Goal: Task Accomplishment & Management: Complete application form

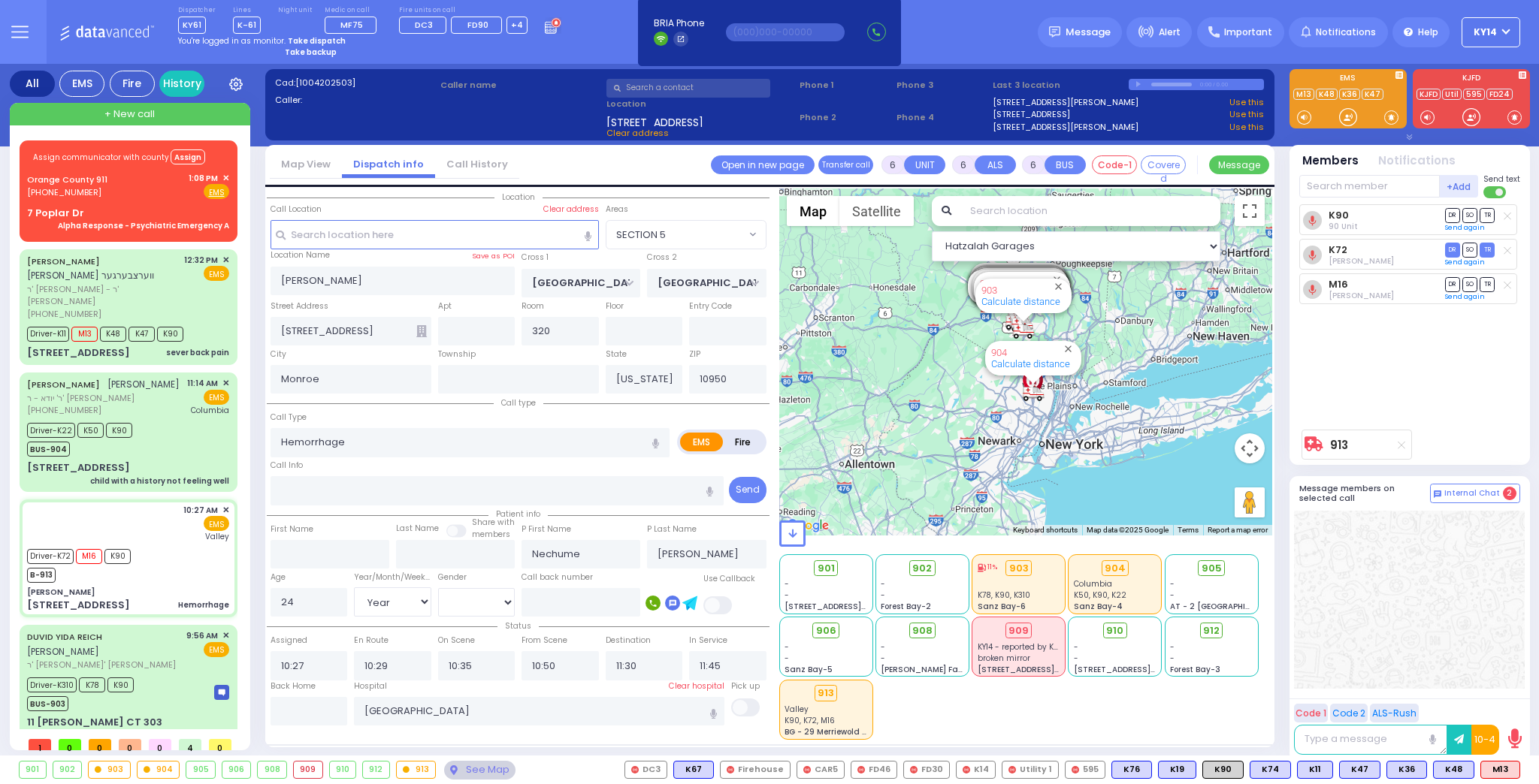
select select "SECTION 5"
select select "Year"
select select "[DEMOGRAPHIC_DATA]"
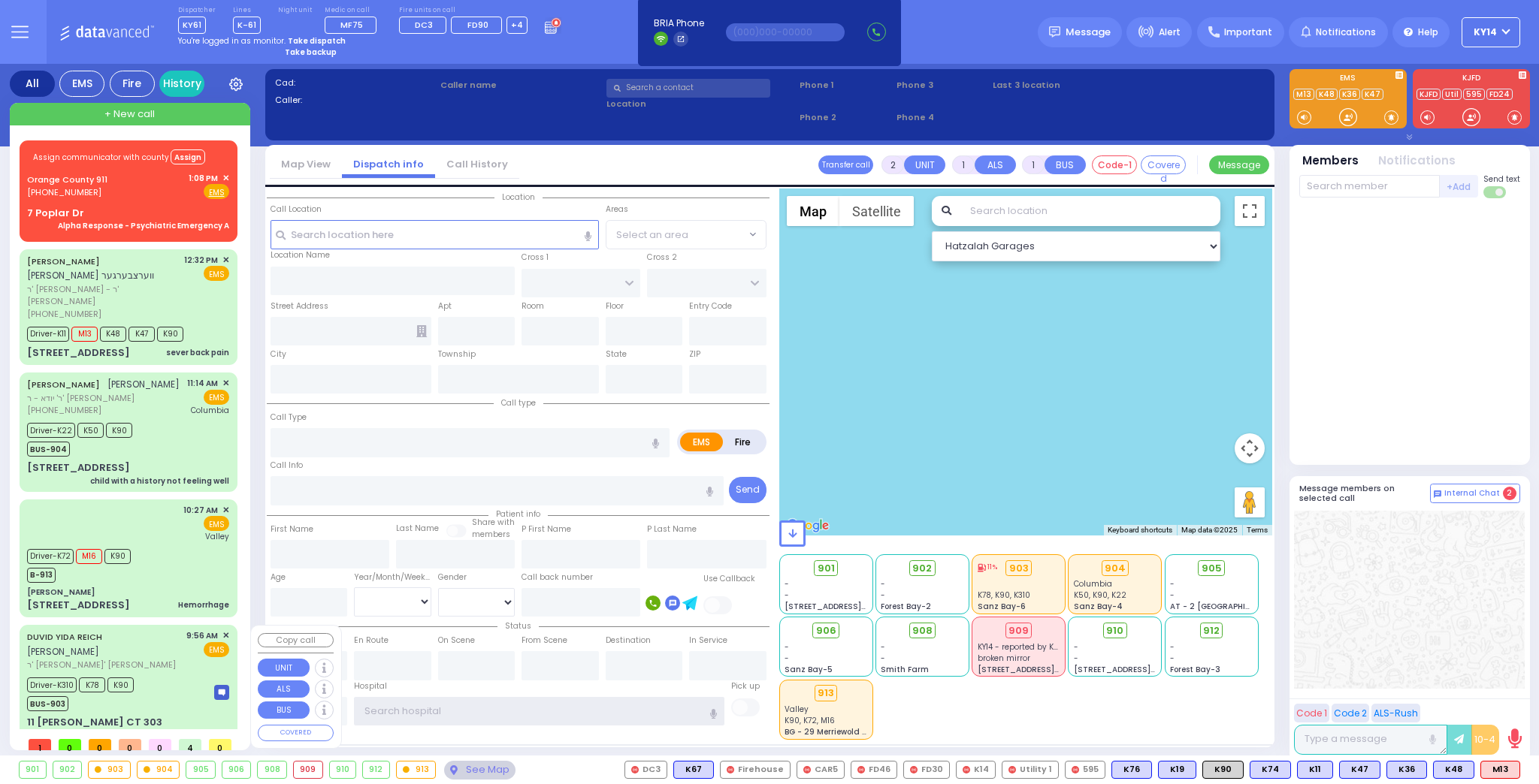
type input "ky14"
click at [141, 674] on div "Driver-K310 K78 K90 BUS-903" at bounding box center [86, 692] width 117 height 38
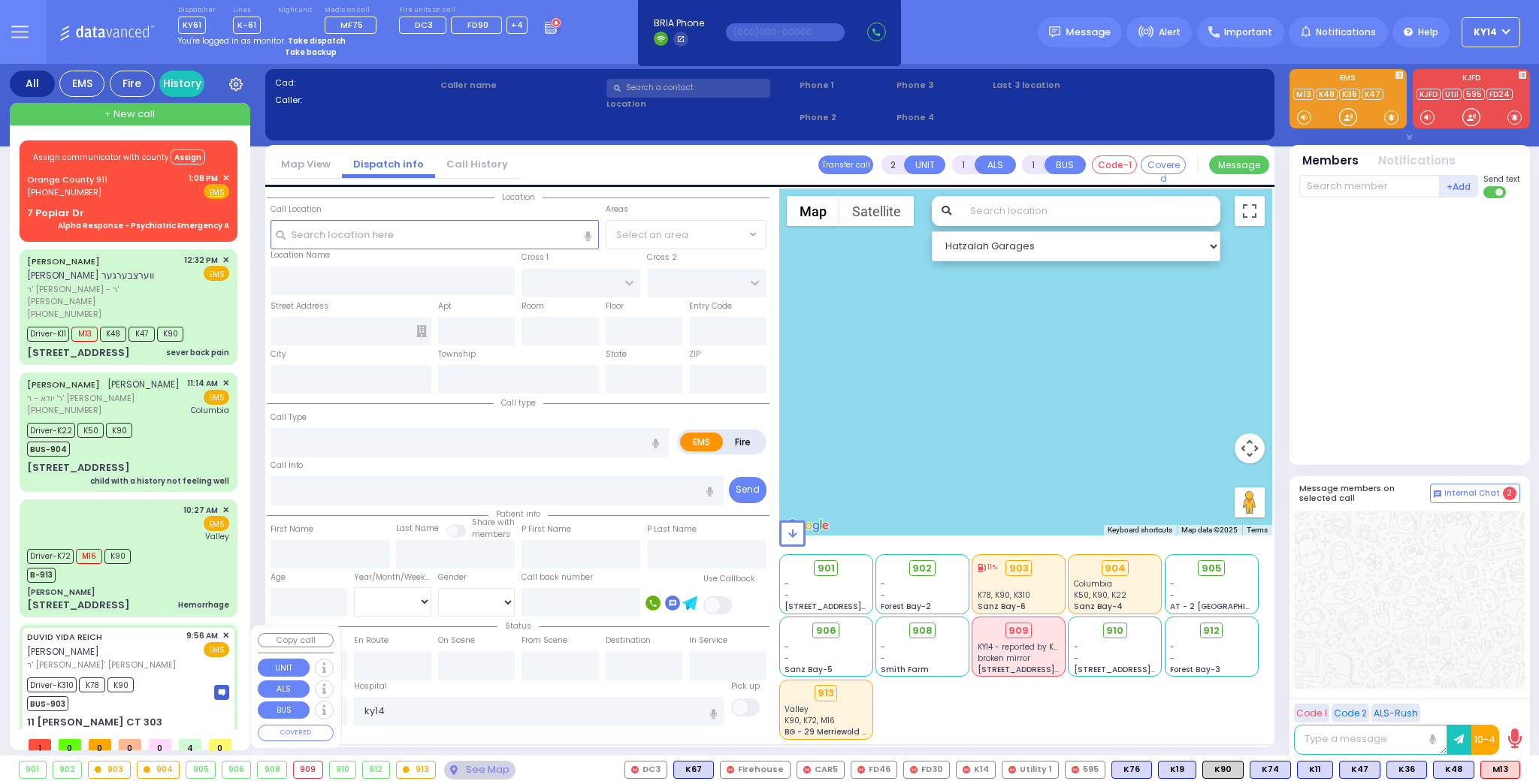
type input "6"
select select
type input "Pt not feeling well"
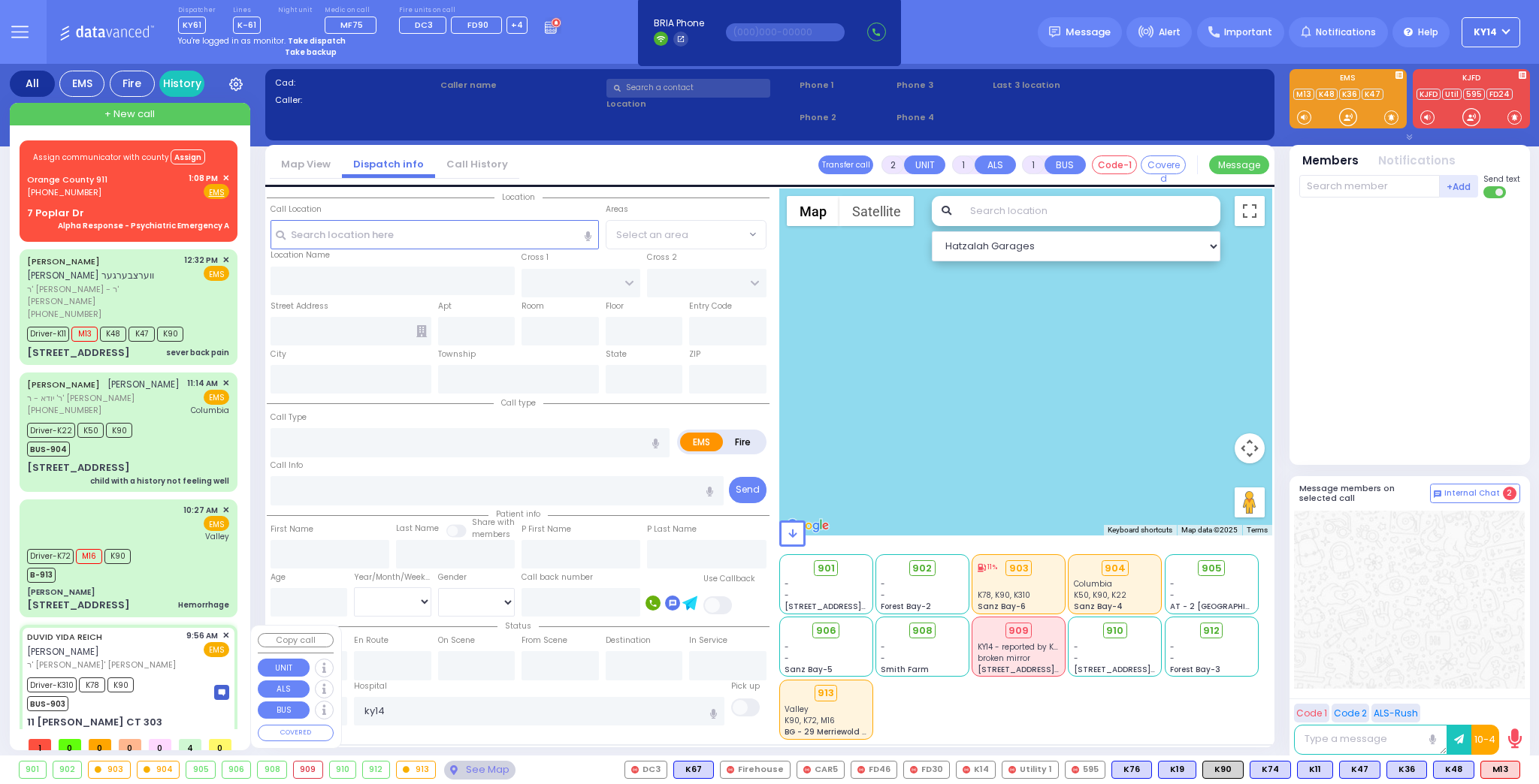
radio input "true"
type input "[PERSON_NAME]"
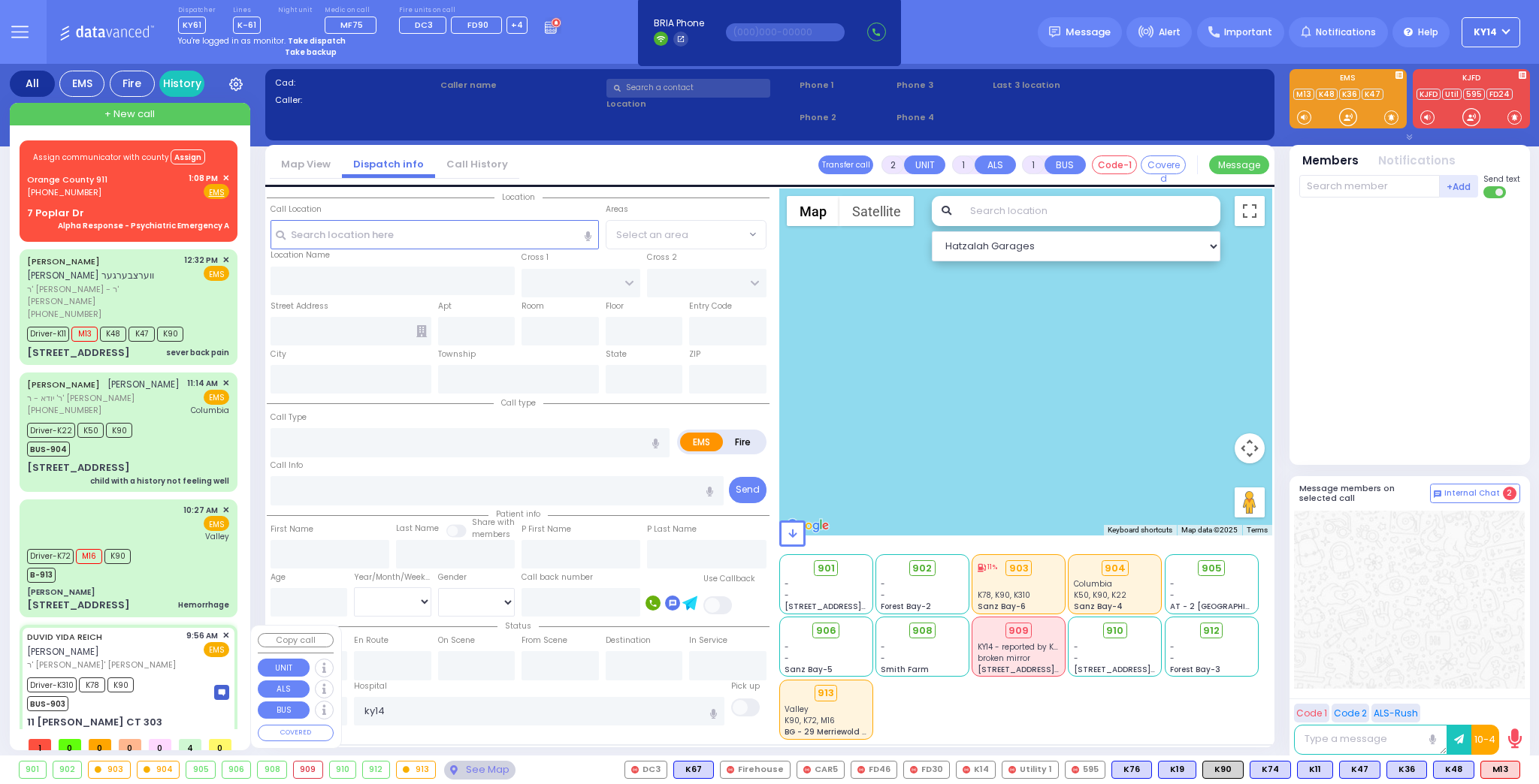
type input "4"
select select "Year"
select select "[DEMOGRAPHIC_DATA]"
type input "09:56"
type input "09:58"
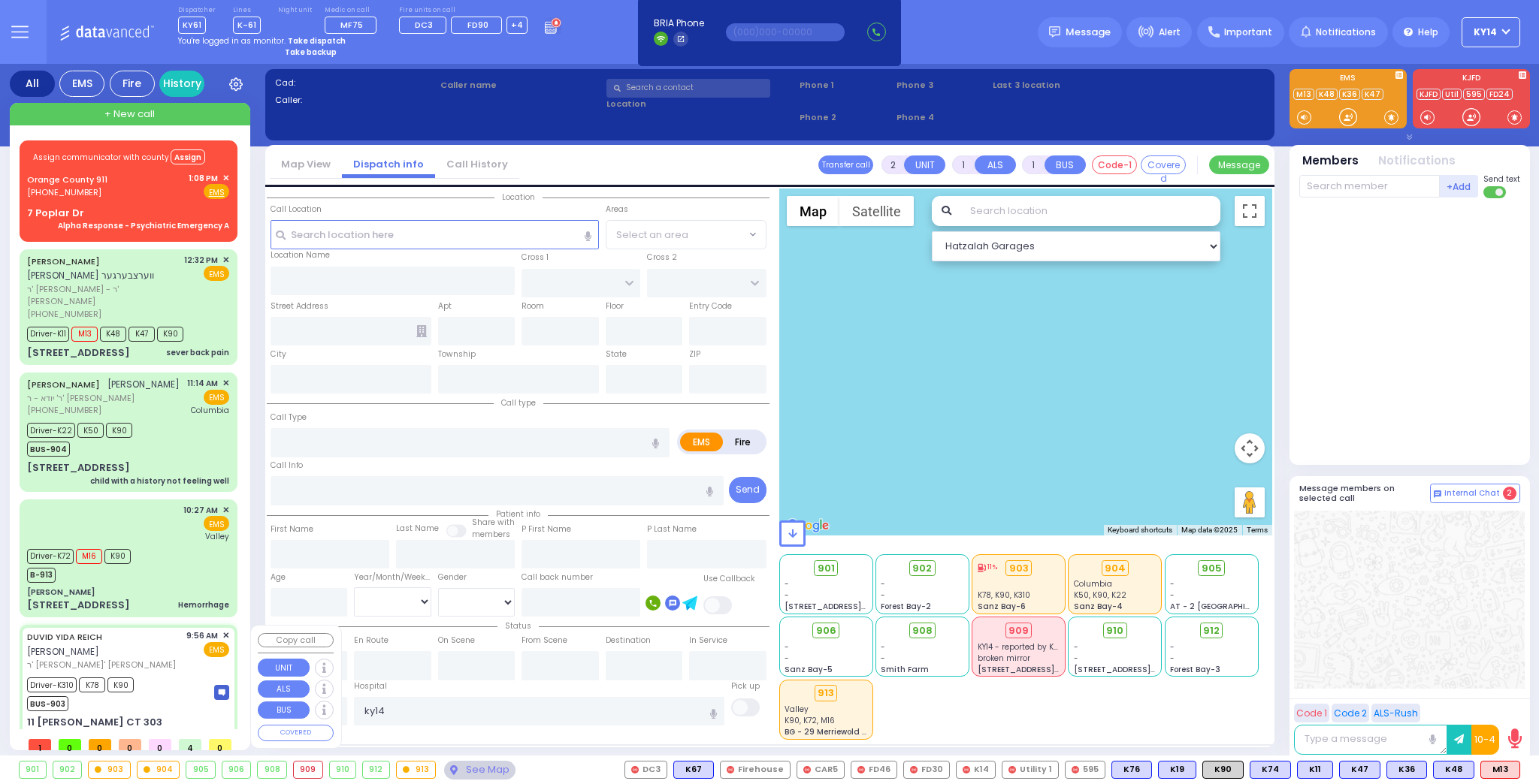
type input "09:59"
type input "10:18"
type input "11:01"
type input "[US_STATE][GEOGRAPHIC_DATA]- [GEOGRAPHIC_DATA] [STREET_ADDRESS][US_STATE]"
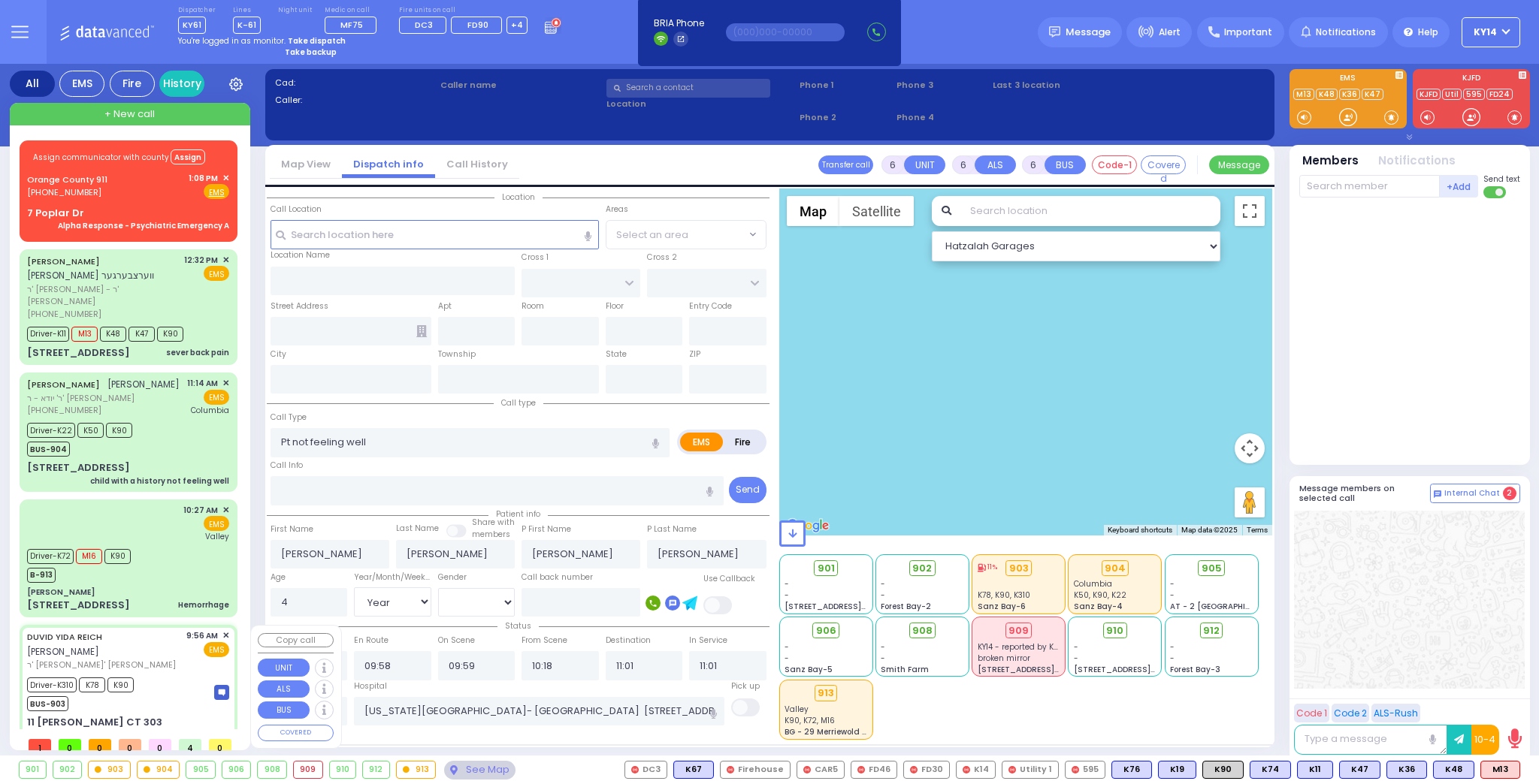
select select "Hatzalah Garages"
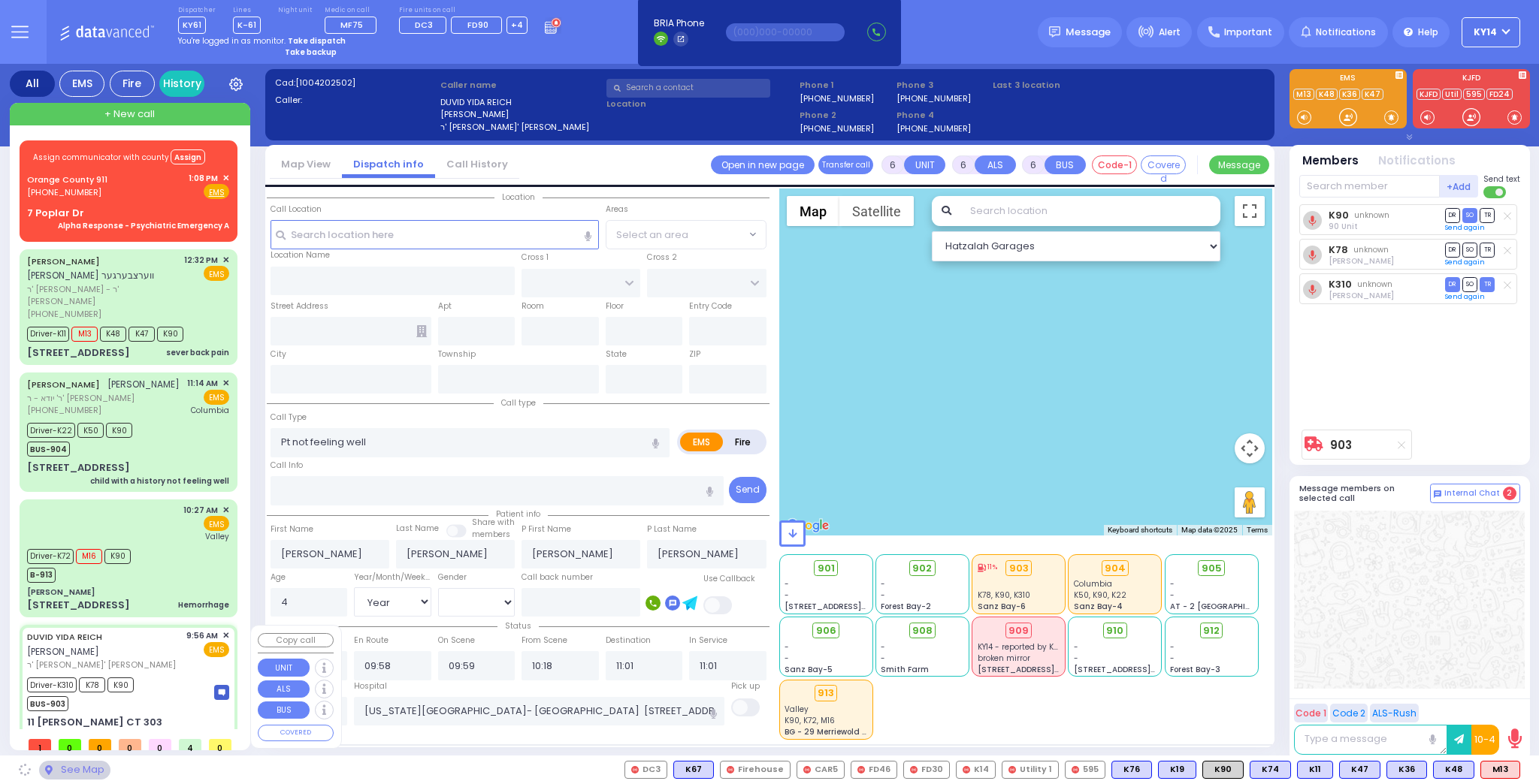
type input "ACRES RD"
type input "11 [PERSON_NAME] CT"
type input "303"
type input "Monroe"
type input "[US_STATE]"
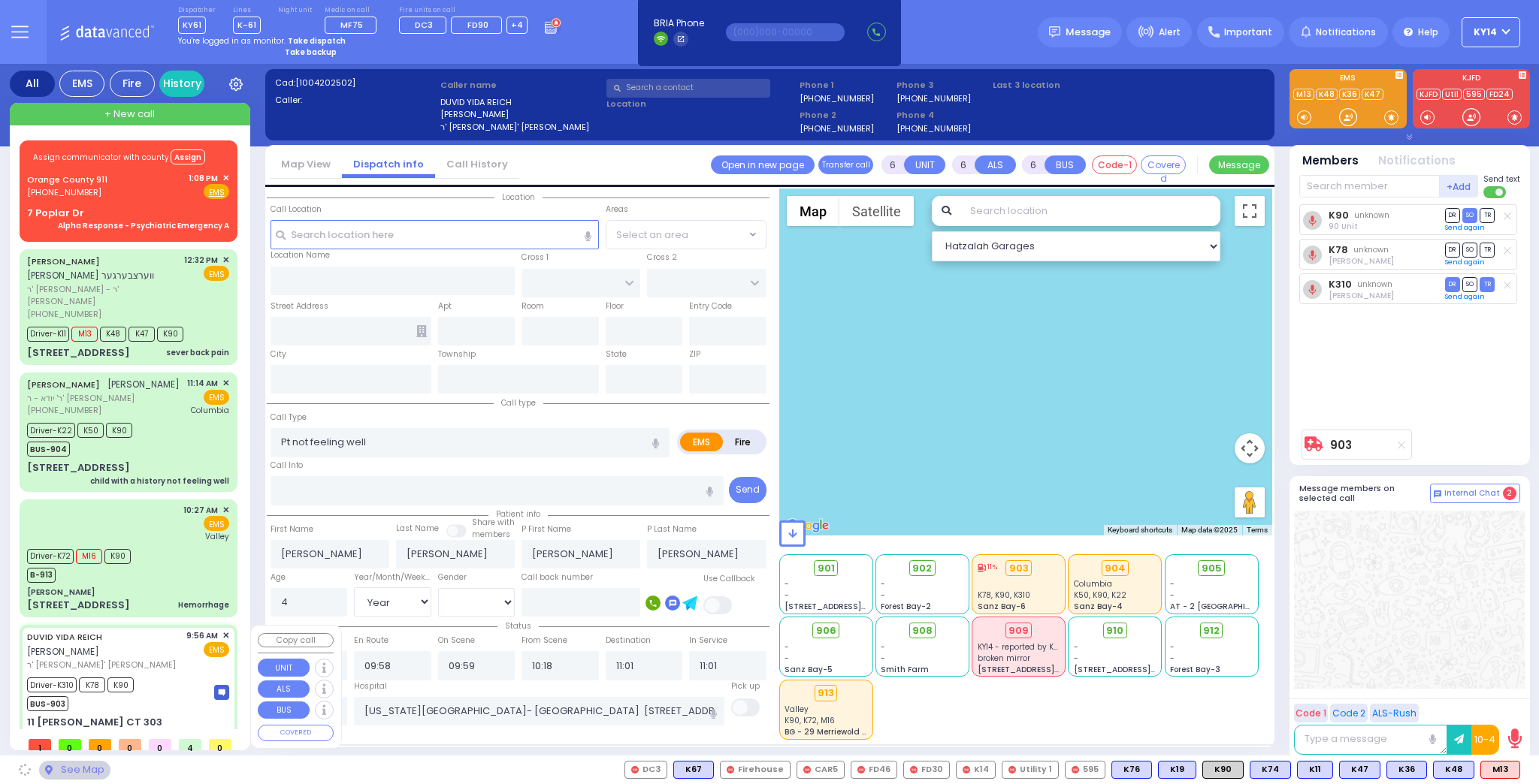
type input "10950"
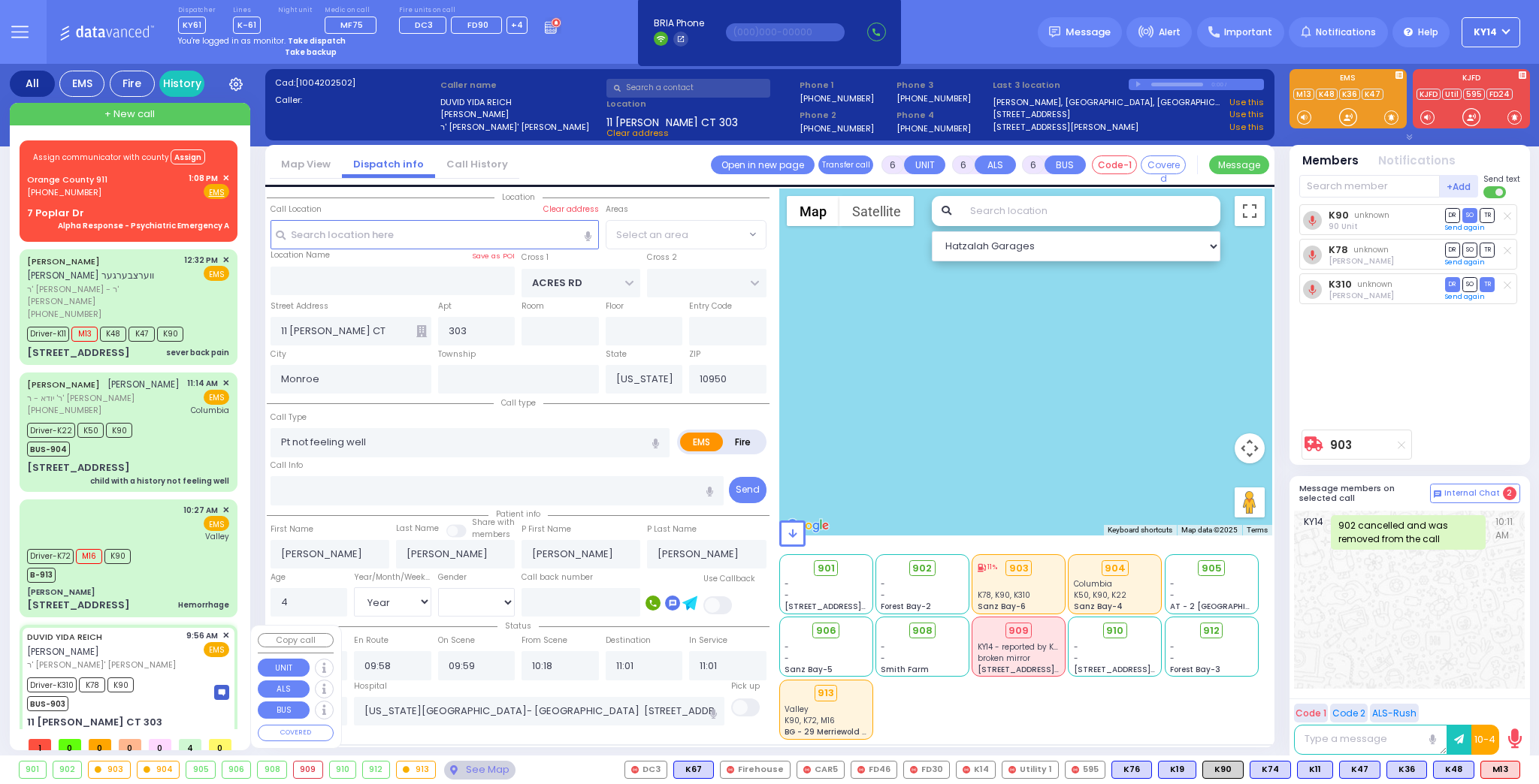
select select "PALM TREE"
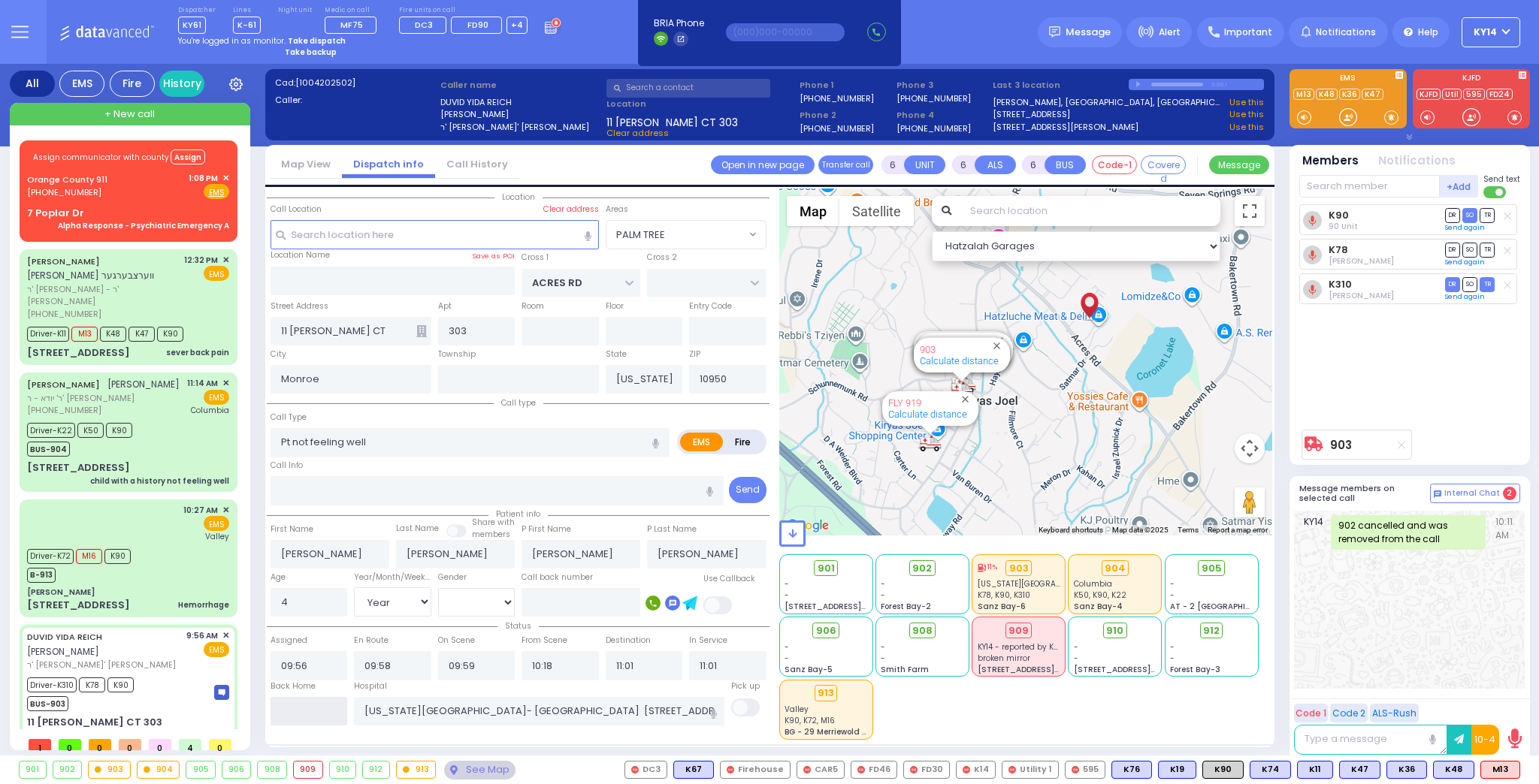
click at [309, 702] on input "text" at bounding box center [309, 711] width 78 height 29
click at [315, 701] on input "text" at bounding box center [309, 711] width 78 height 29
click at [304, 706] on input "text" at bounding box center [309, 711] width 78 height 29
click at [305, 706] on input "text" at bounding box center [309, 711] width 78 height 29
type input "13:46"
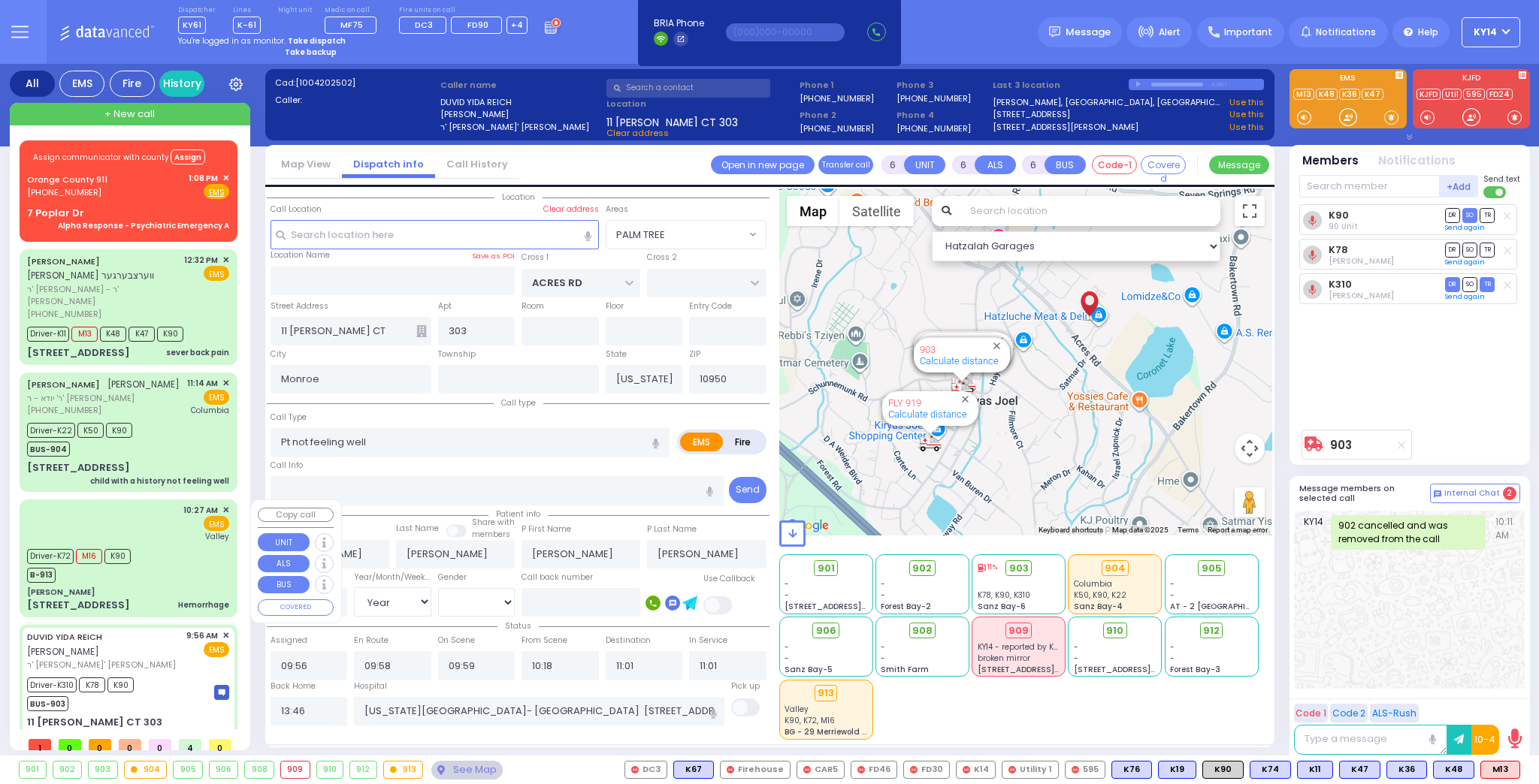
click at [172, 551] on div "Driver-K72 M16 K90 B-913" at bounding box center [128, 563] width 202 height 38
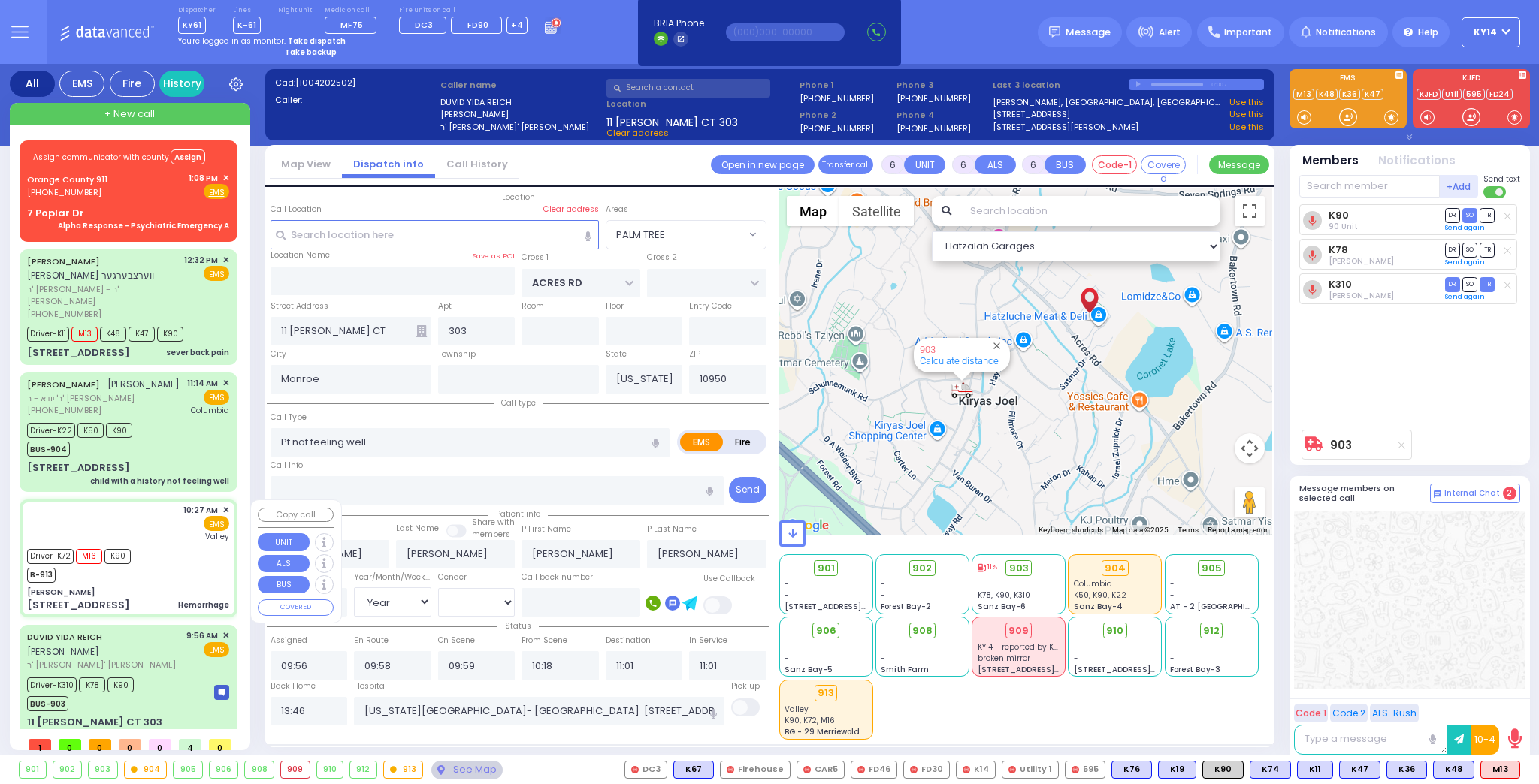
select select
type input "Hemorrhage"
radio input "true"
type input "Nechume"
type input "[PERSON_NAME]"
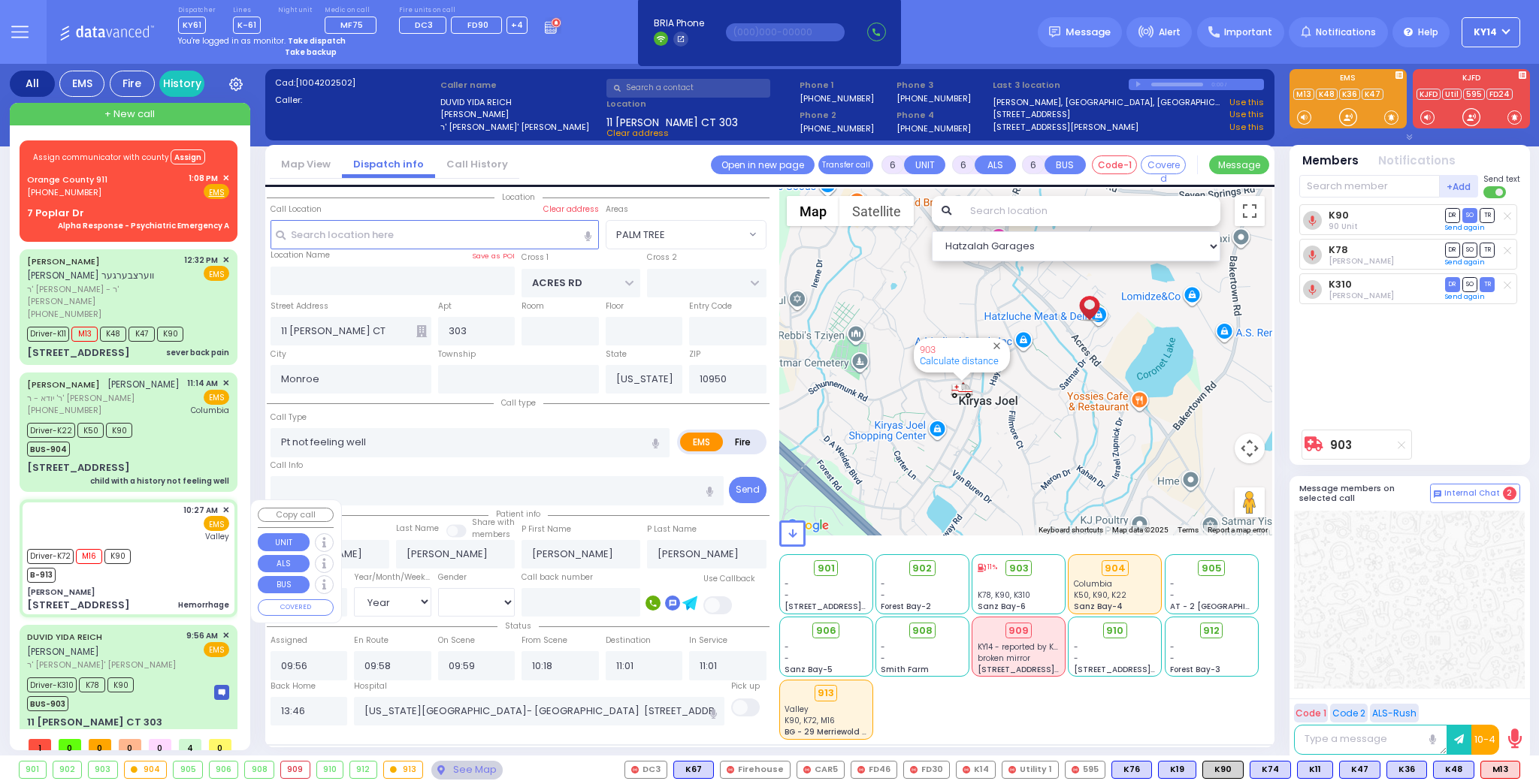
type input "24"
select select "Year"
select select "[DEMOGRAPHIC_DATA]"
type input "10:27"
type input "10:29"
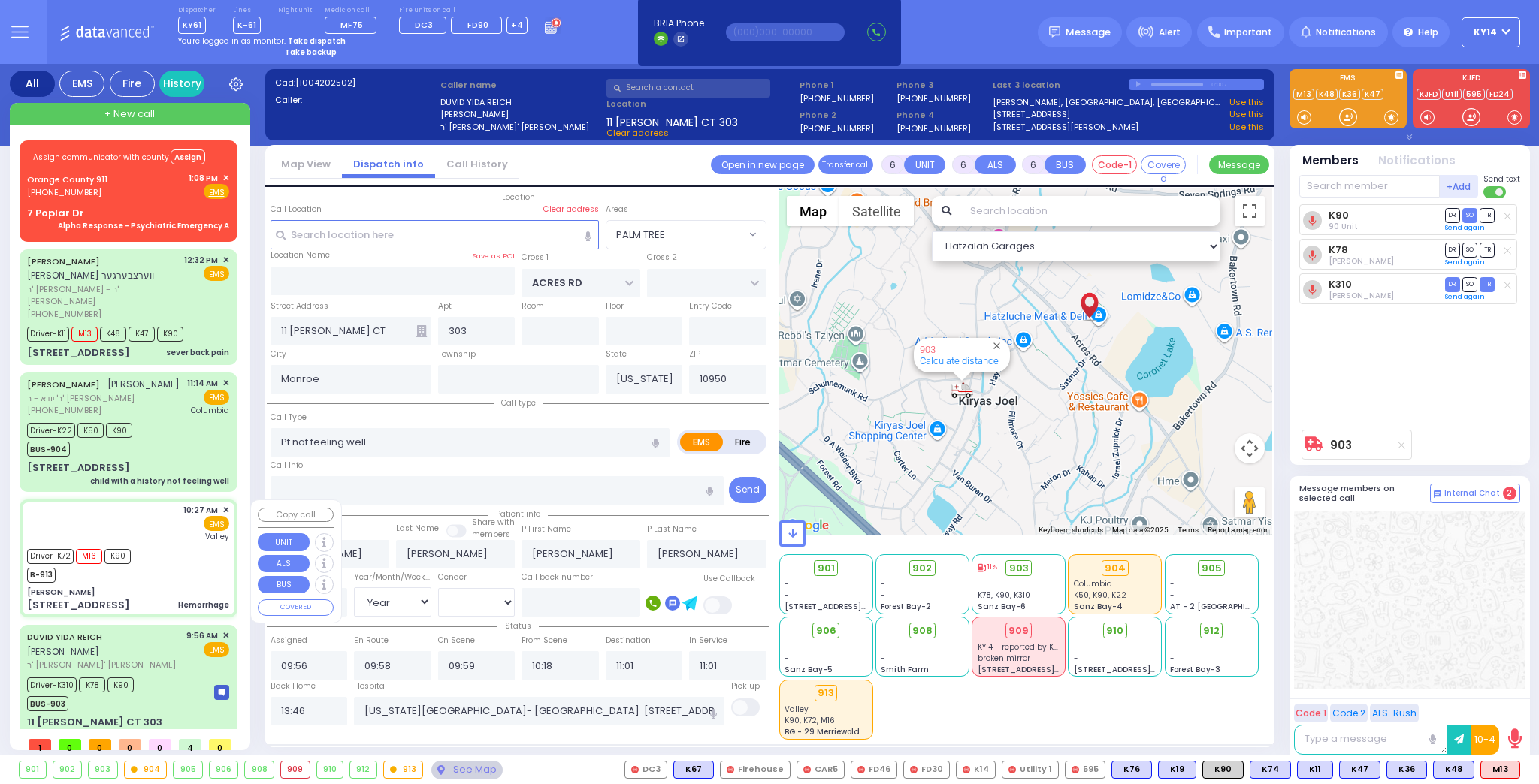
type input "10:35"
type input "10:50"
type input "11:30"
type input "11:45"
type input "[GEOGRAPHIC_DATA]"
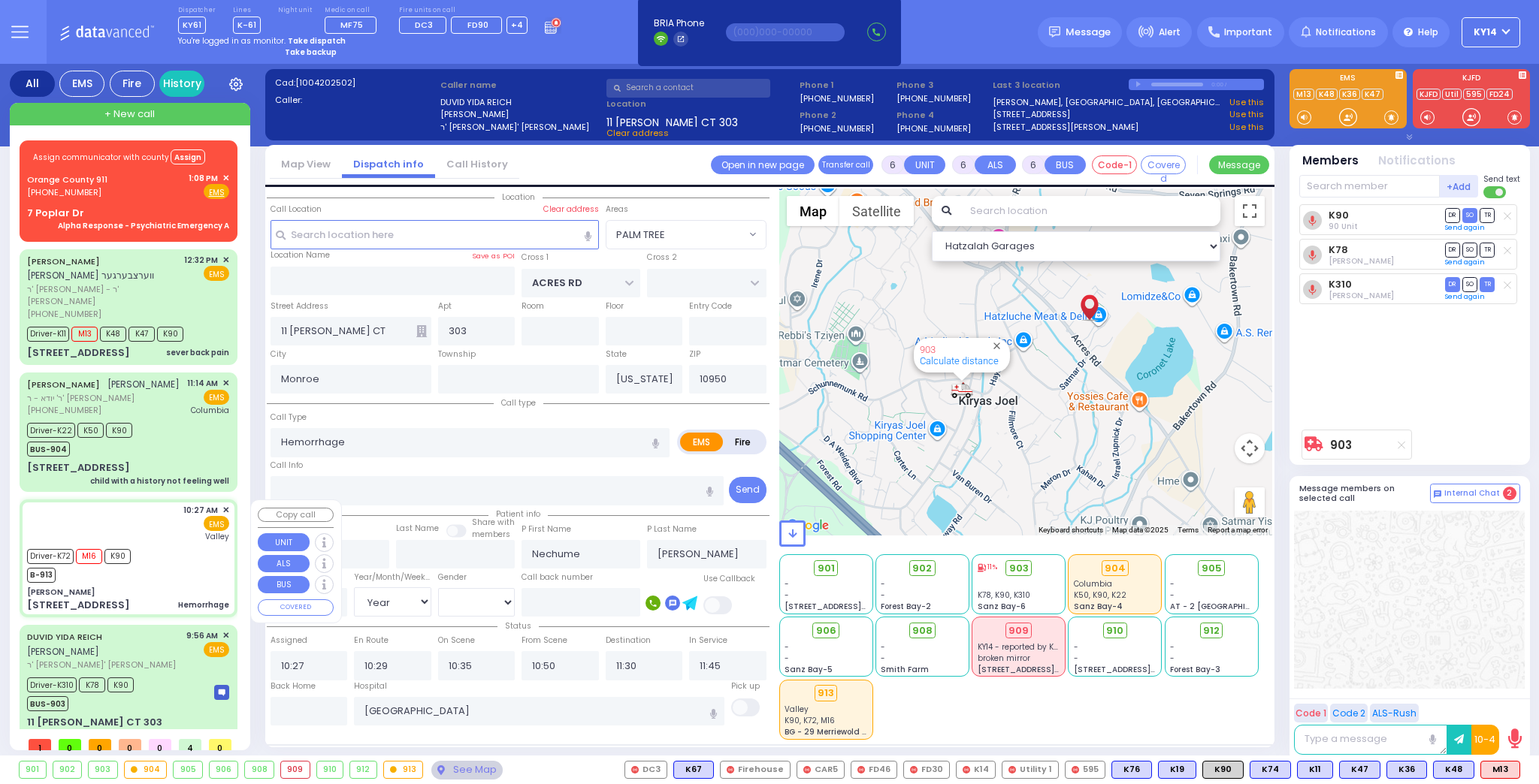
select select "Hatzalah Garages"
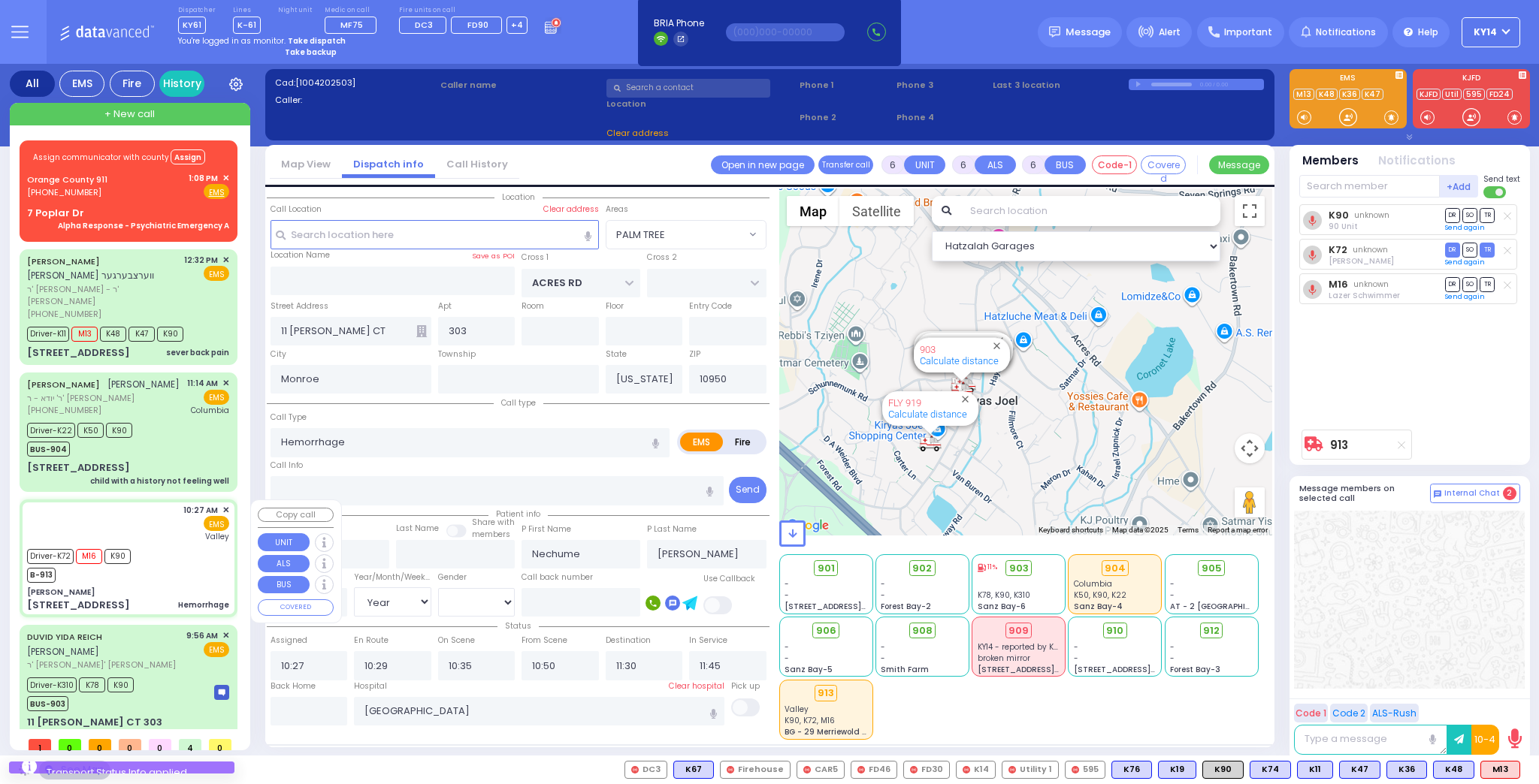
type input "[PERSON_NAME]"
type input "[GEOGRAPHIC_DATA]"
type input "[STREET_ADDRESS]"
type input "320"
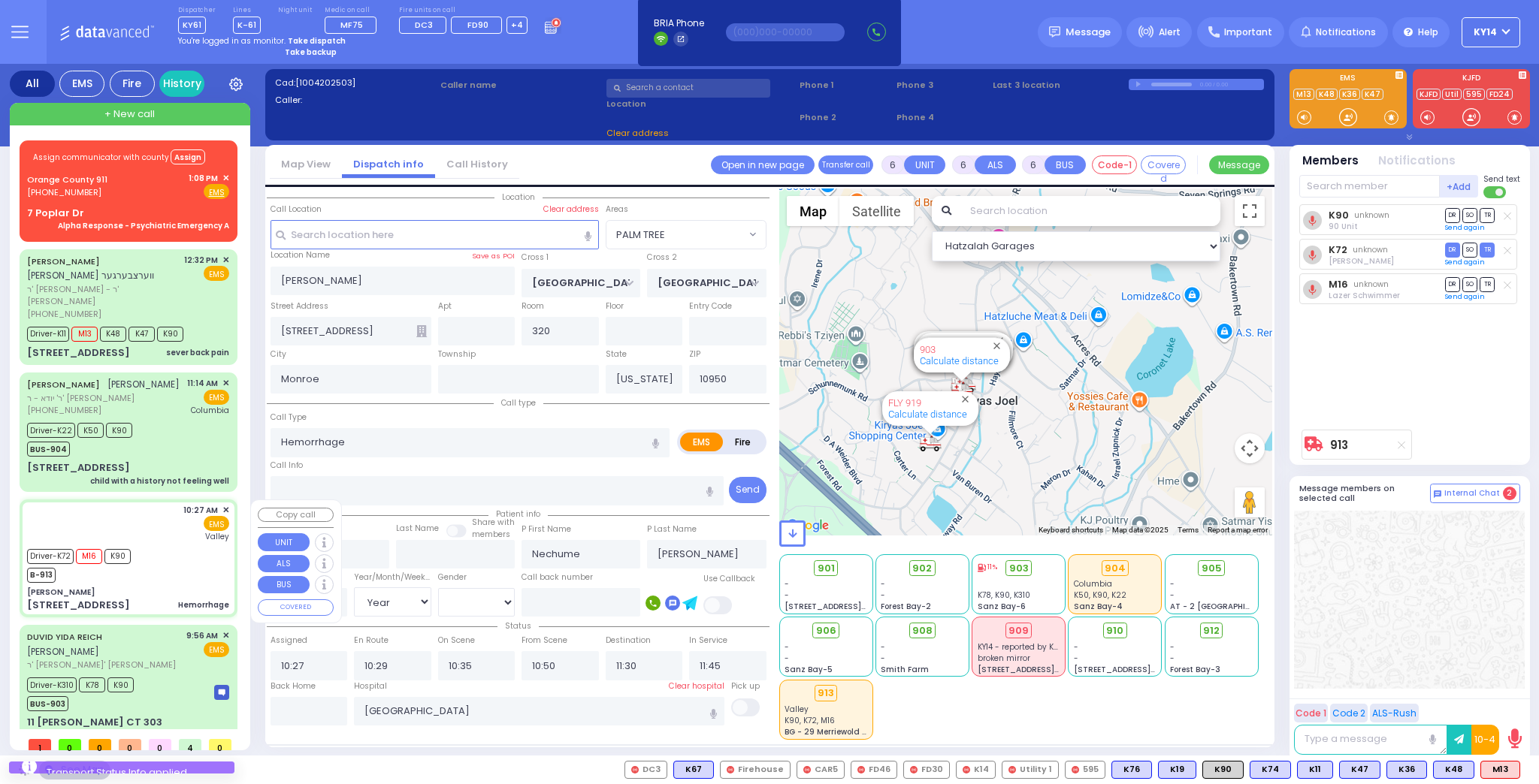
select select "SECTION 5"
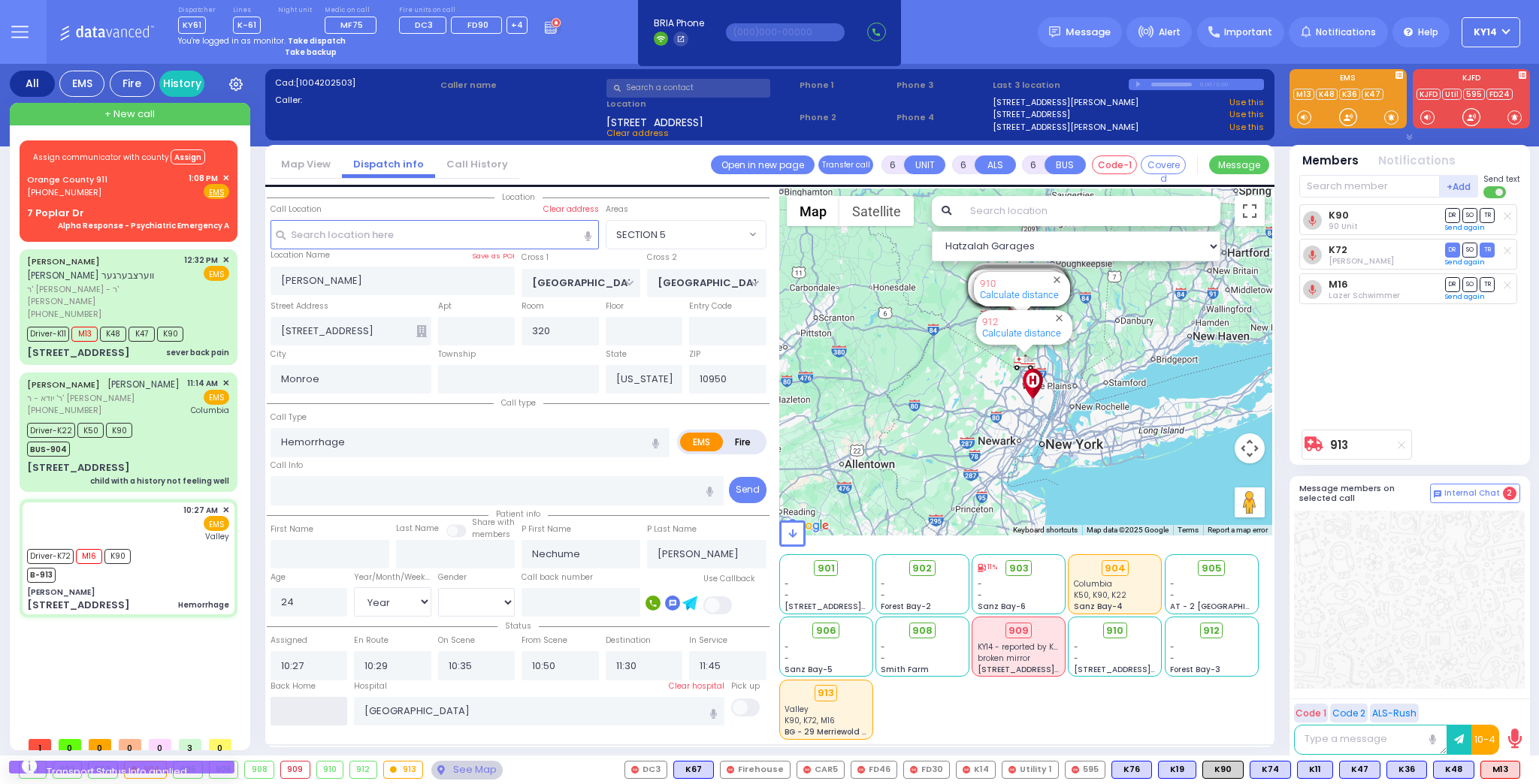
click at [302, 707] on input "text" at bounding box center [309, 711] width 78 height 29
click at [300, 706] on input "text" at bounding box center [309, 711] width 78 height 29
click at [294, 706] on input "text" at bounding box center [309, 711] width 78 height 29
click at [294, 707] on input "text" at bounding box center [309, 711] width 78 height 29
type input "13:46"
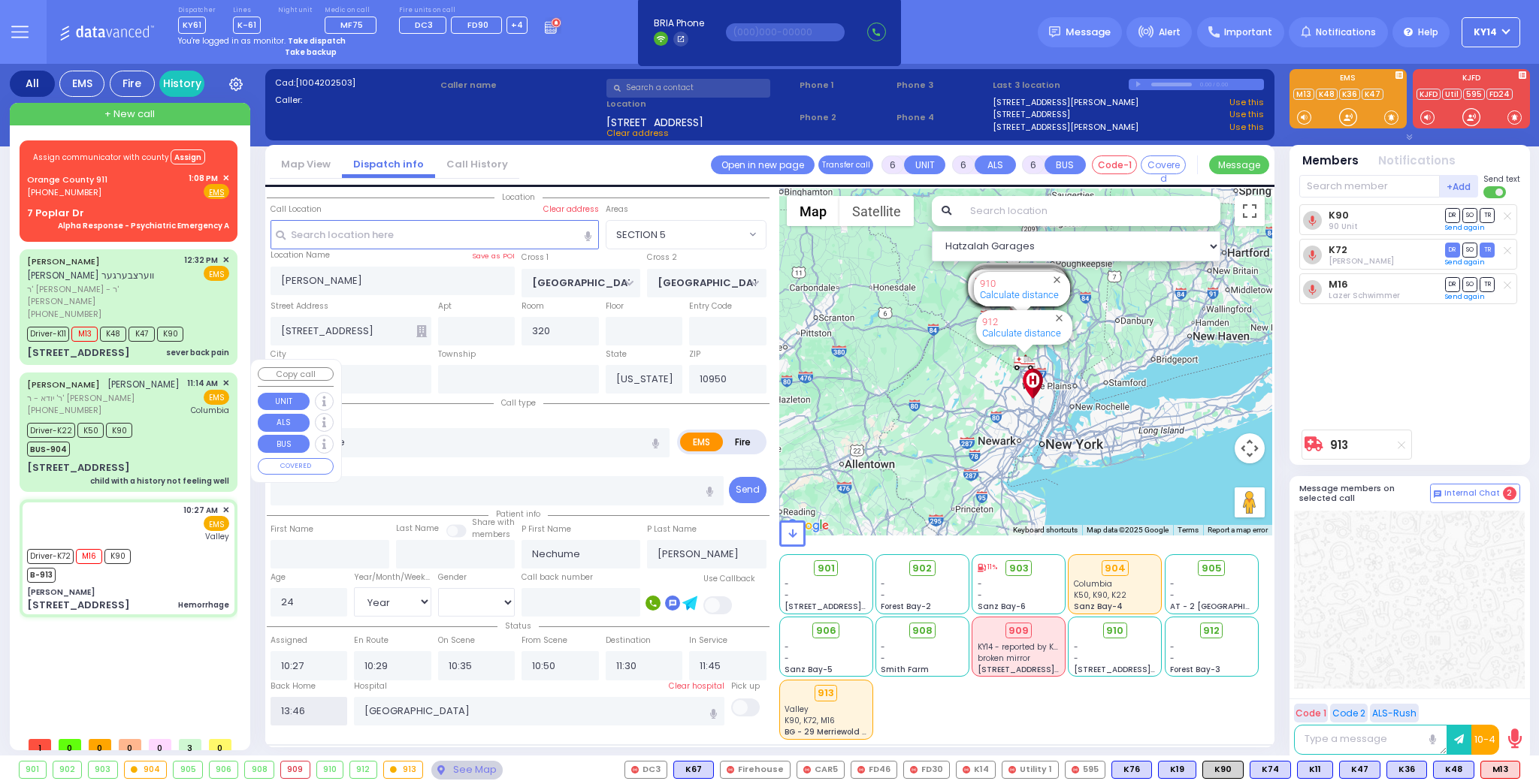
select select
radio input "true"
select select
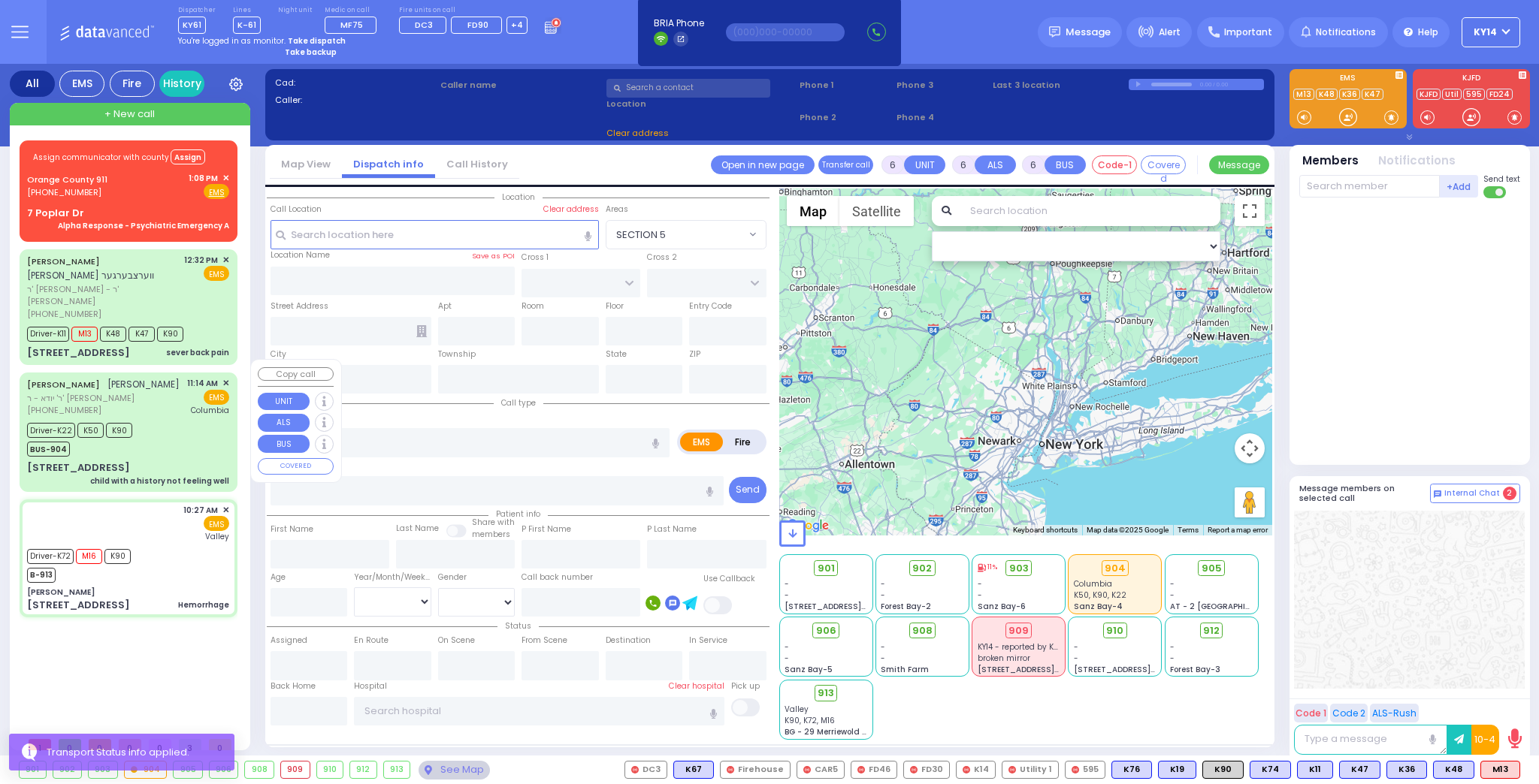
click at [165, 420] on div "Driver-K22 K50 K90 BUS-904" at bounding box center [128, 437] width 202 height 38
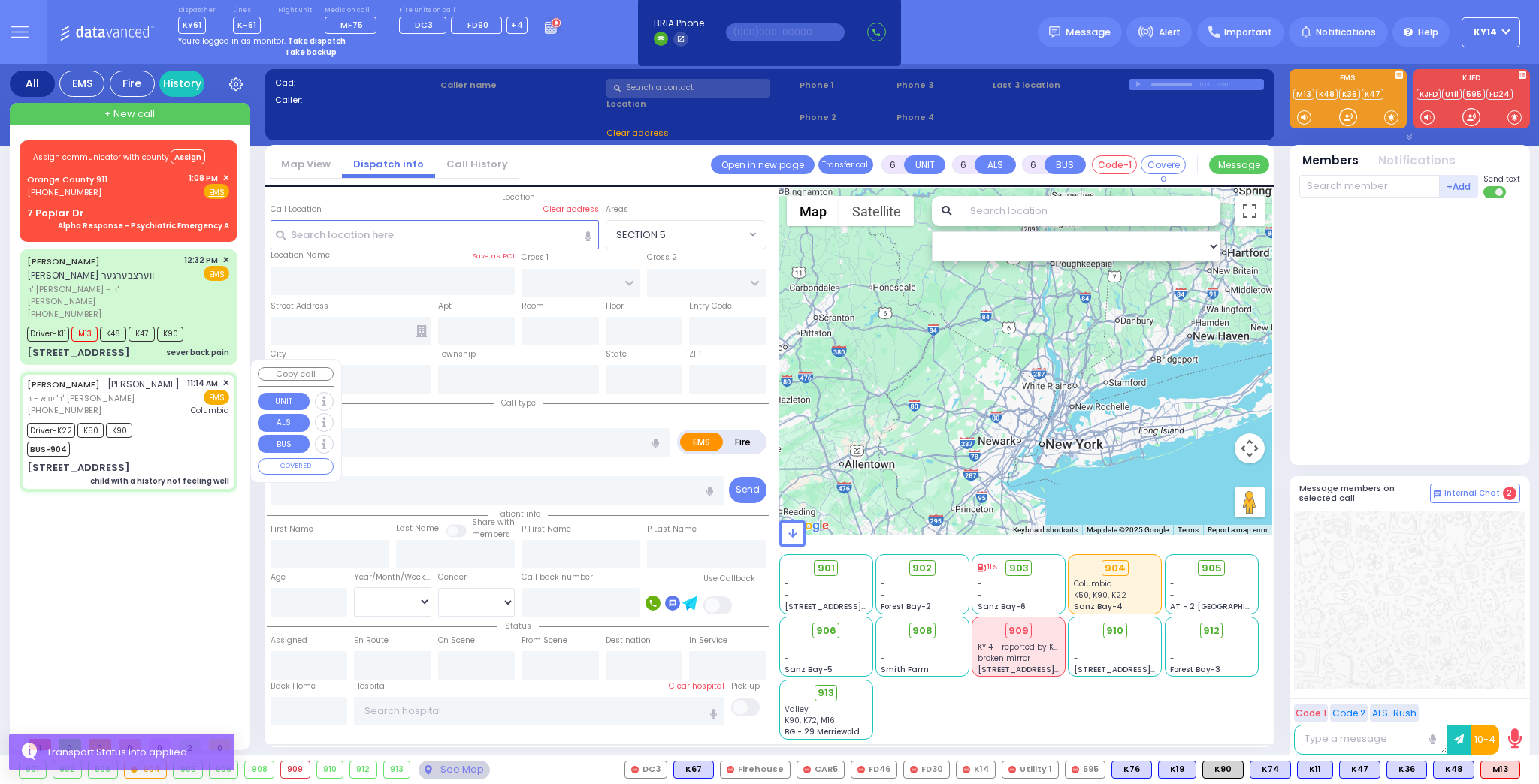
select select
type input "child with a history not feeling well"
radio input "true"
type input "[PERSON_NAME]"
type input "SCHONBRUN"
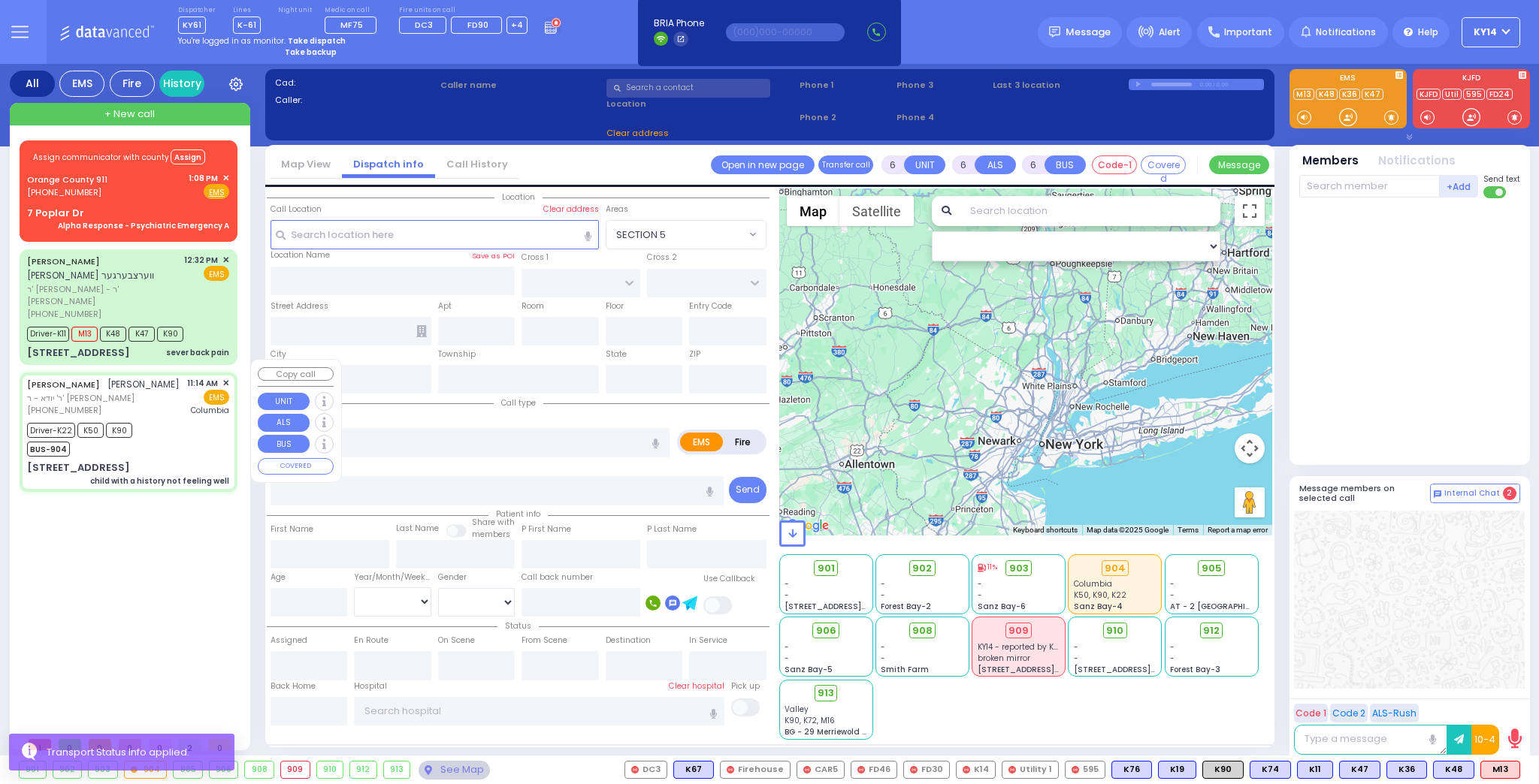
type input "[PERSON_NAME]"
type input "4"
select select "Year"
select select "[DEMOGRAPHIC_DATA]"
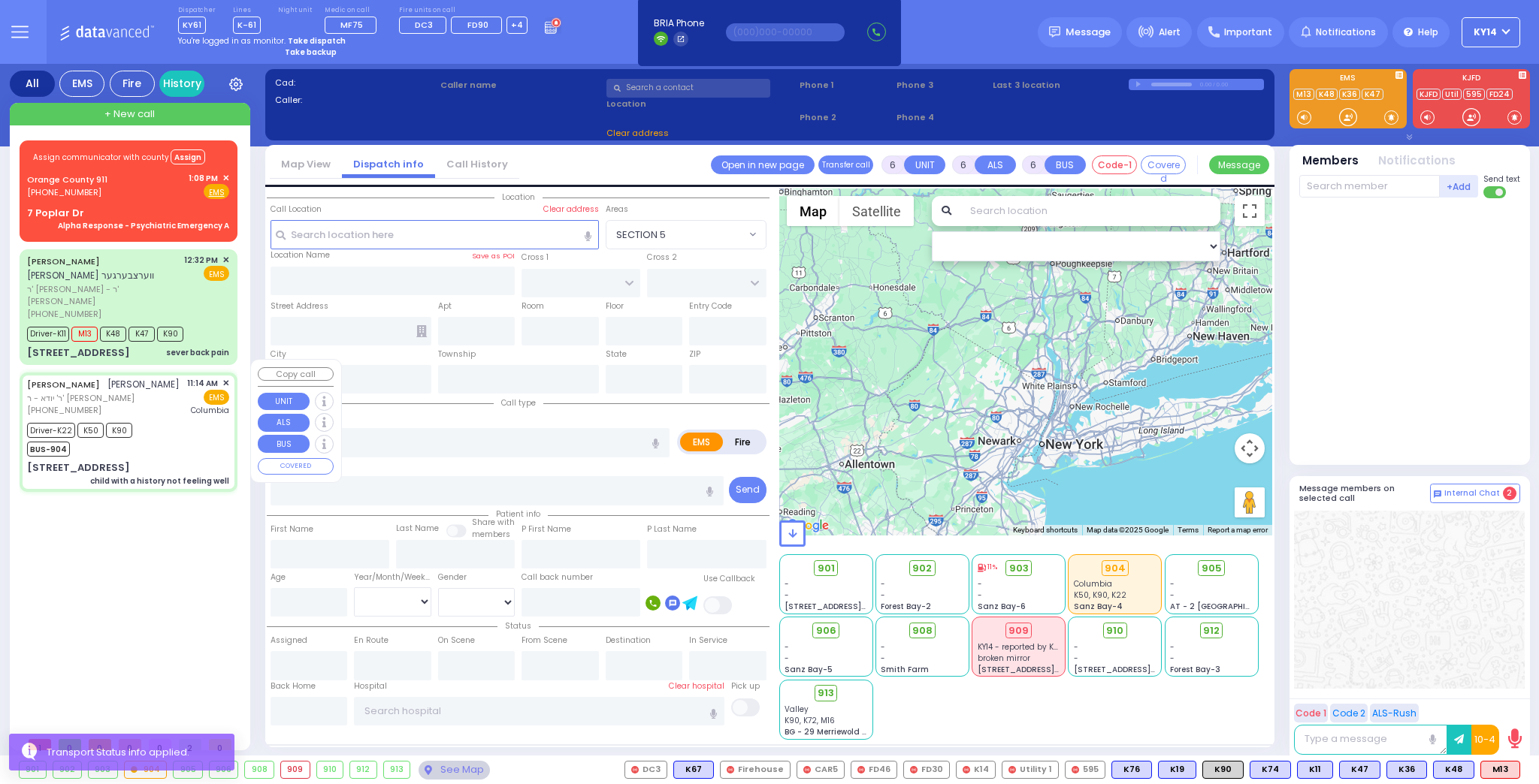
type input "11:14"
type input "11:16"
type input "11:19"
type input "11:30"
type input "12:15"
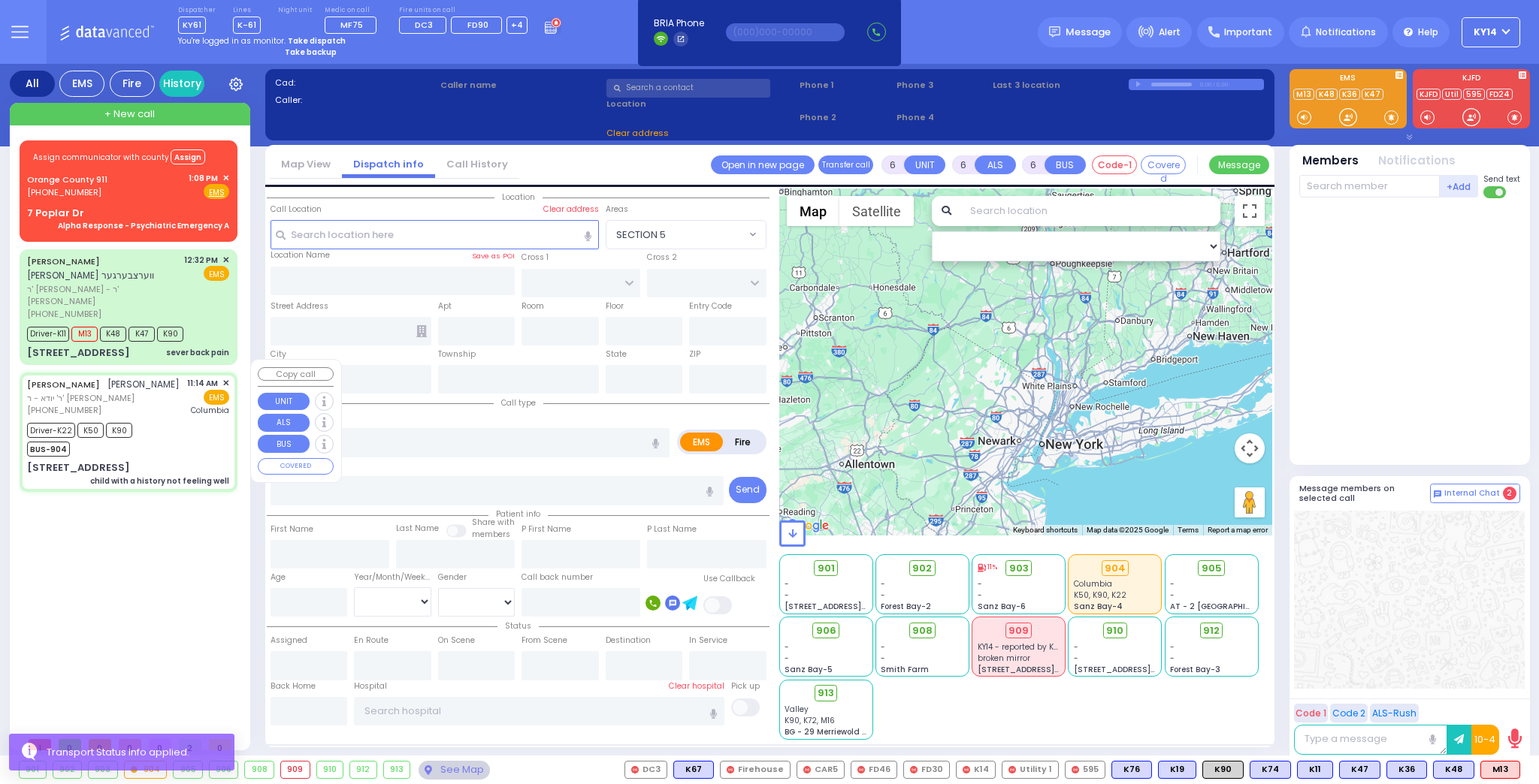
type input "12:59"
type input "[US_STATE][GEOGRAPHIC_DATA]- [GEOGRAPHIC_DATA]"
type input "[PERSON_NAME][GEOGRAPHIC_DATA]"
type input "BEER SHAVA ST"
type input "[STREET_ADDRESS]"
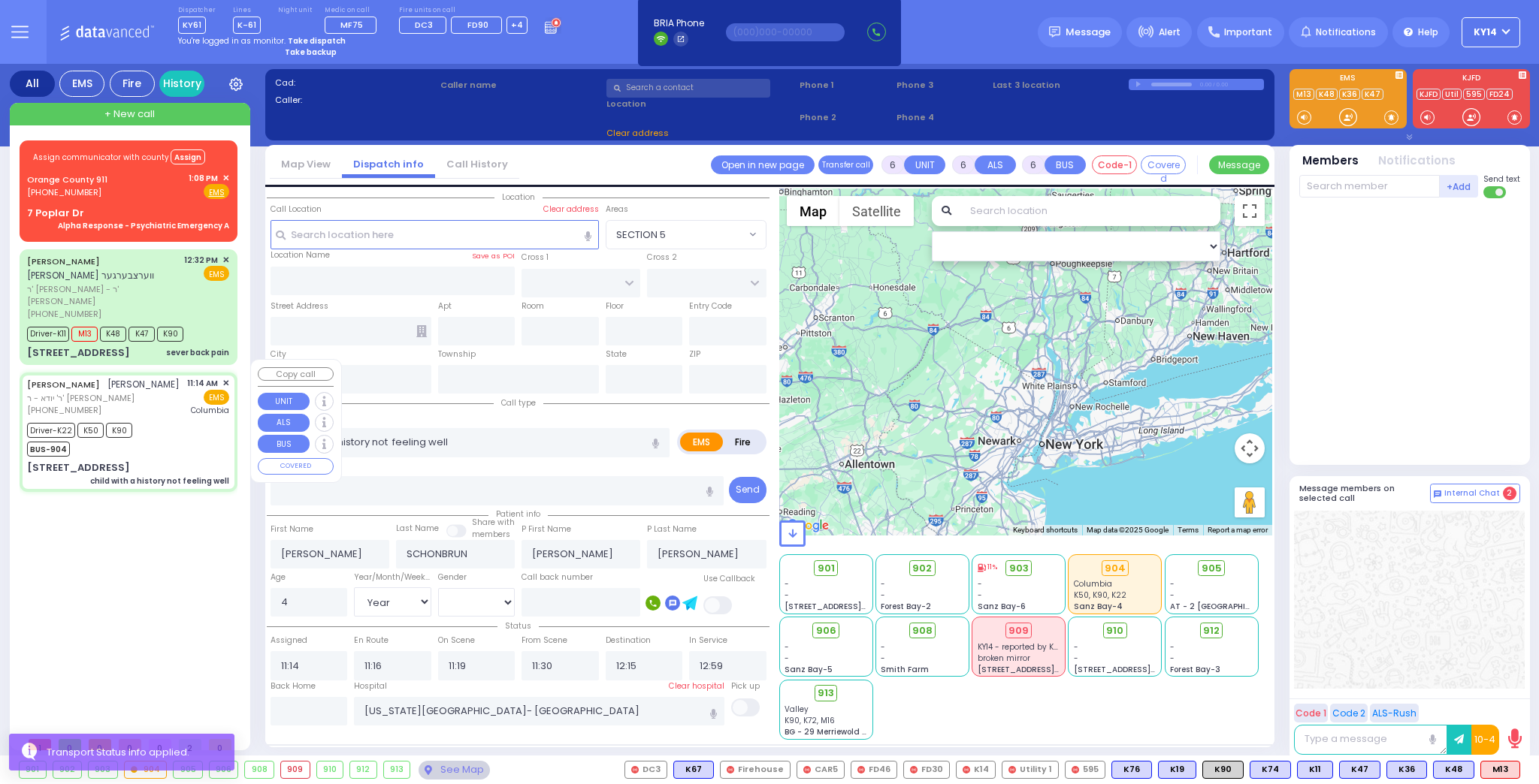
type input "105"
type input "[PERSON_NAME]"
type input "[US_STATE]"
type input "10950"
select select "Hatzalah Garages"
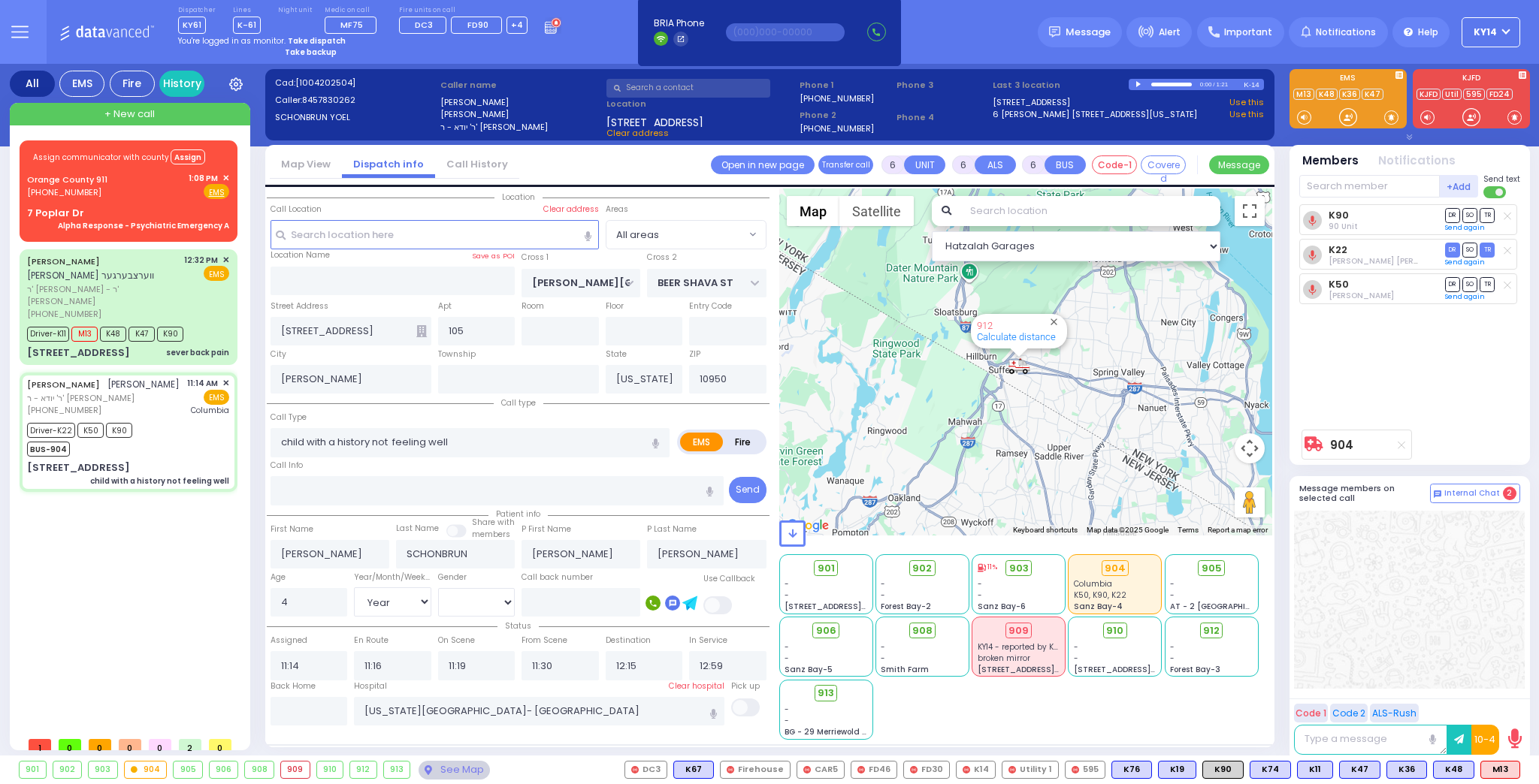
drag, startPoint x: 977, startPoint y: 364, endPoint x: 980, endPoint y: 460, distance: 96.0
click at [979, 452] on div "904 Calculate distance 594 Calculate distance 595 Calculate distance 596 Calcul…" at bounding box center [1025, 362] width 493 height 347
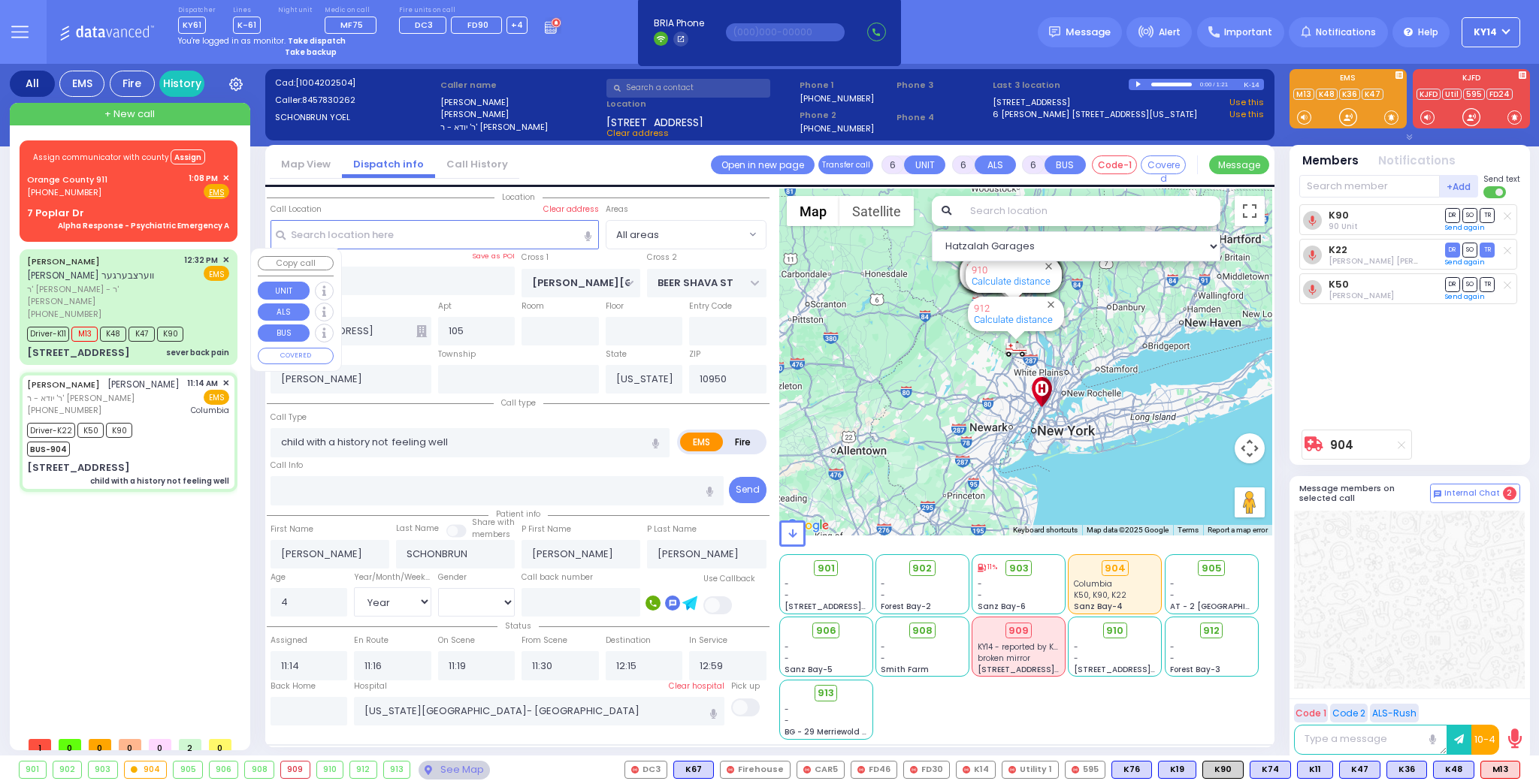
click at [157, 308] on div "[PHONE_NUMBER]" at bounding box center [103, 314] width 152 height 13
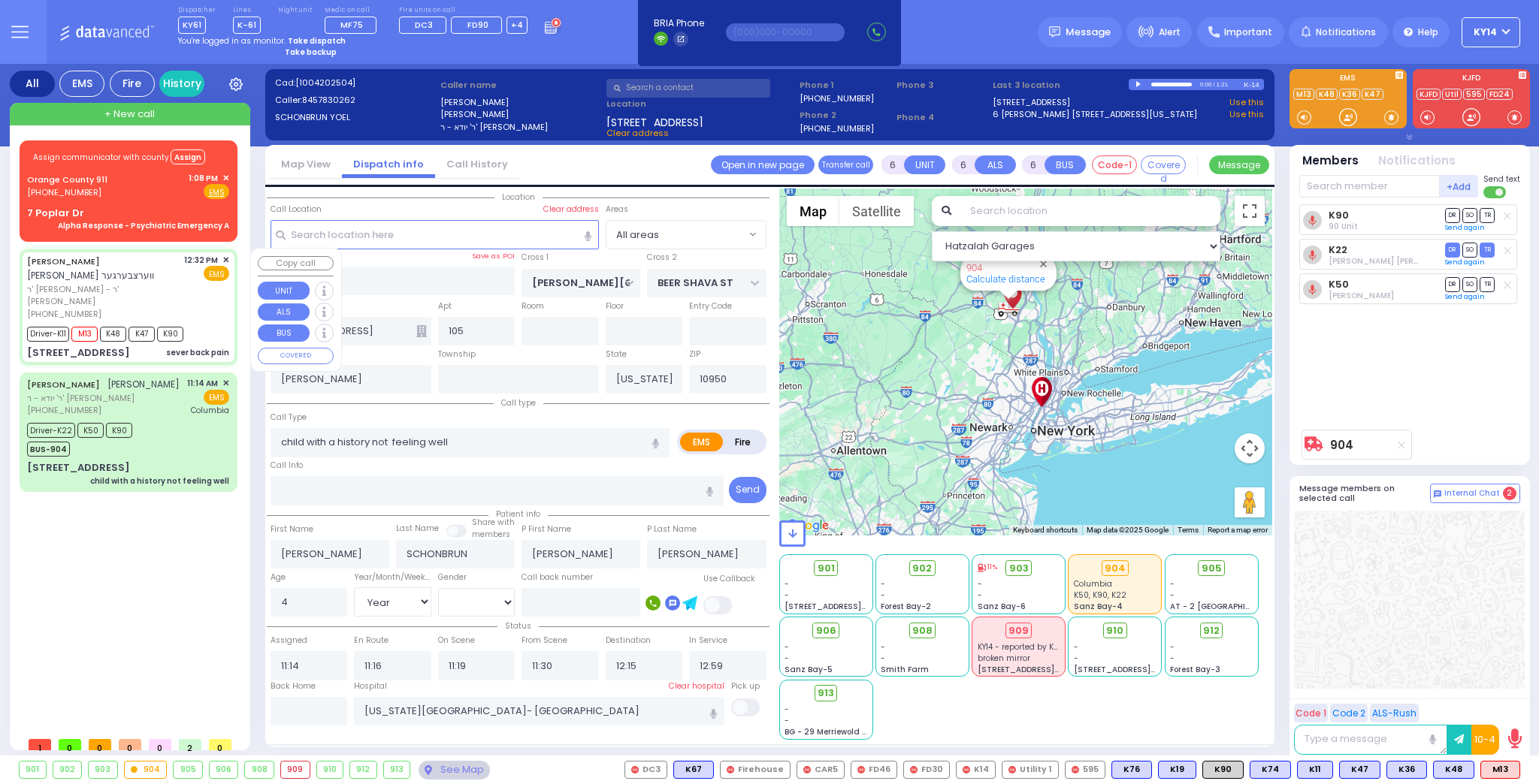
select select
type input "sever back pain"
radio input "true"
type input "YECHESKEL"
type input "WERTZBERGER"
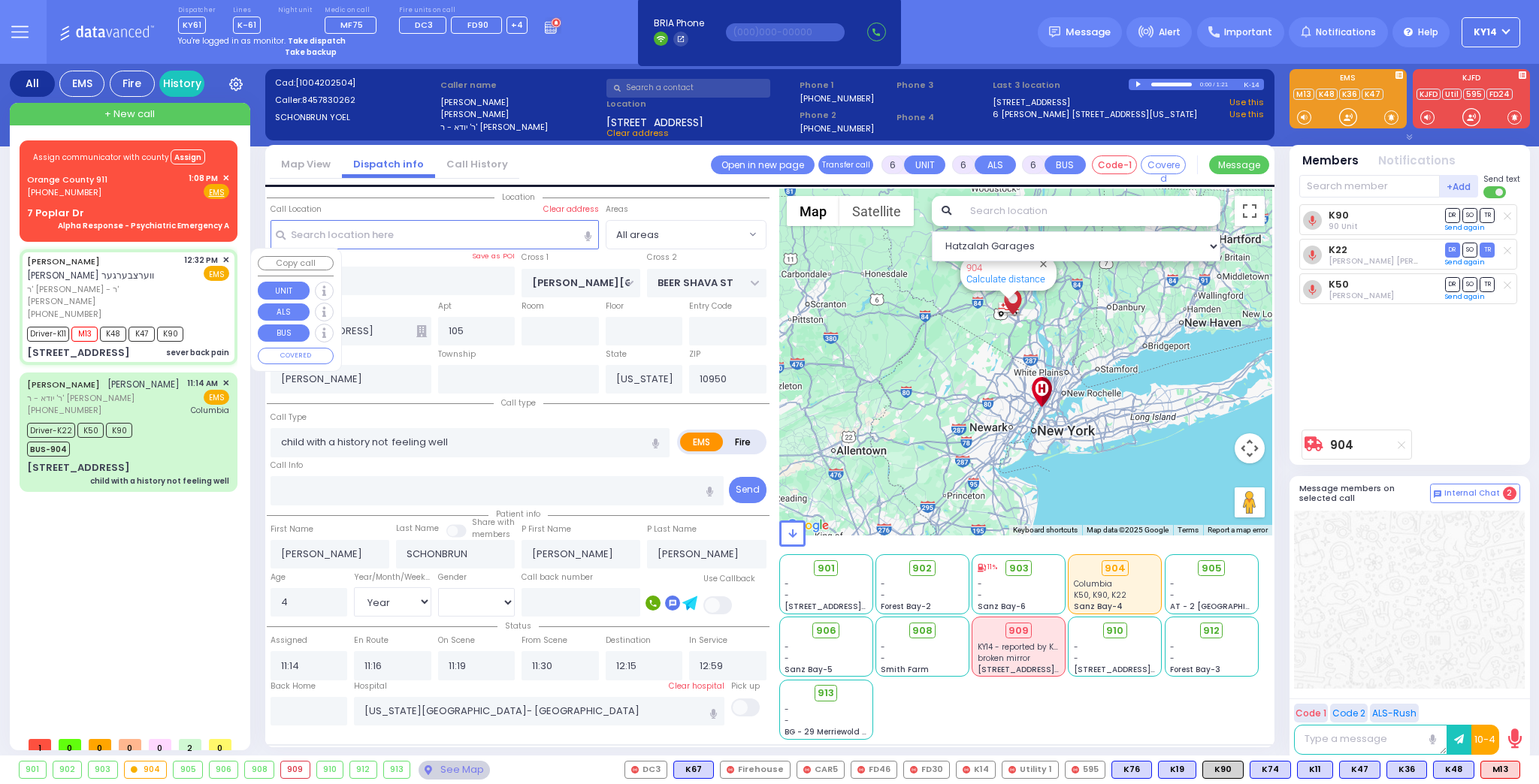
type input "Makky"
type input "[PERSON_NAME]"
type input "39"
select select "Year"
select select "[DEMOGRAPHIC_DATA]"
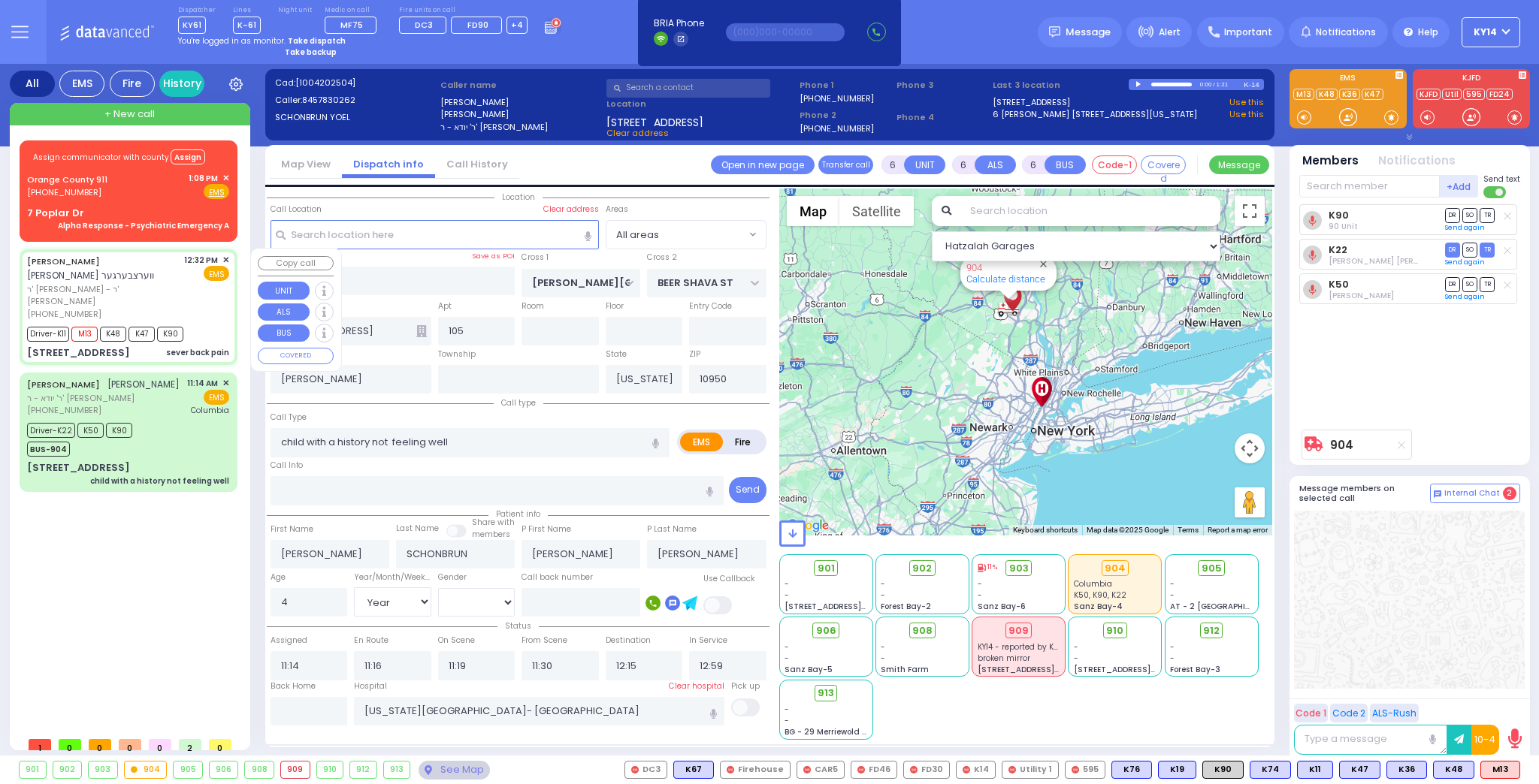
type input "12:32"
type input "12:36"
type input "12:38"
type input "12:59"
type input "[GEOGRAPHIC_DATA] [STREET_ADDRESS][GEOGRAPHIC_DATA] Suffern"
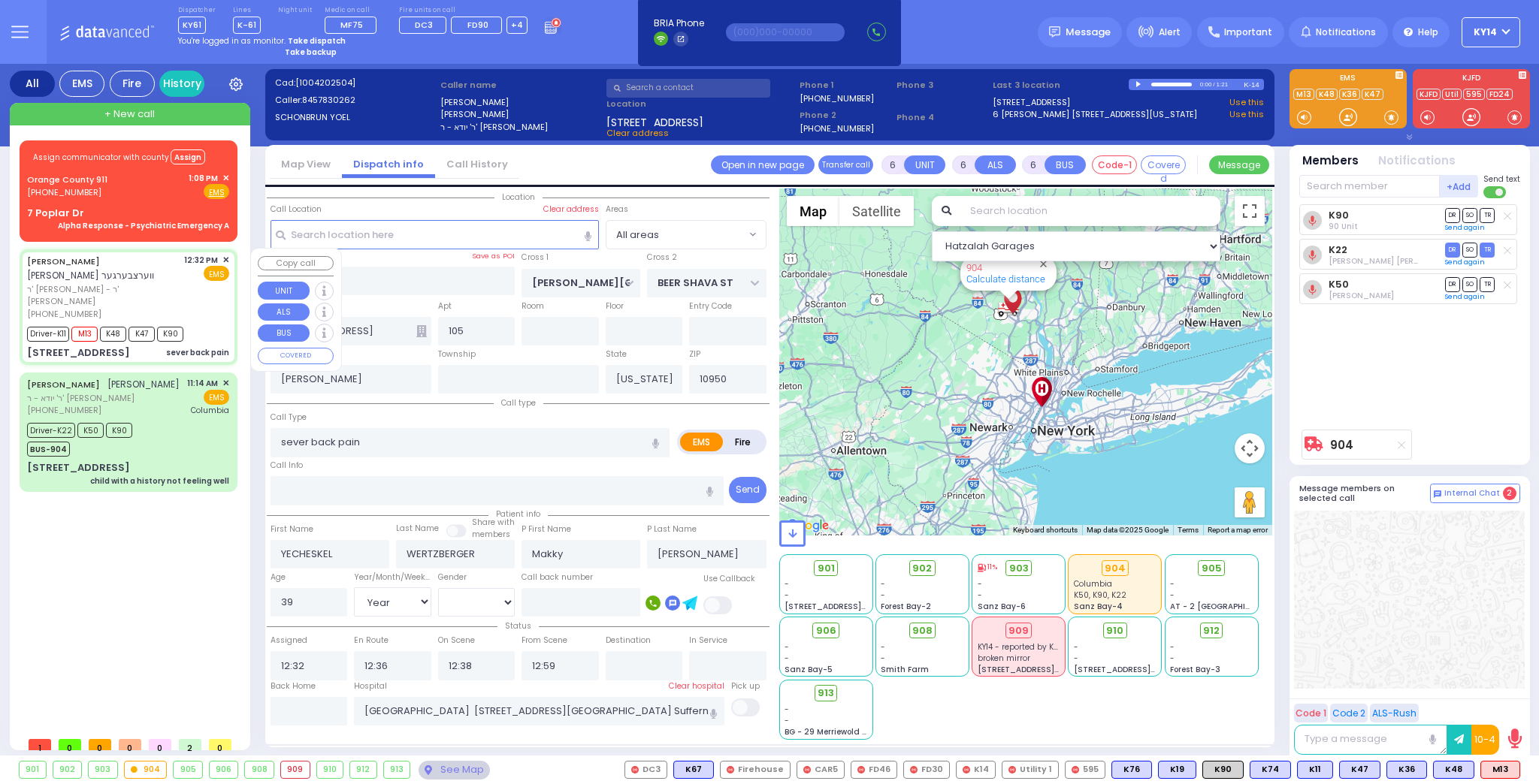
select select "Hatzalah Garages"
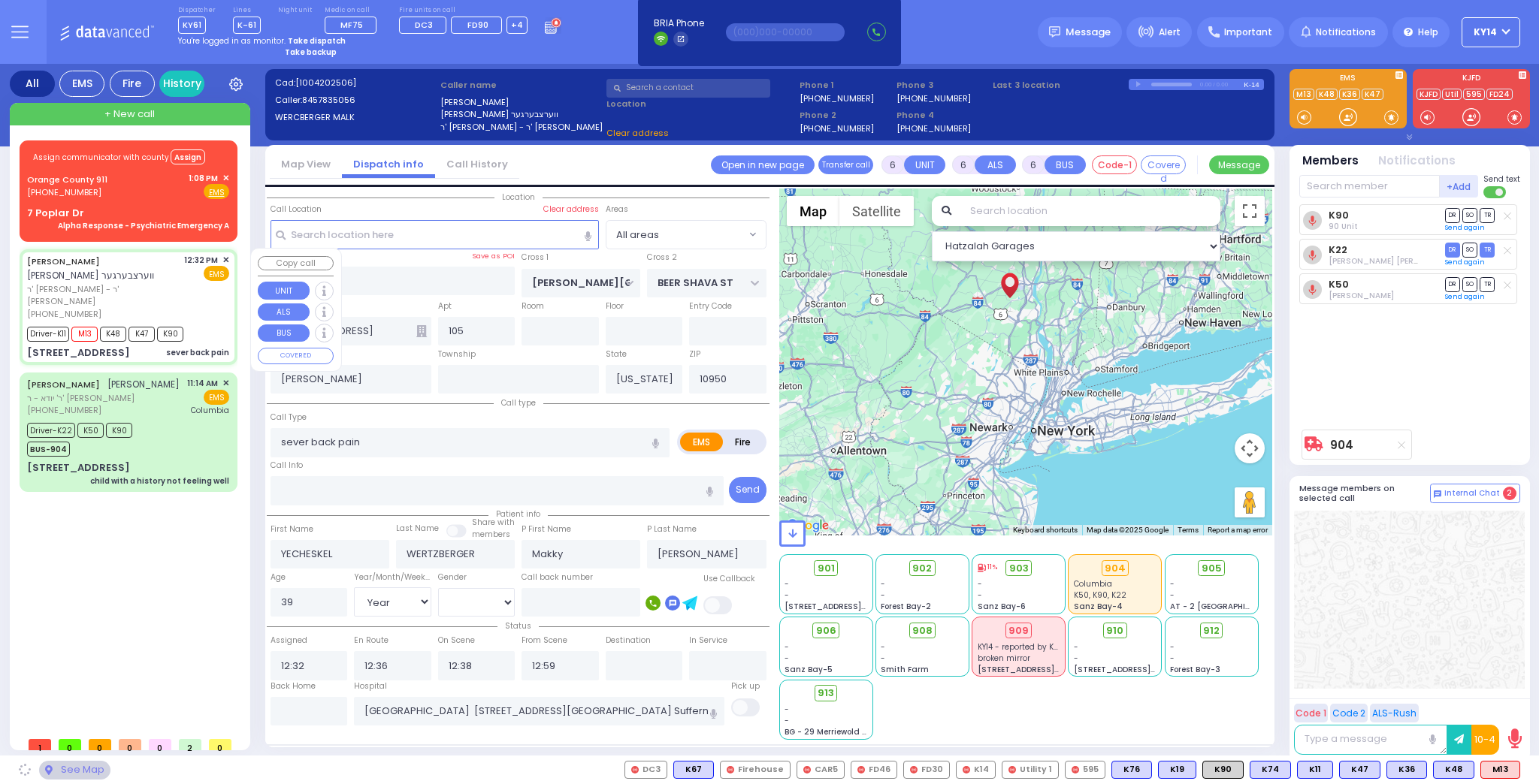
type input "RUZHIN RD"
type input "[STREET_ADDRESS]"
type input "302"
type input "Monroe"
select select "ATZEI TAMURIM"
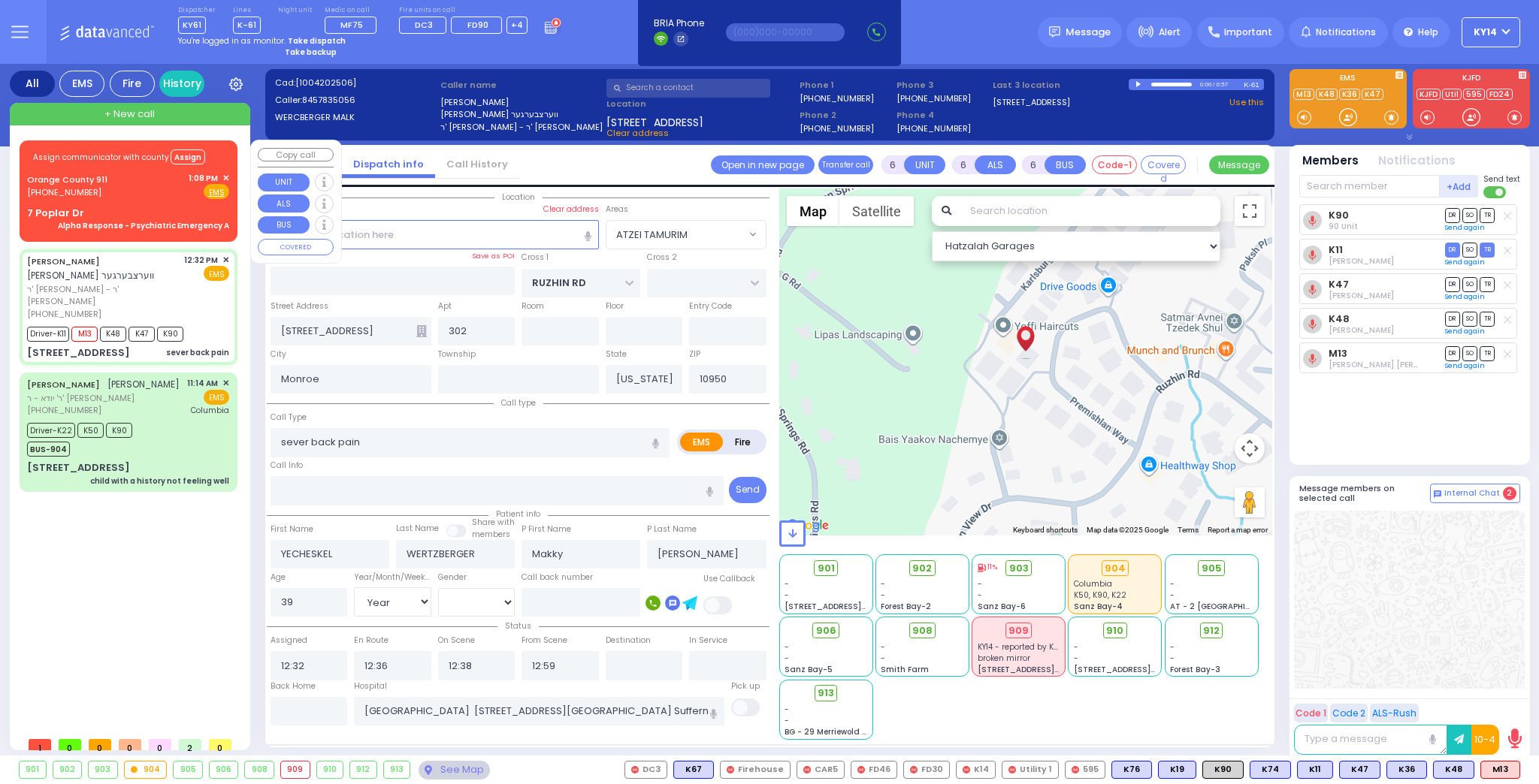
click at [226, 178] on span "✕" at bounding box center [225, 178] width 6 height 13
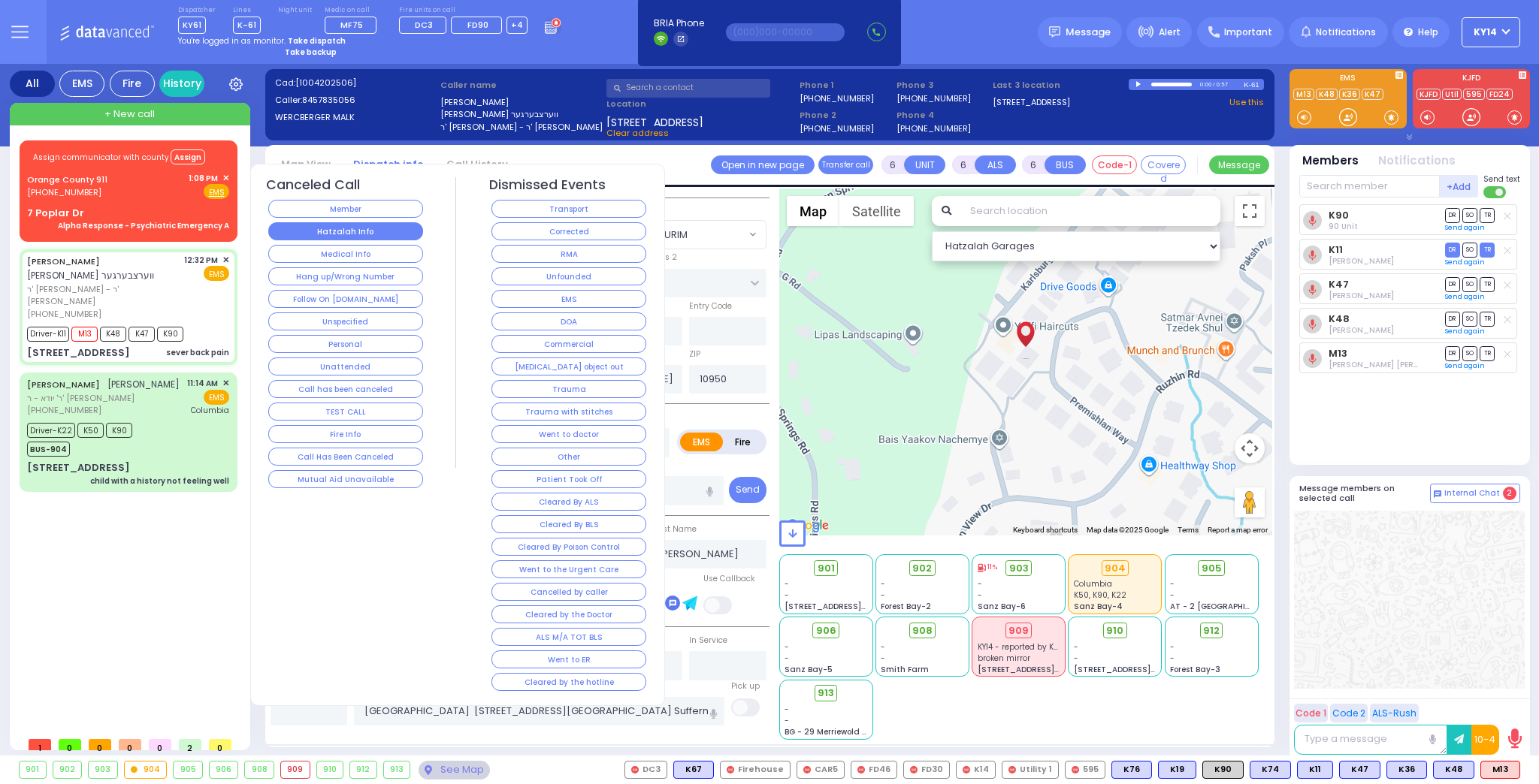
click at [307, 229] on button "Hatzalah Info" at bounding box center [345, 231] width 155 height 18
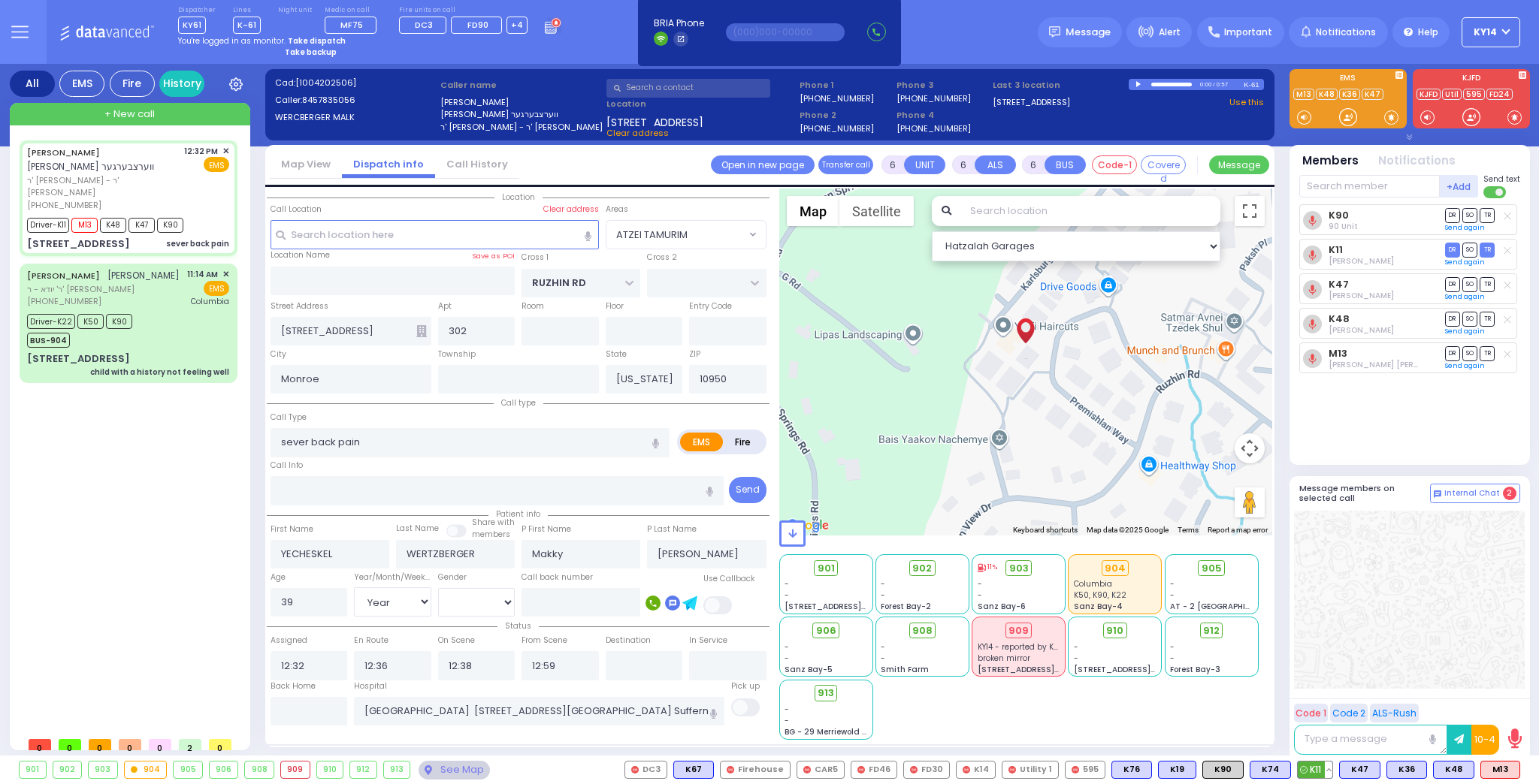
click at [1332, 767] on button at bounding box center [1328, 770] width 7 height 17
click at [1323, 706] on icon at bounding box center [1318, 703] width 16 height 16
click at [1326, 682] on icon at bounding box center [1318, 683] width 16 height 16
click at [1336, 615] on div at bounding box center [1409, 599] width 230 height 178
select select
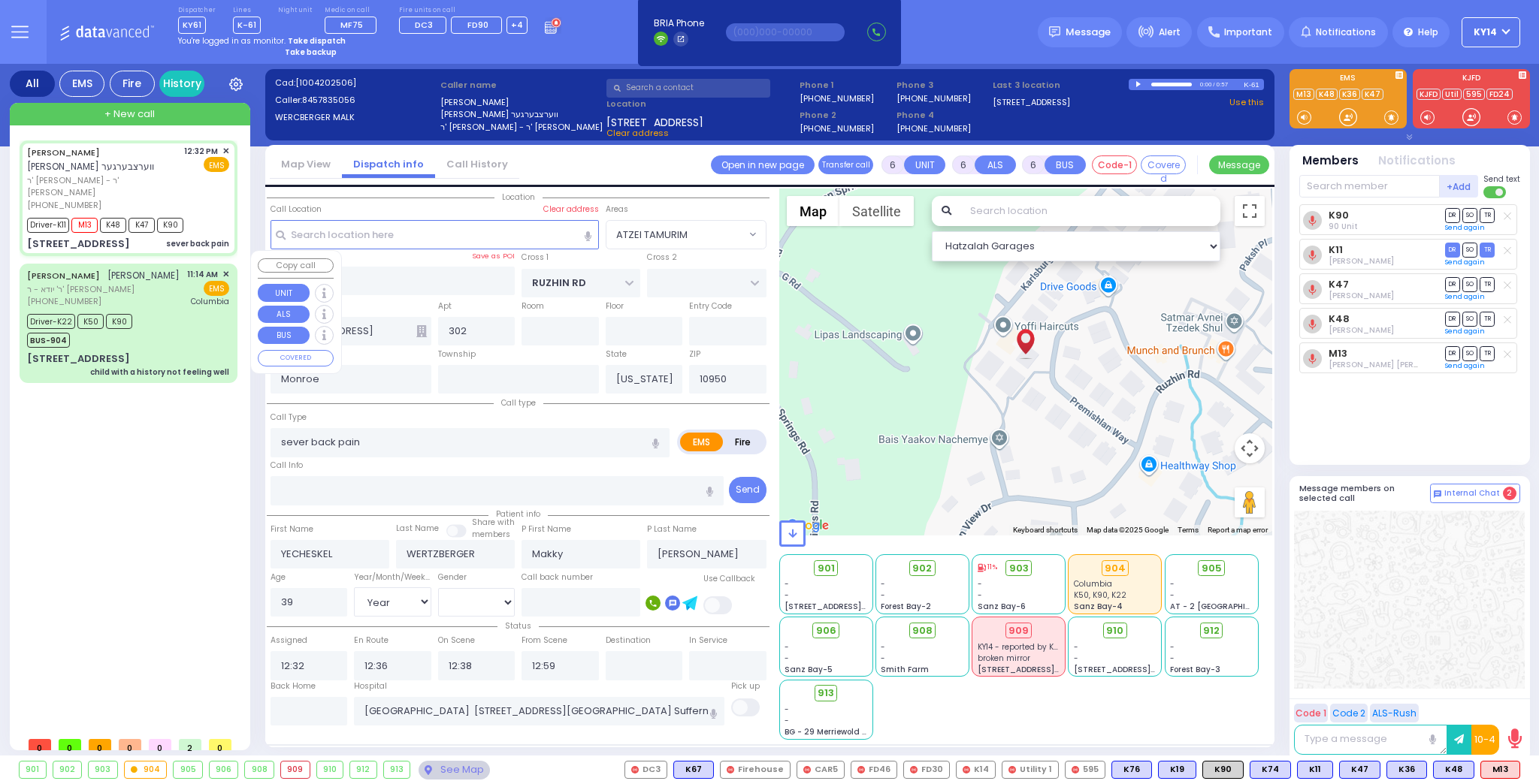
radio input "true"
select select "Year"
select select "[DEMOGRAPHIC_DATA]"
type input "13:48"
select select "Hatzalah Garages"
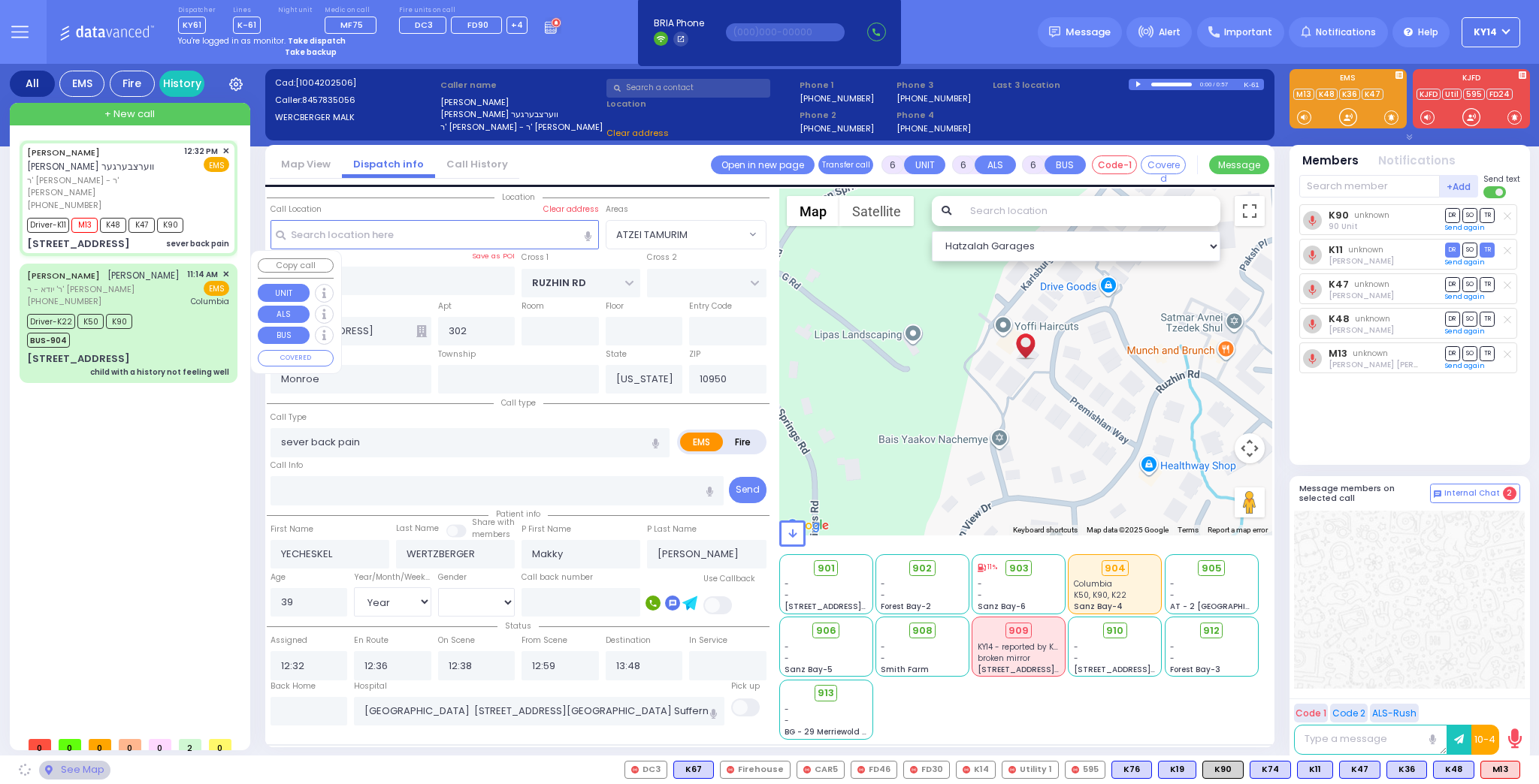
select select "ATZEI TAMURIM"
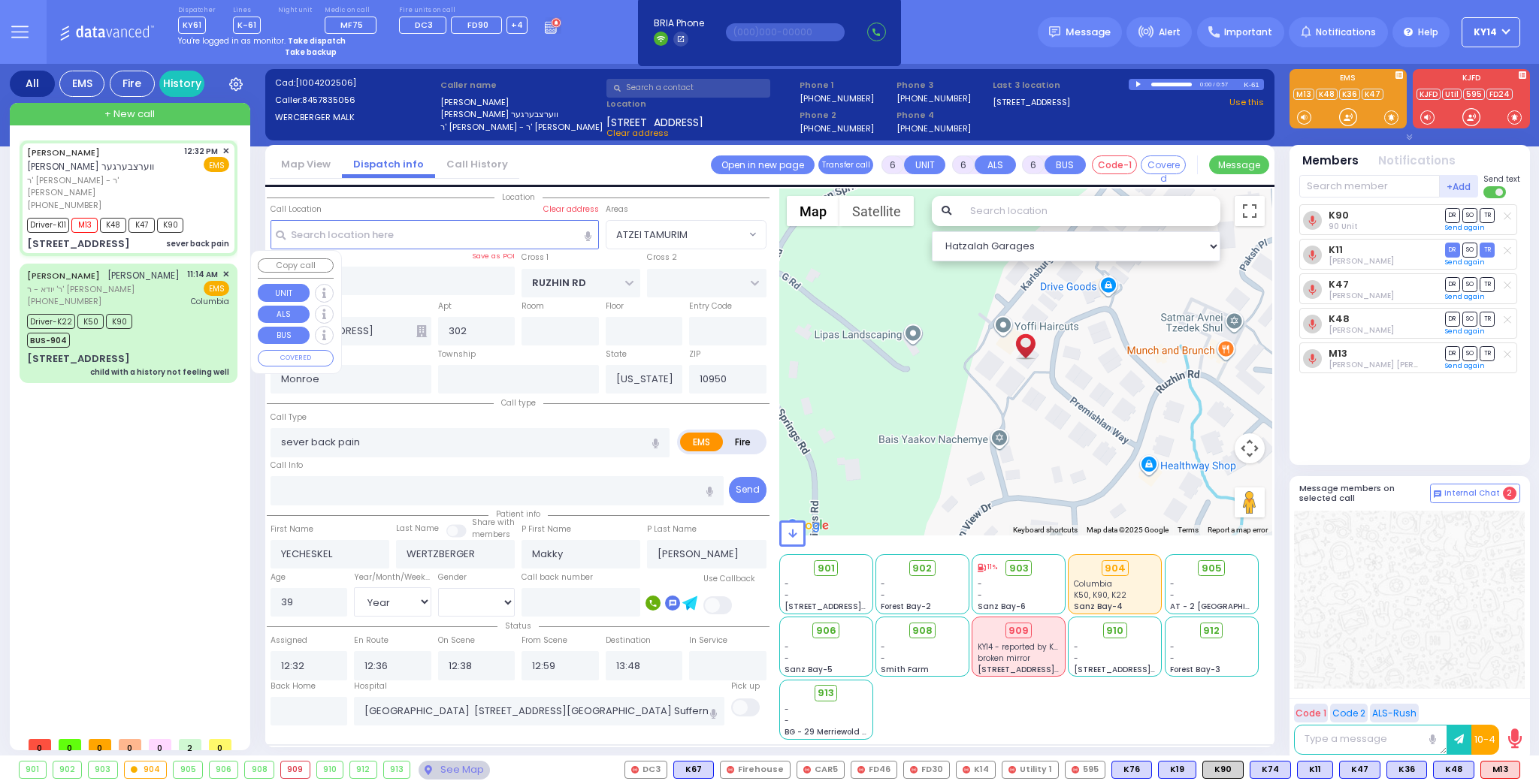
select select
radio input "true"
select select "Year"
select select "[DEMOGRAPHIC_DATA]"
select select "Hatzalah Garages"
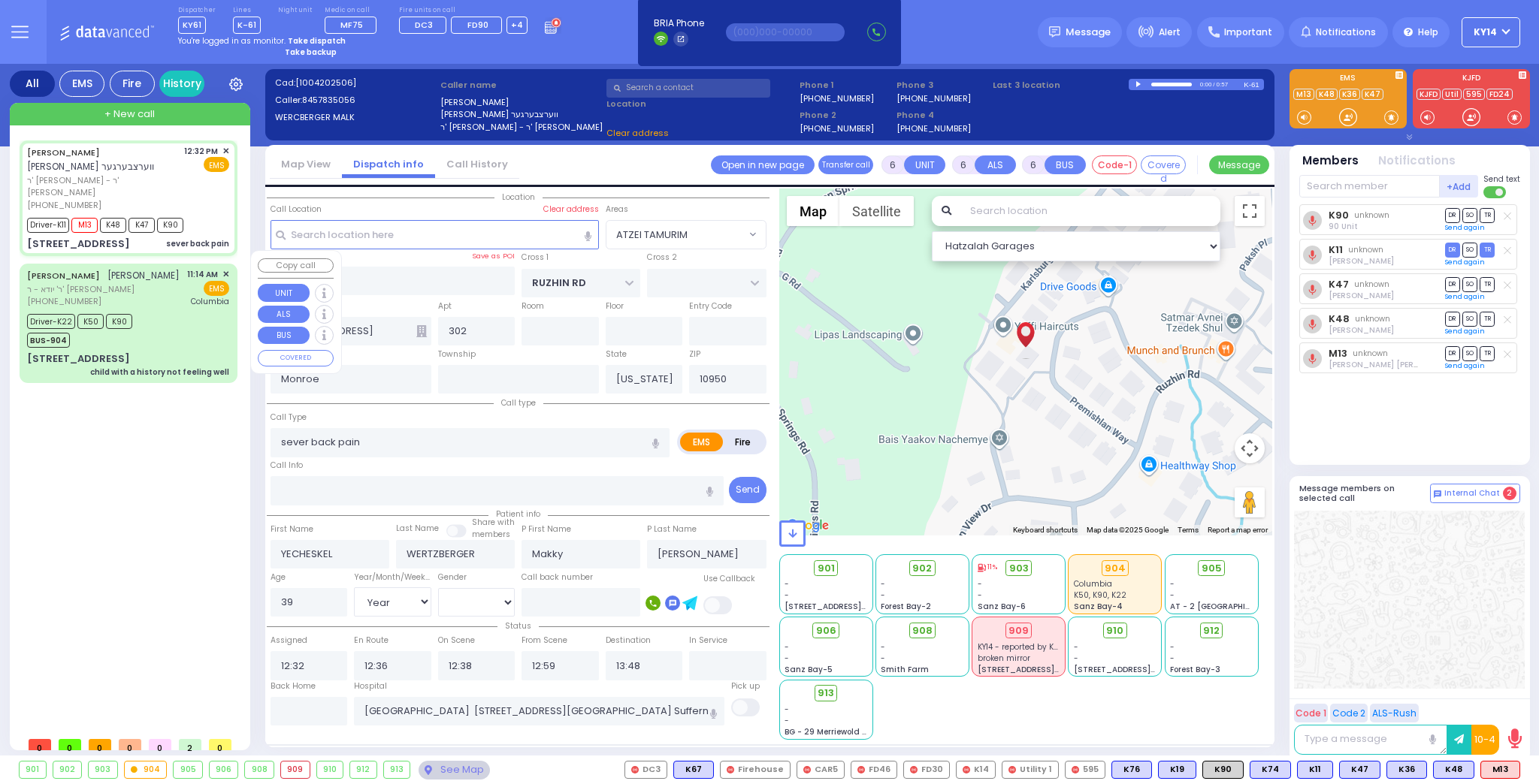
select select "ATZEI TAMURIM"
select select
radio input "true"
select select "Year"
select select "[DEMOGRAPHIC_DATA]"
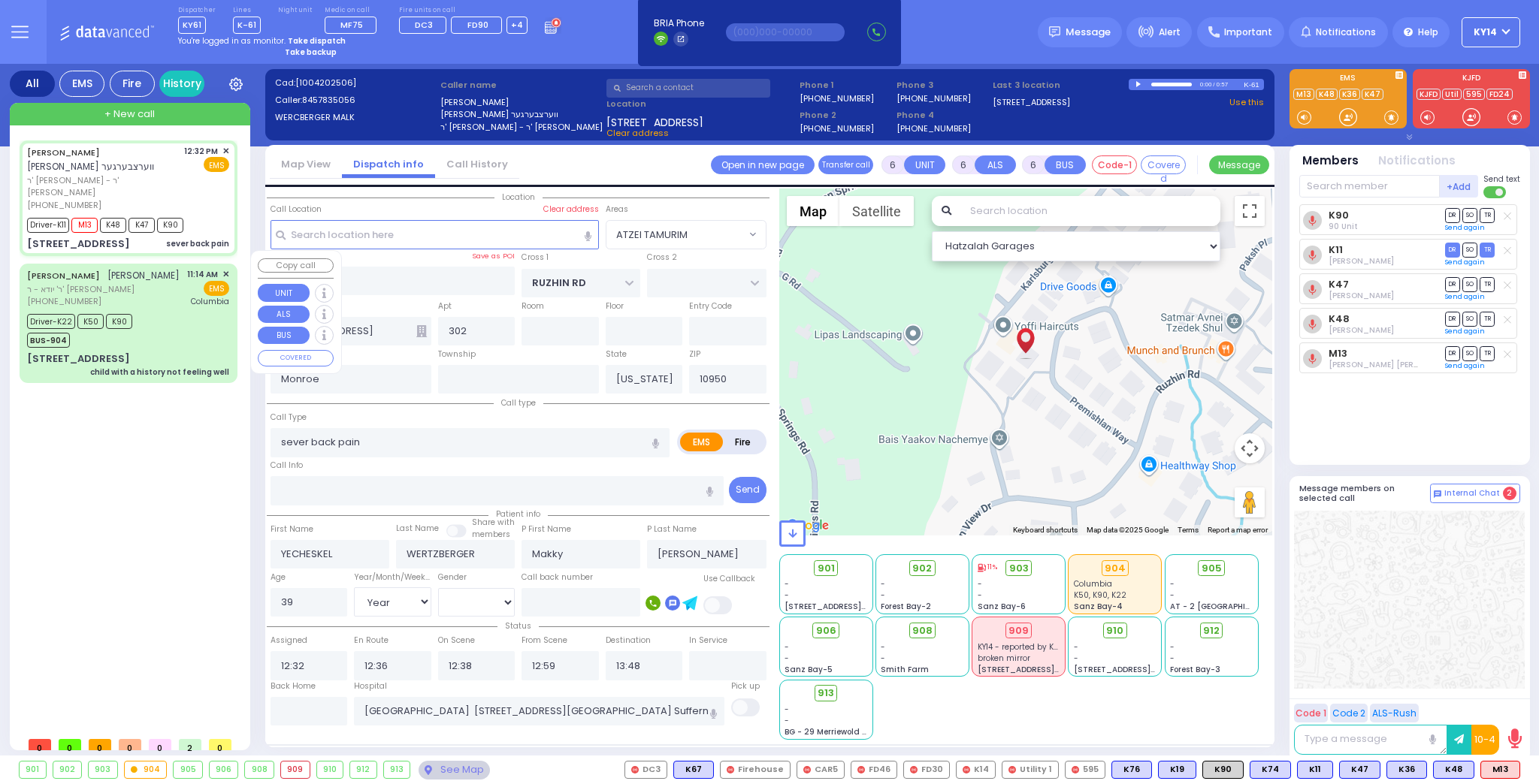
select select "Hatzalah Garages"
select select "ATZEI TAMURIM"
select select
radio input "true"
select select "Year"
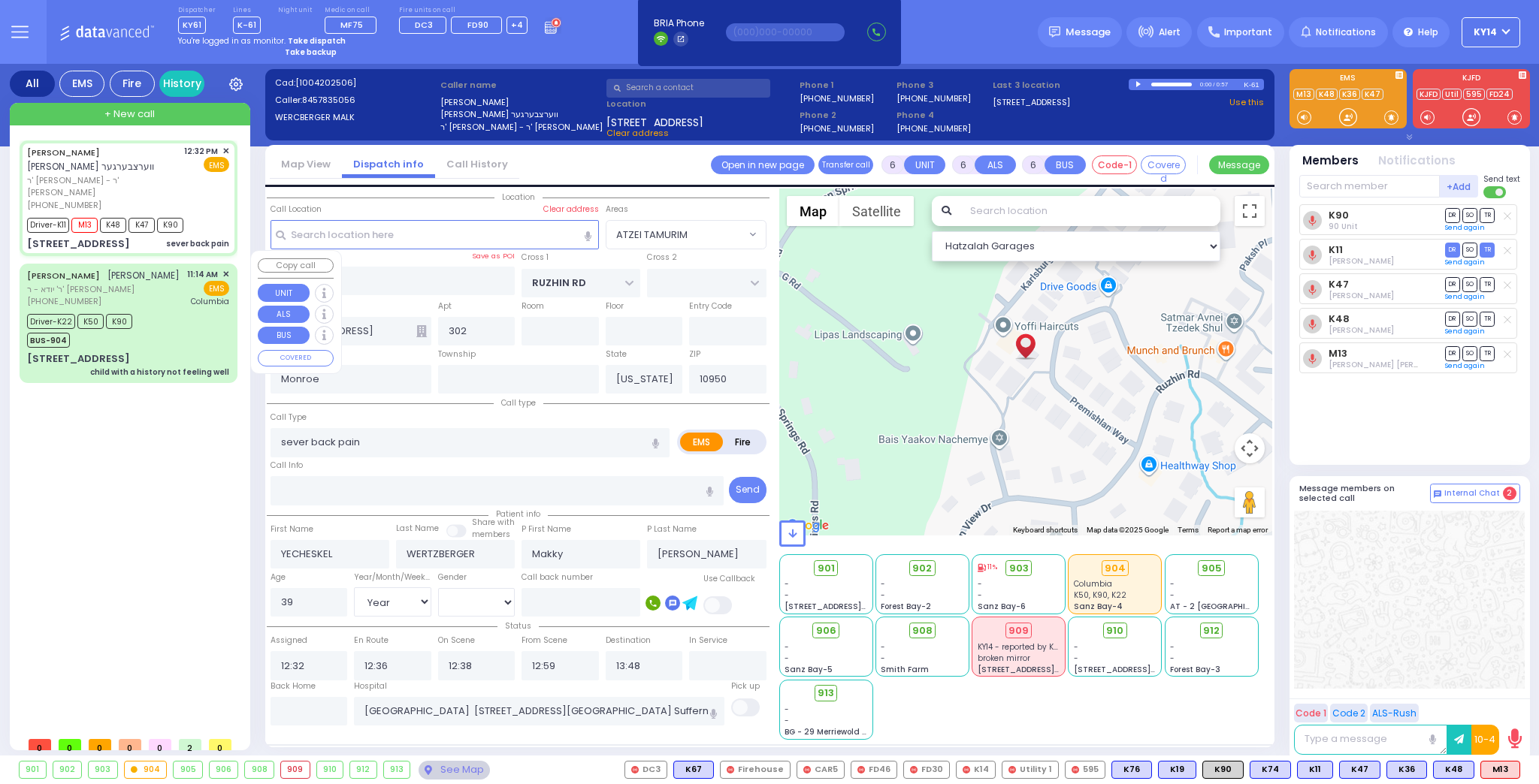
select select "[DEMOGRAPHIC_DATA]"
select select "ATZEI TAMURIM"
select select "Hatzalah Garages"
select select
radio input "true"
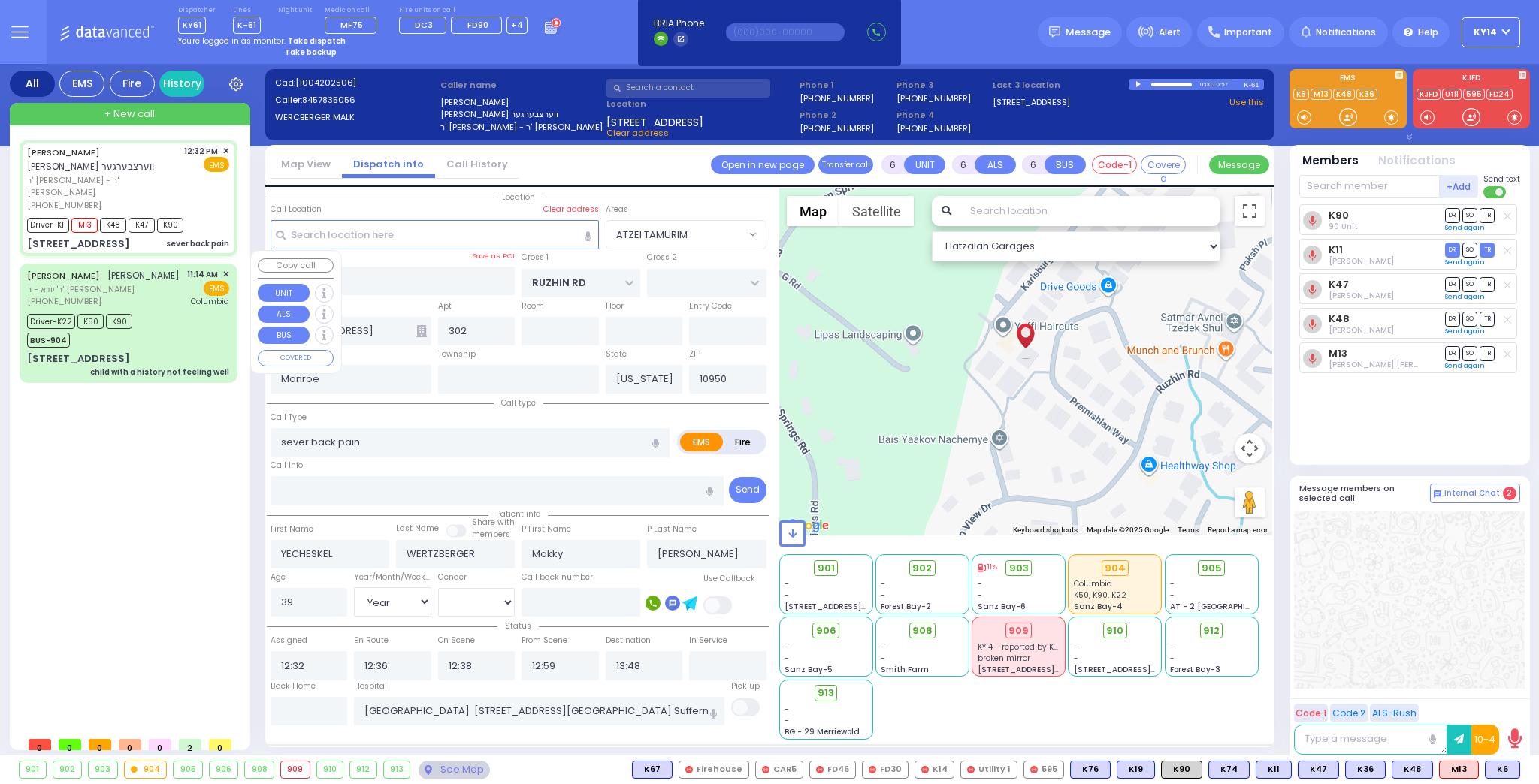
select select "Year"
select select "[DEMOGRAPHIC_DATA]"
select select "Hatzalah Garages"
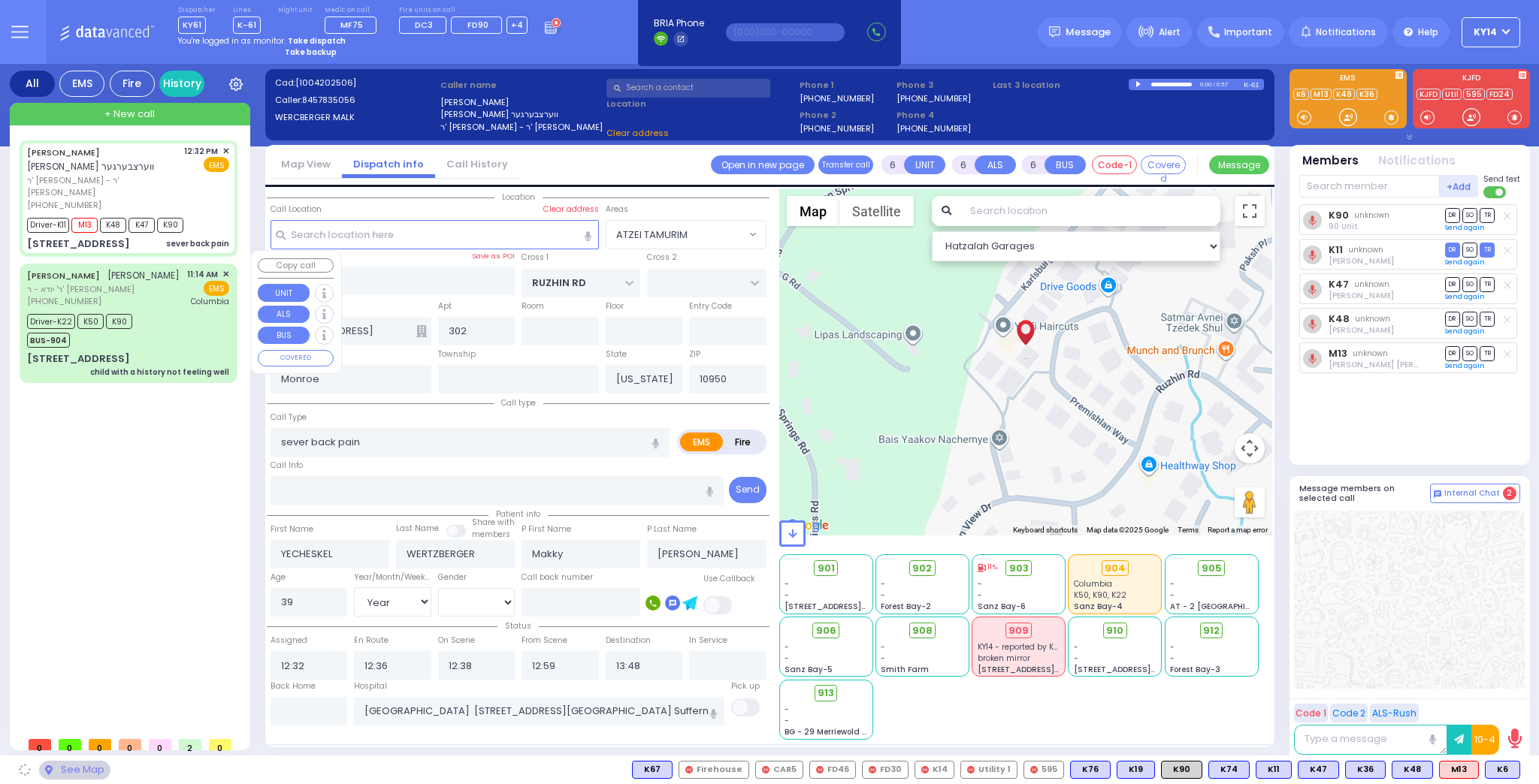
select select "ATZEI TAMURIM"
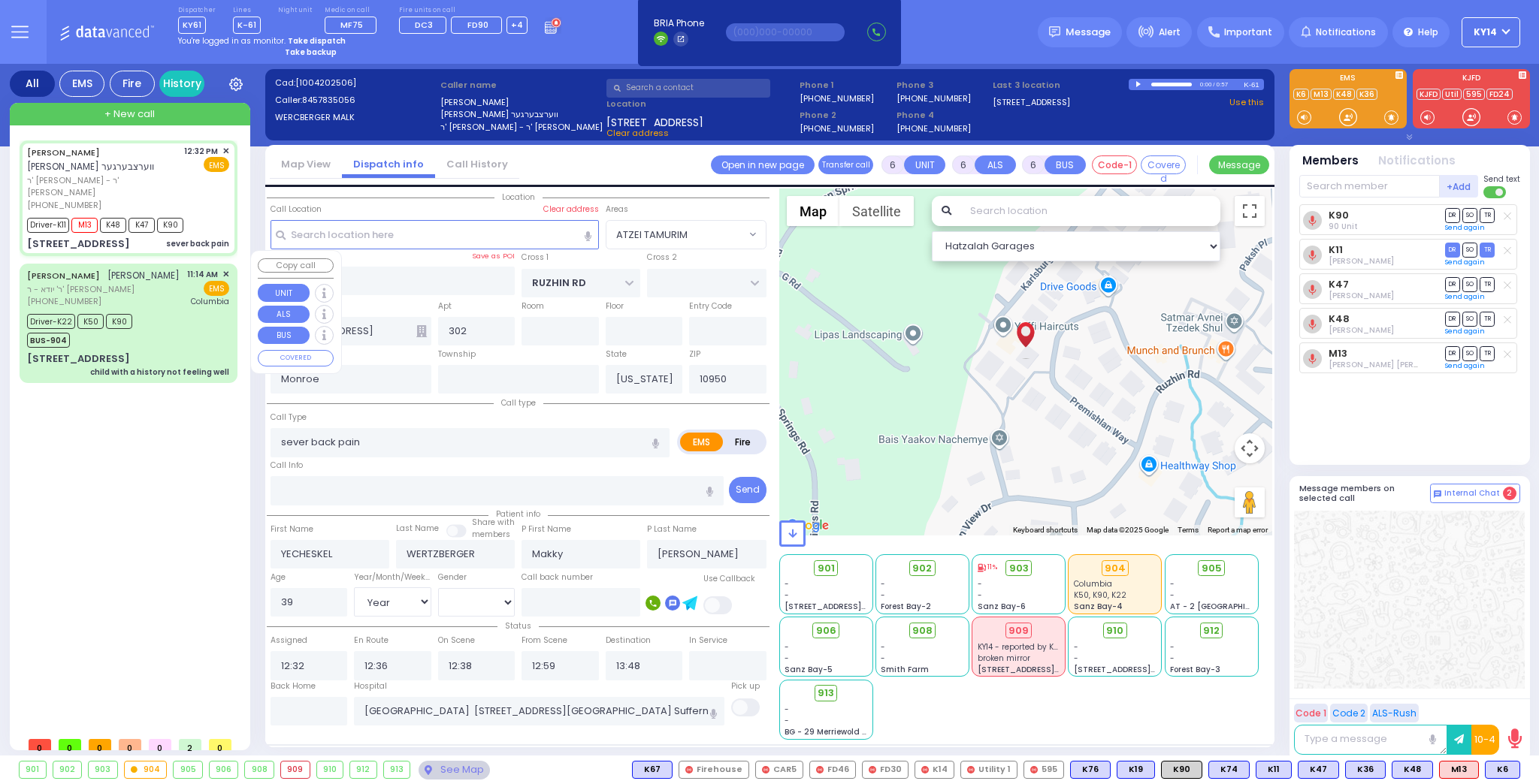
select select
radio input "true"
select select "Year"
select select "[DEMOGRAPHIC_DATA]"
type input "13:50"
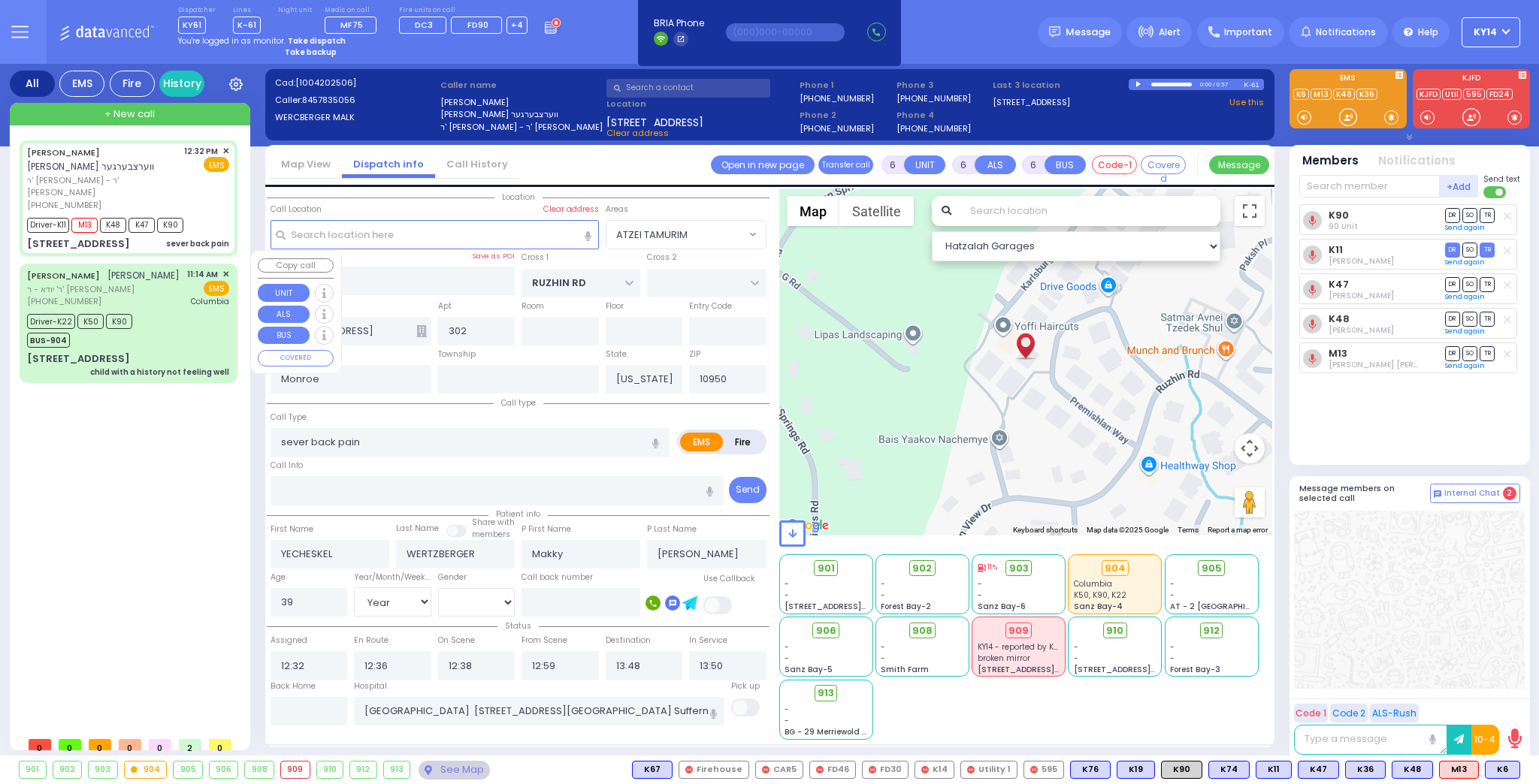
select select "Hatzalah Garages"
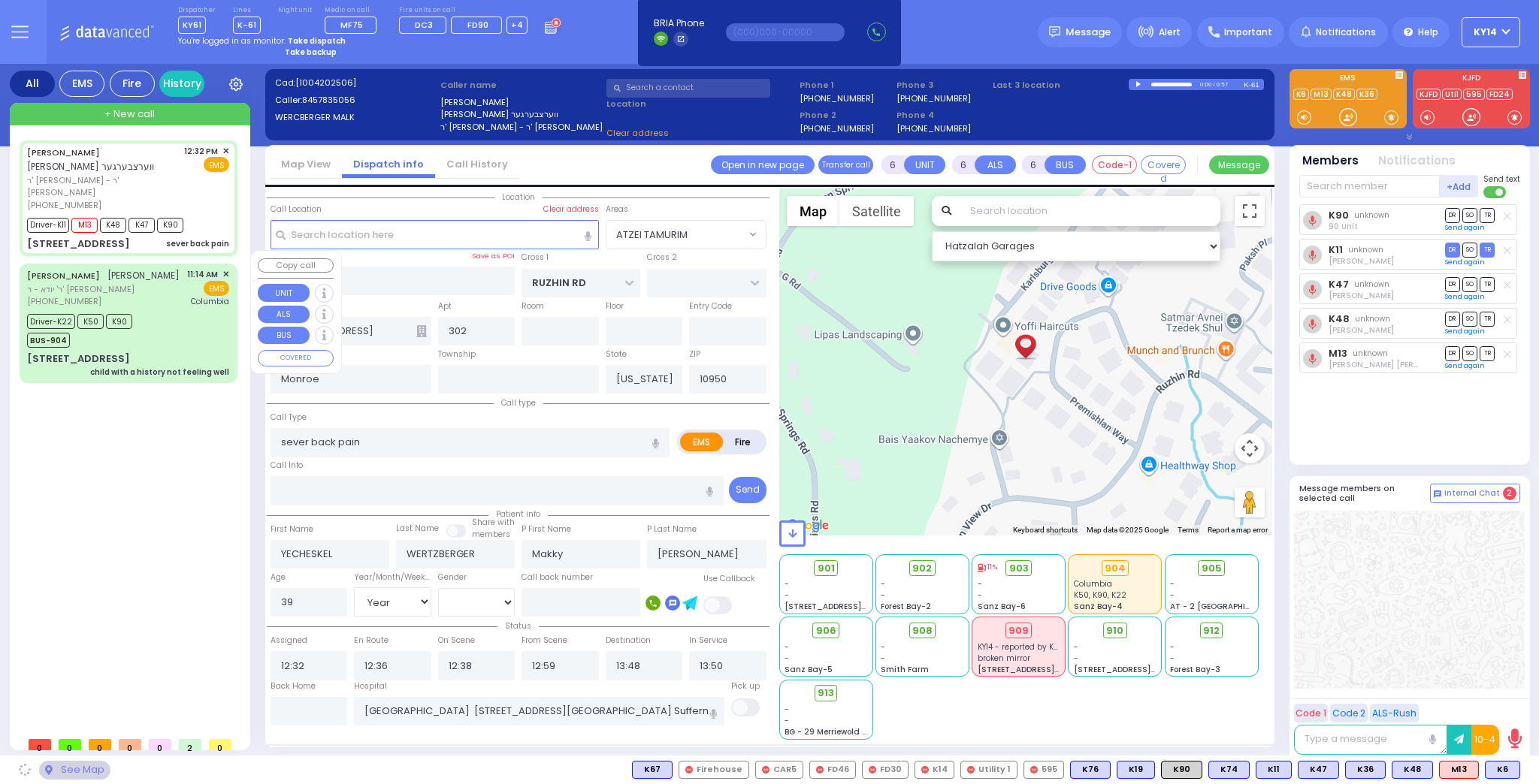
select select "ATZEI TAMURIM"
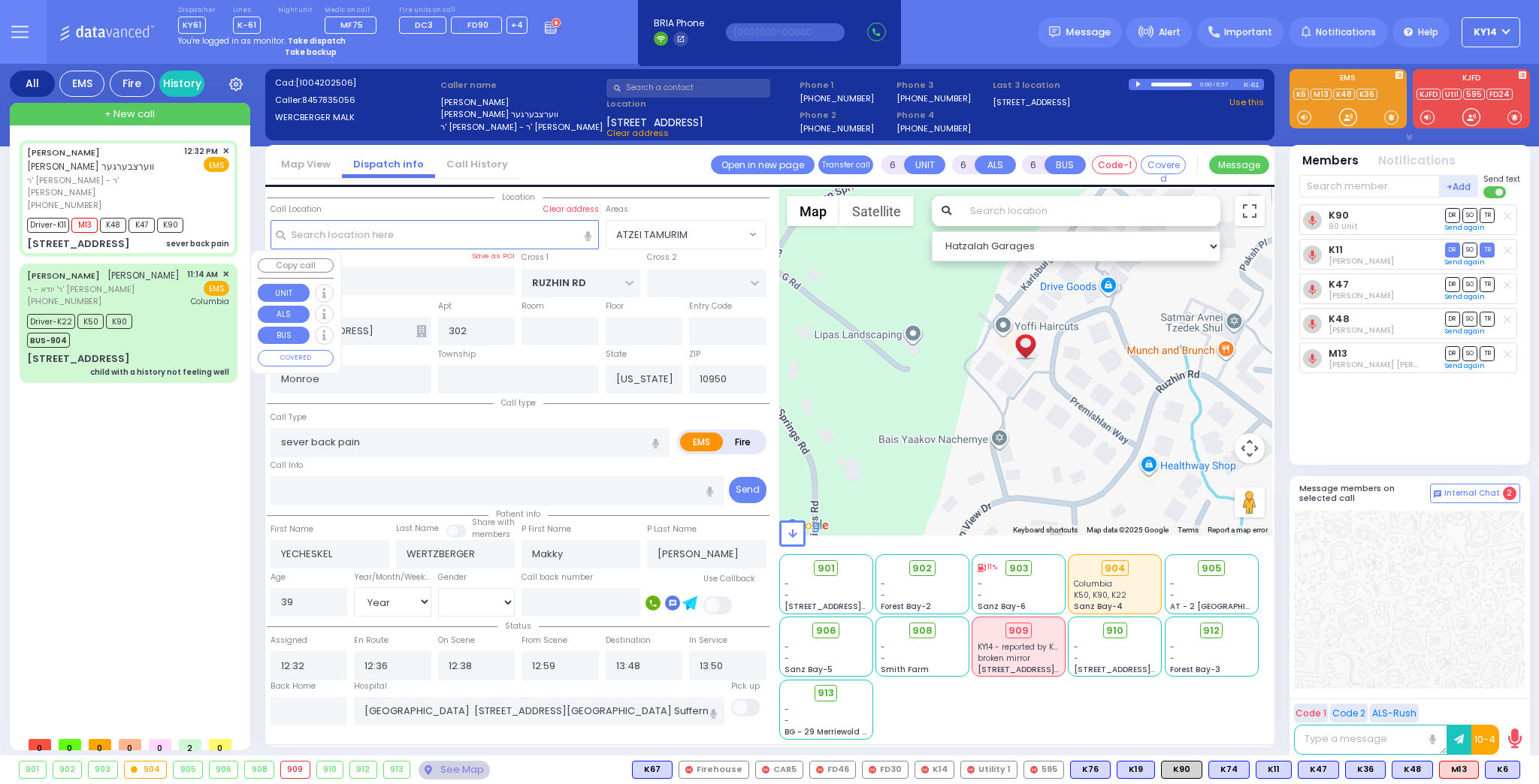
select select
radio input "true"
select select "Year"
select select "[DEMOGRAPHIC_DATA]"
select select "Hatzalah Garages"
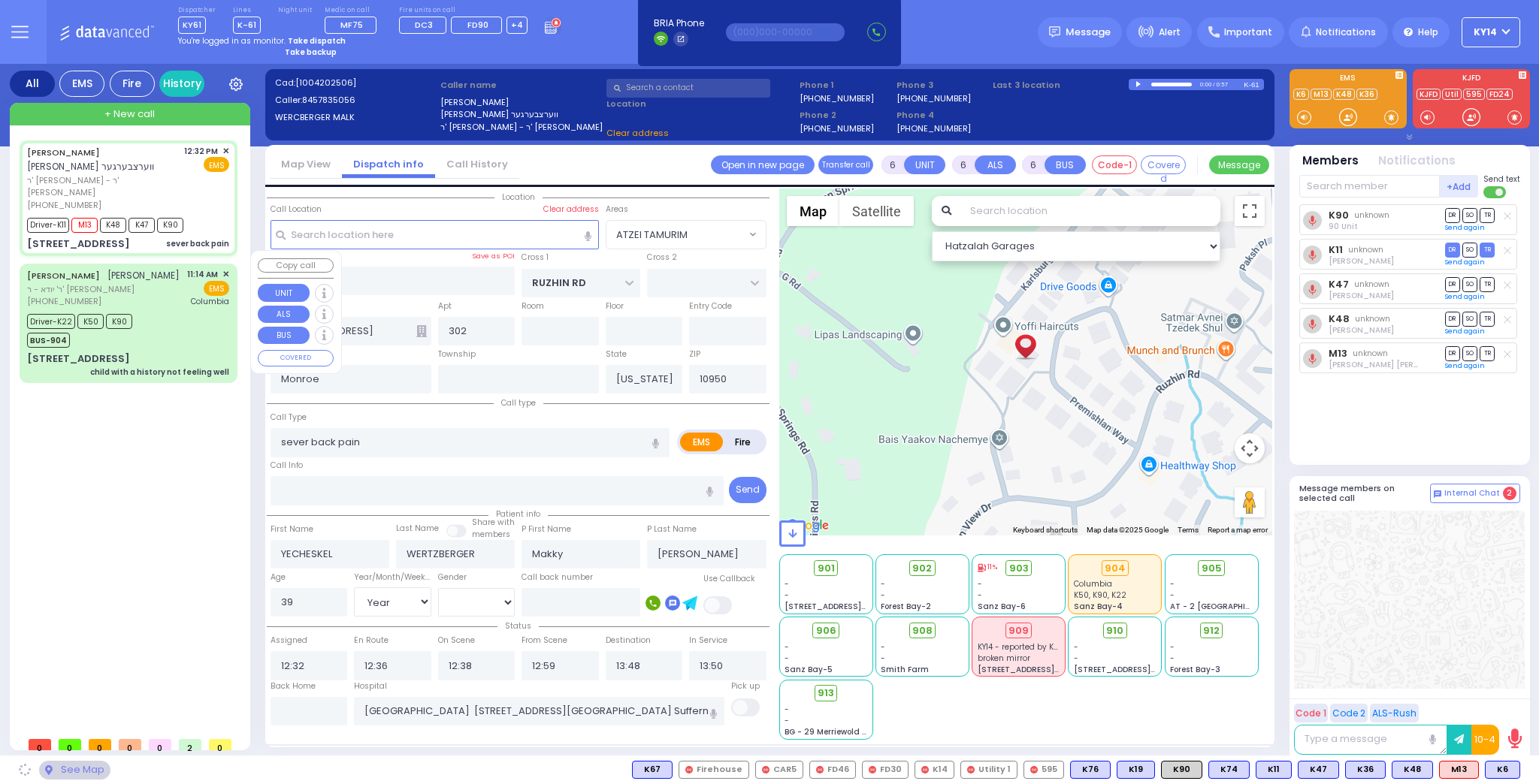
select select "ATZEI TAMURIM"
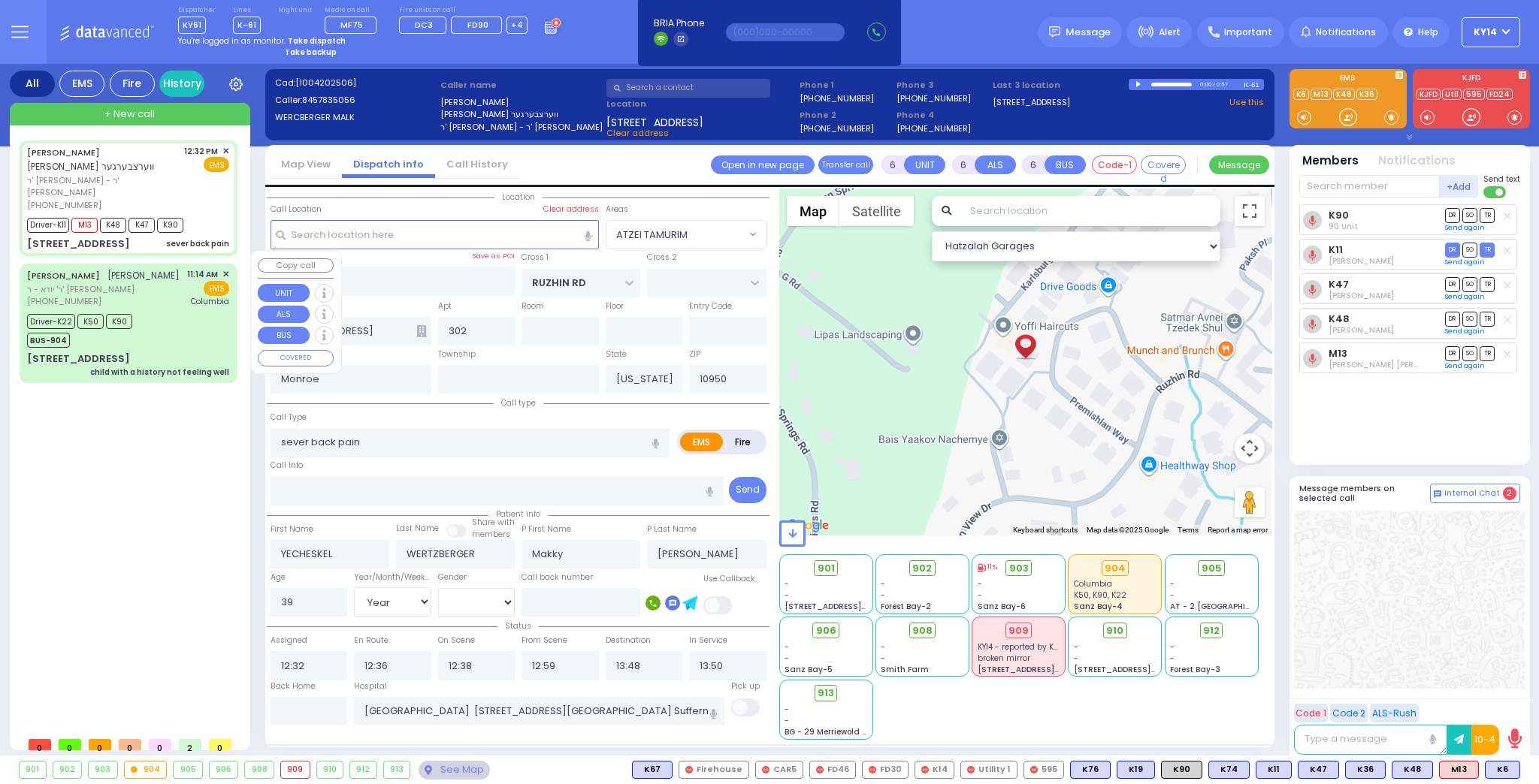
select select
radio input "true"
select select "Year"
select select "[DEMOGRAPHIC_DATA]"
select select "Hatzalah Garages"
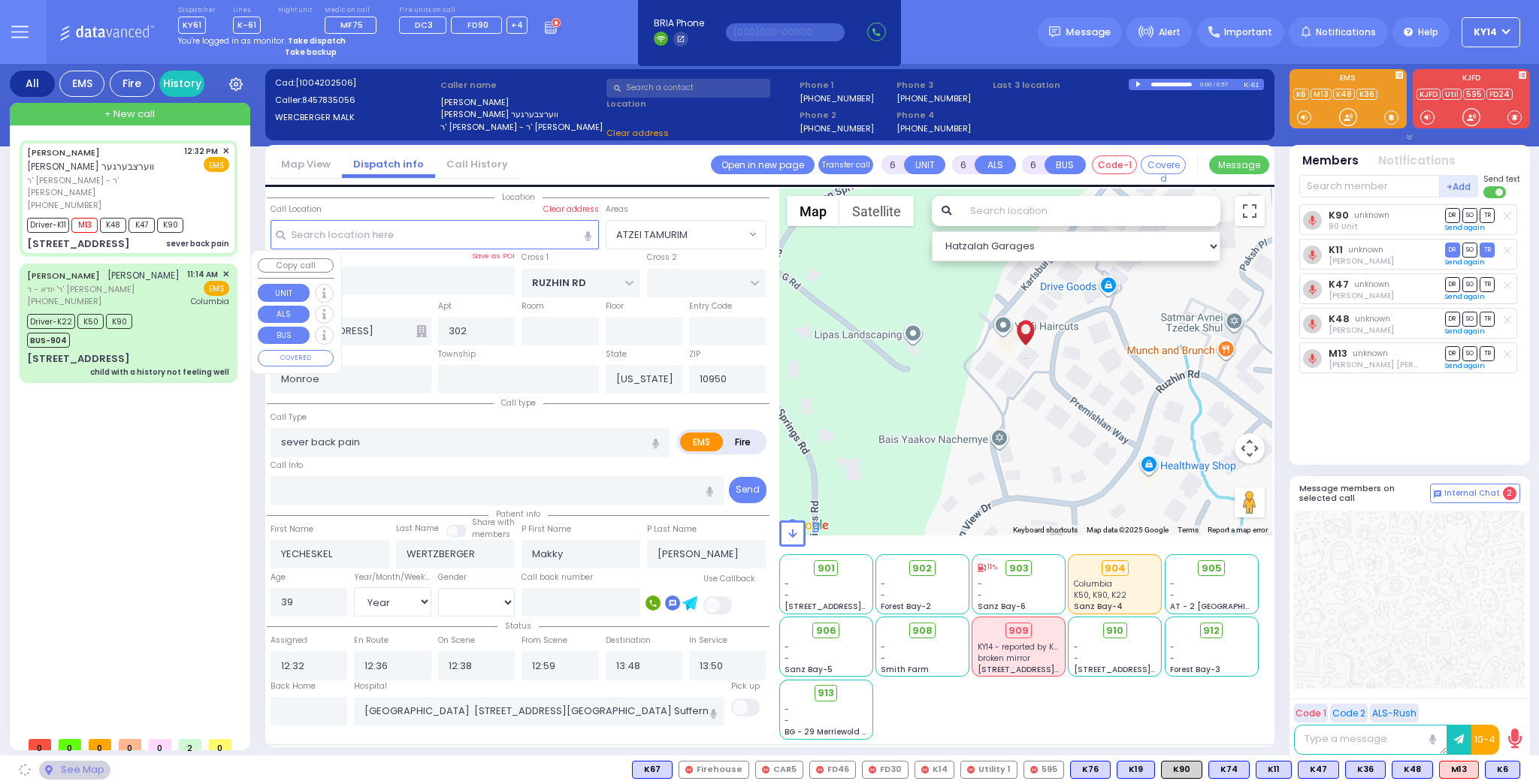
select select "ATZEI TAMURIM"
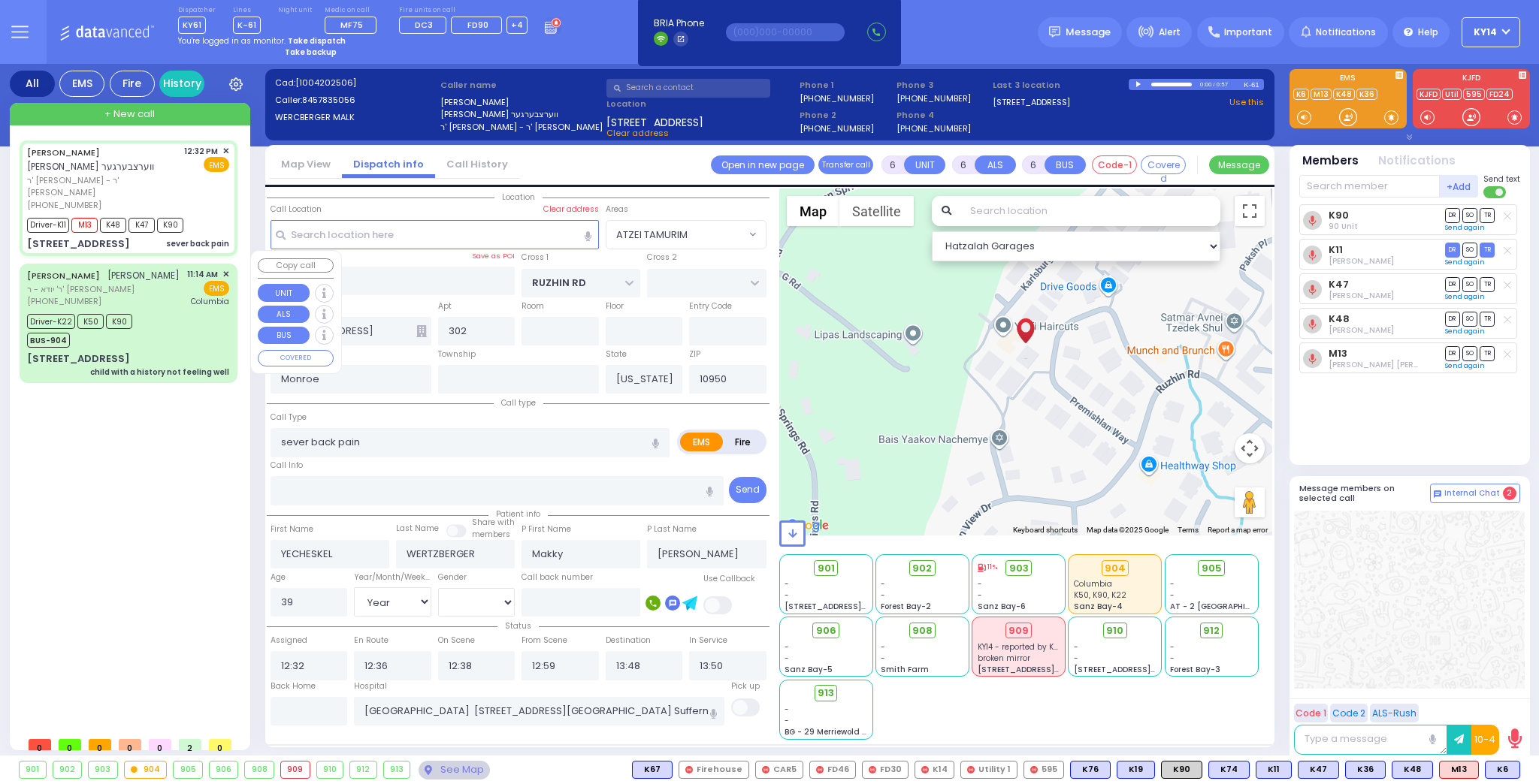
select select
radio input "true"
select select "Year"
select select "[DEMOGRAPHIC_DATA]"
select select "Hatzalah Garages"
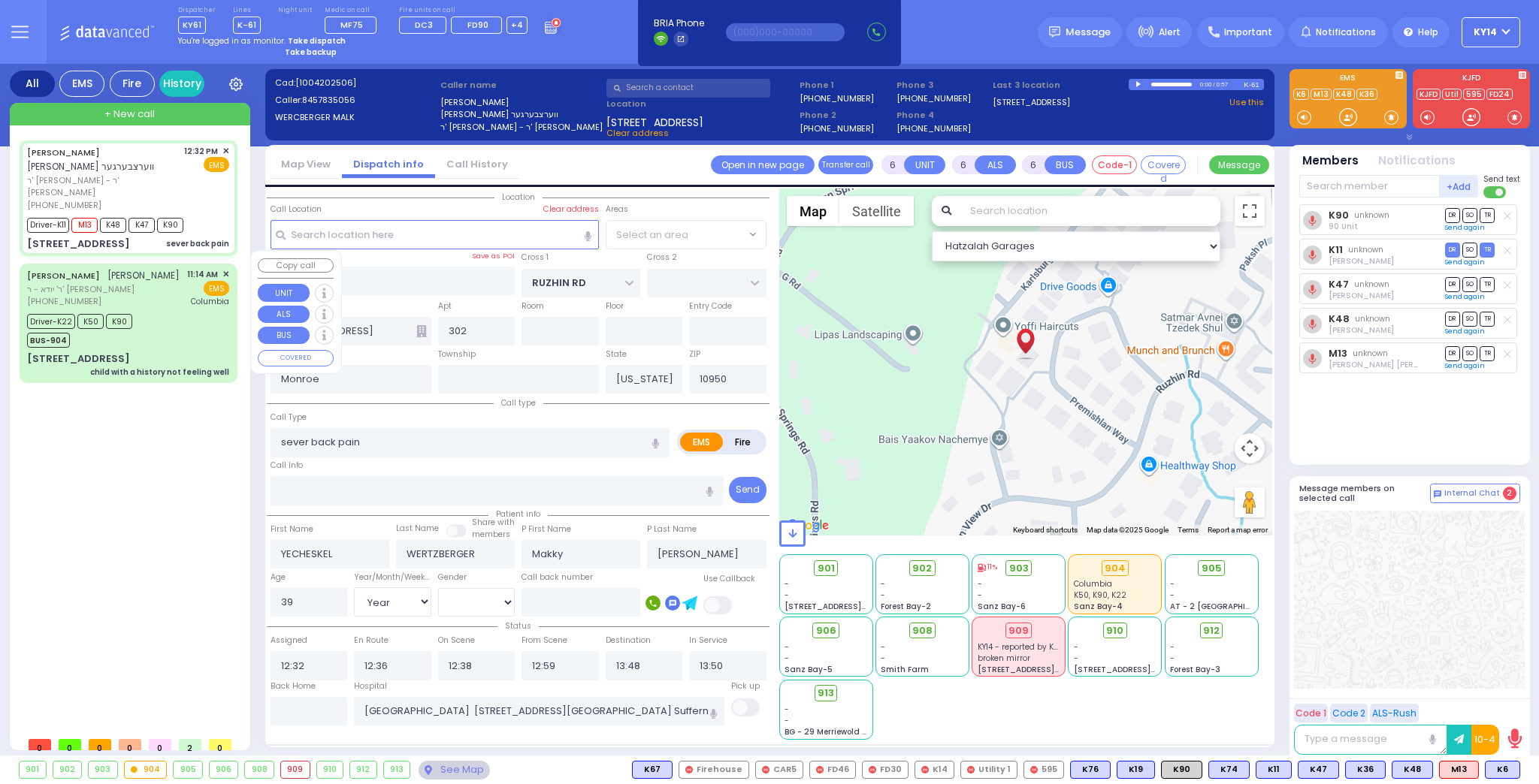
select select "ATZEI TAMURIM"
select select
radio input "true"
select select "Year"
select select "[DEMOGRAPHIC_DATA]"
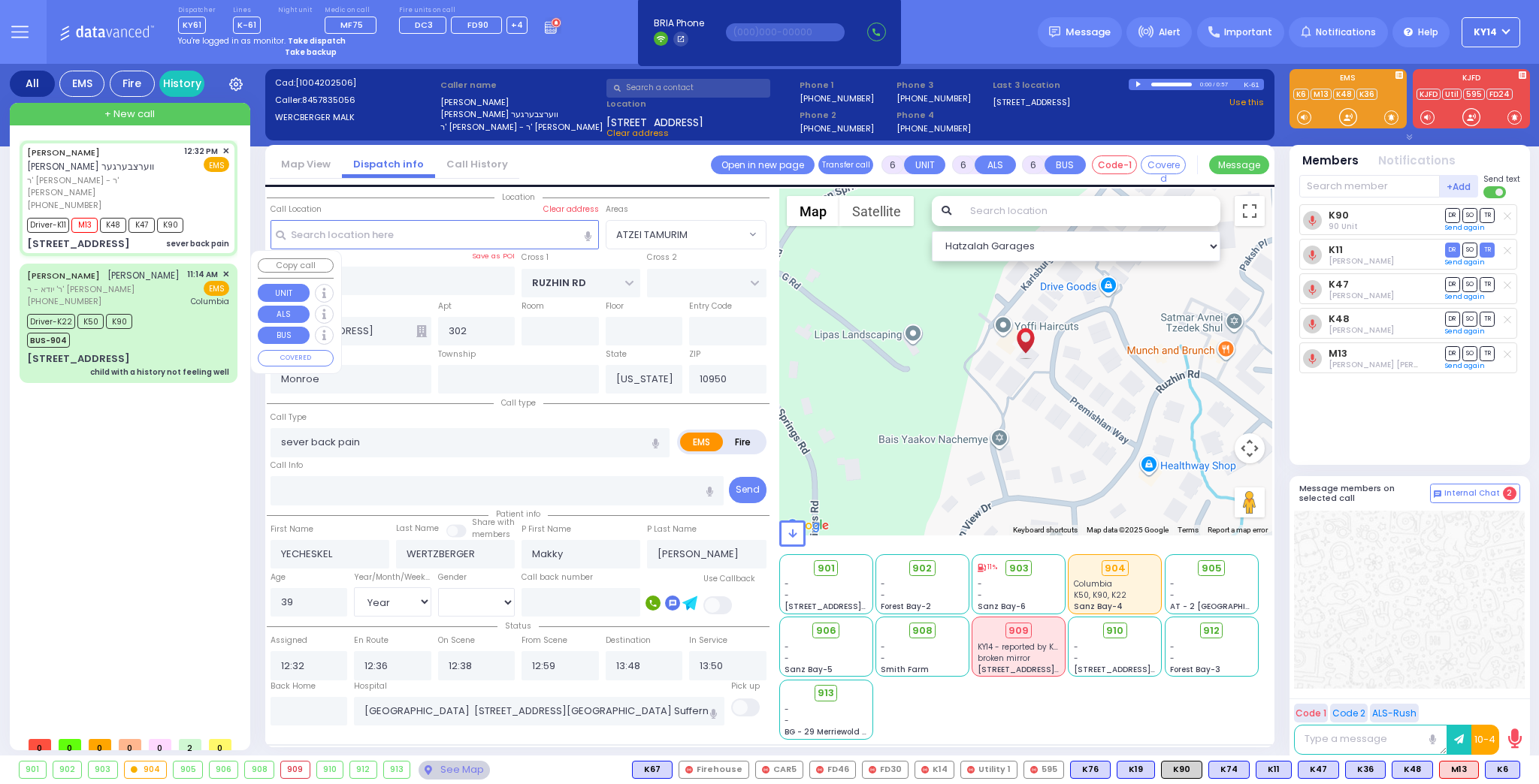
select select "Hatzalah Garages"
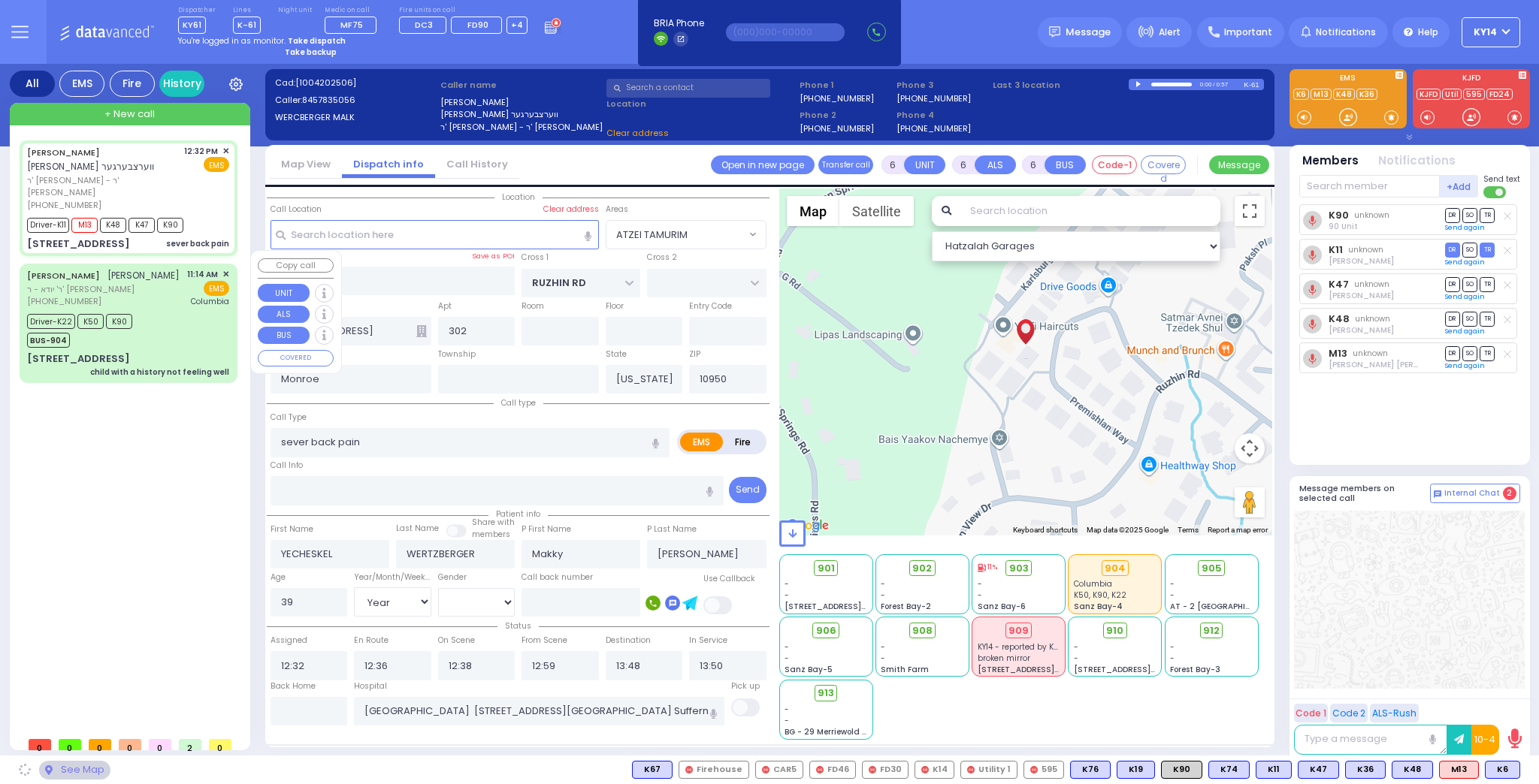
select select "ATZEI TAMURIM"
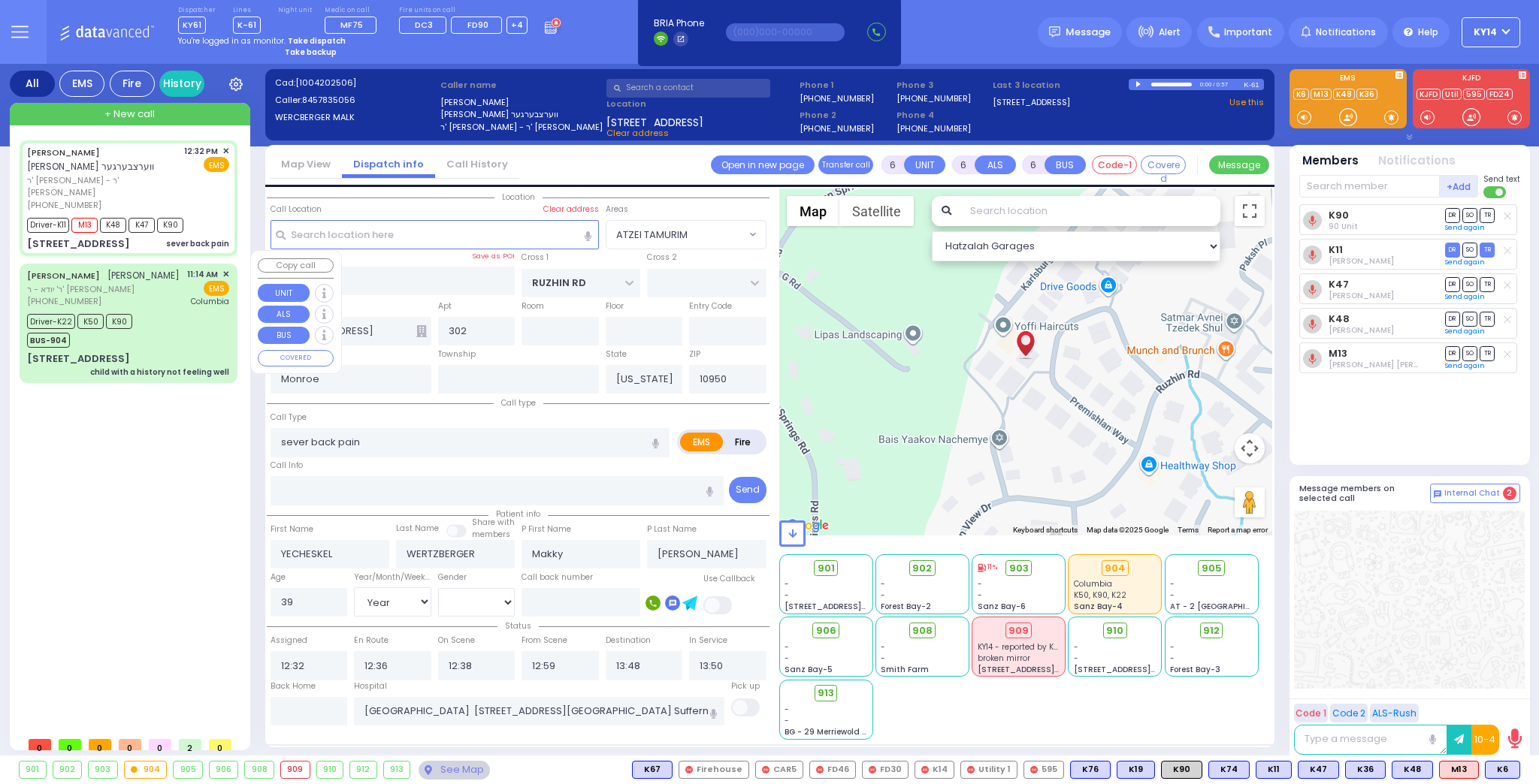
select select
radio input "true"
select select "Year"
select select "[DEMOGRAPHIC_DATA]"
select select "Hatzalah Garages"
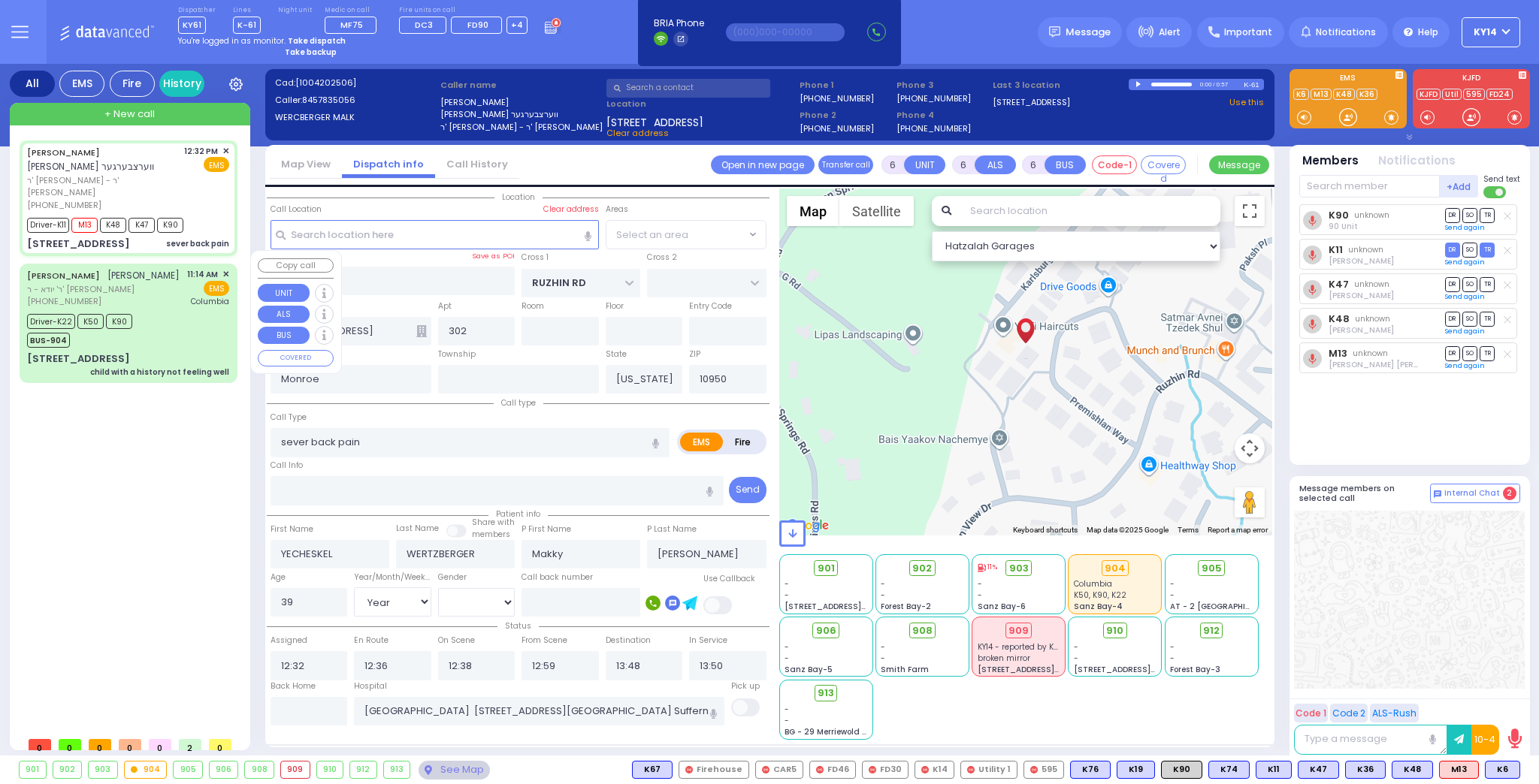
select select "ATZEI TAMURIM"
select select
select select "ATZEI TAMURIM"
select select "Year"
select select "[DEMOGRAPHIC_DATA]"
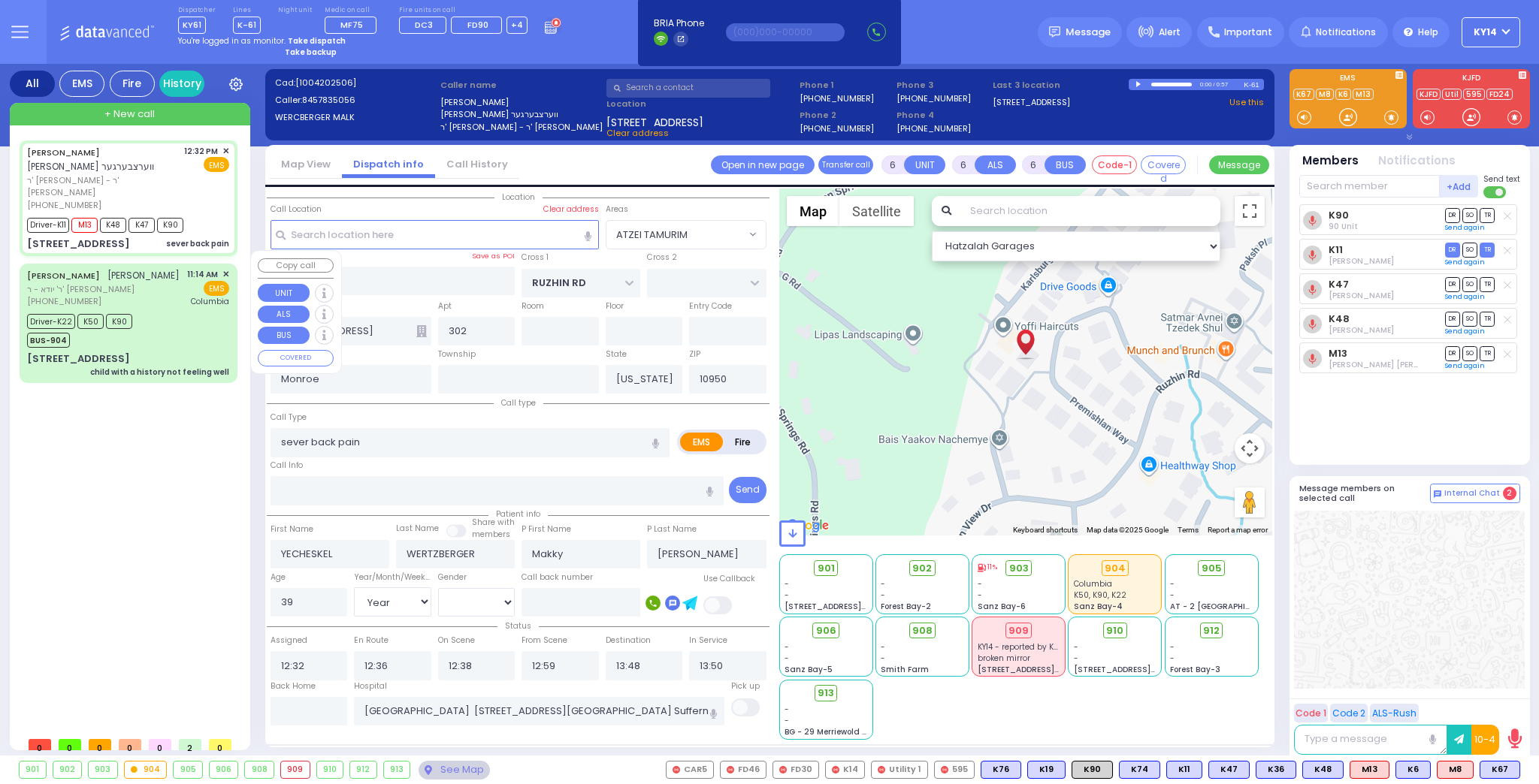
select select
radio input "true"
select select "Year"
select select "[DEMOGRAPHIC_DATA]"
select select "Hatzalah Garages"
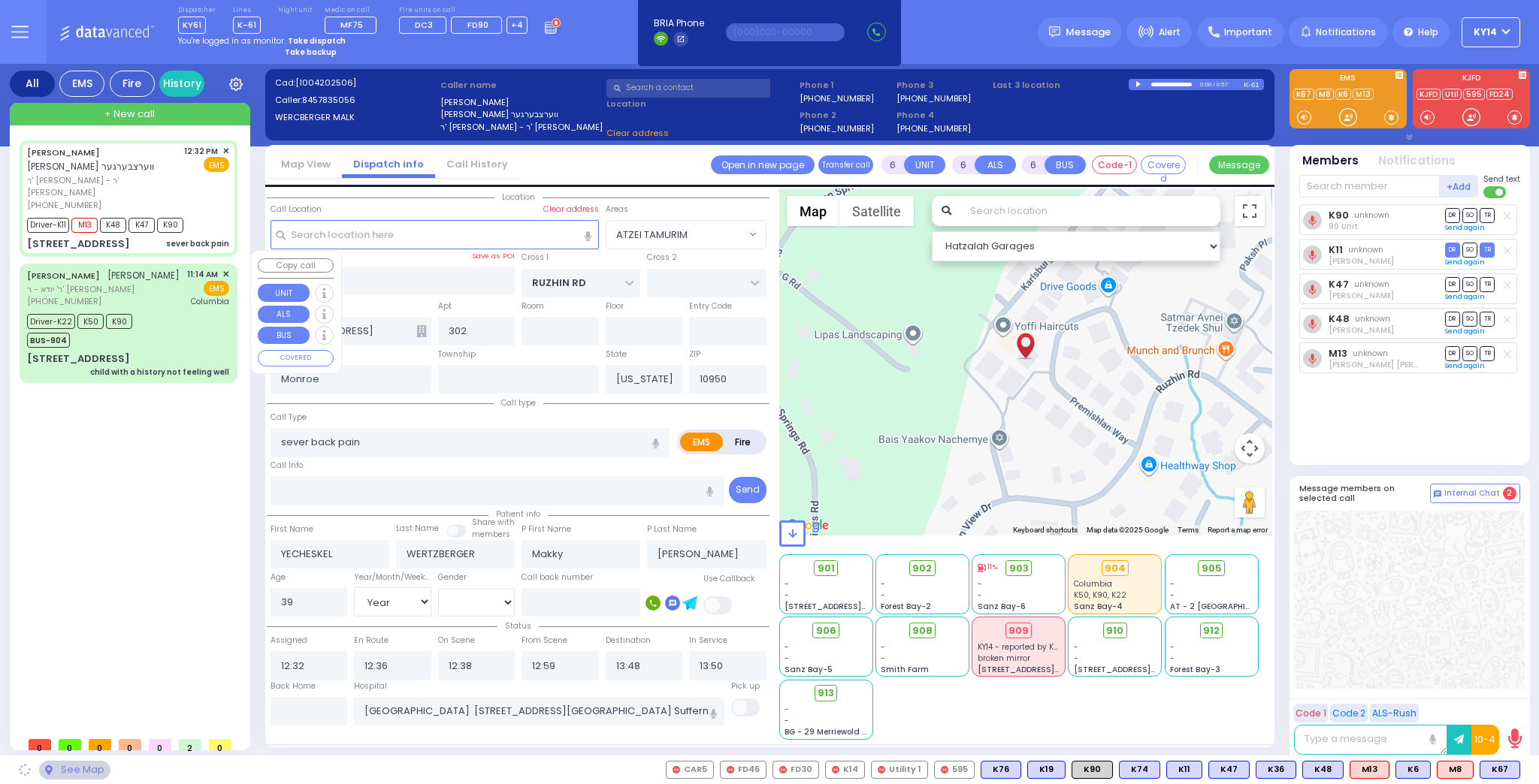
select select "ATZEI TAMURIM"
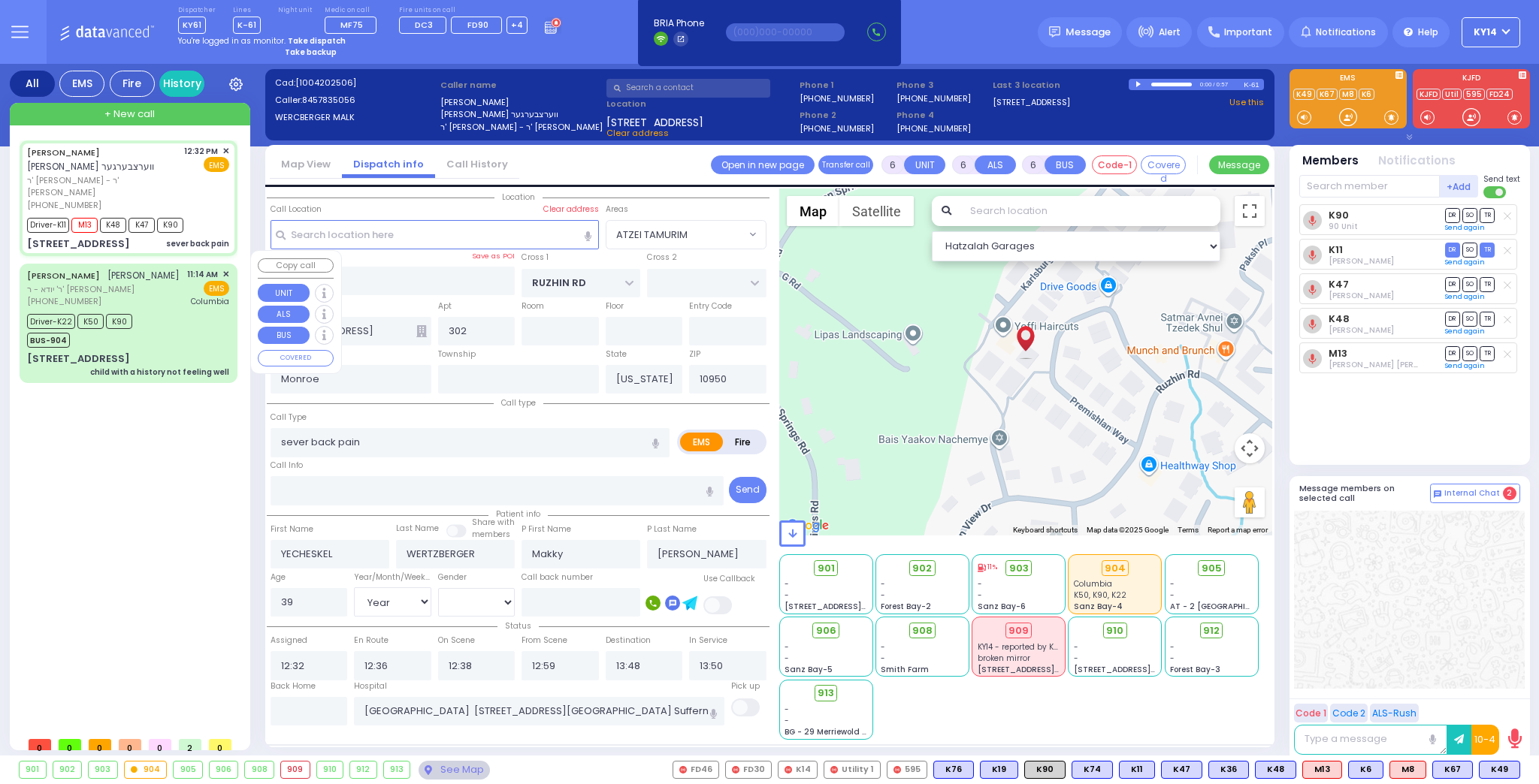
select select
radio input "true"
select select "Year"
select select "[DEMOGRAPHIC_DATA]"
select select "Hatzalah Garages"
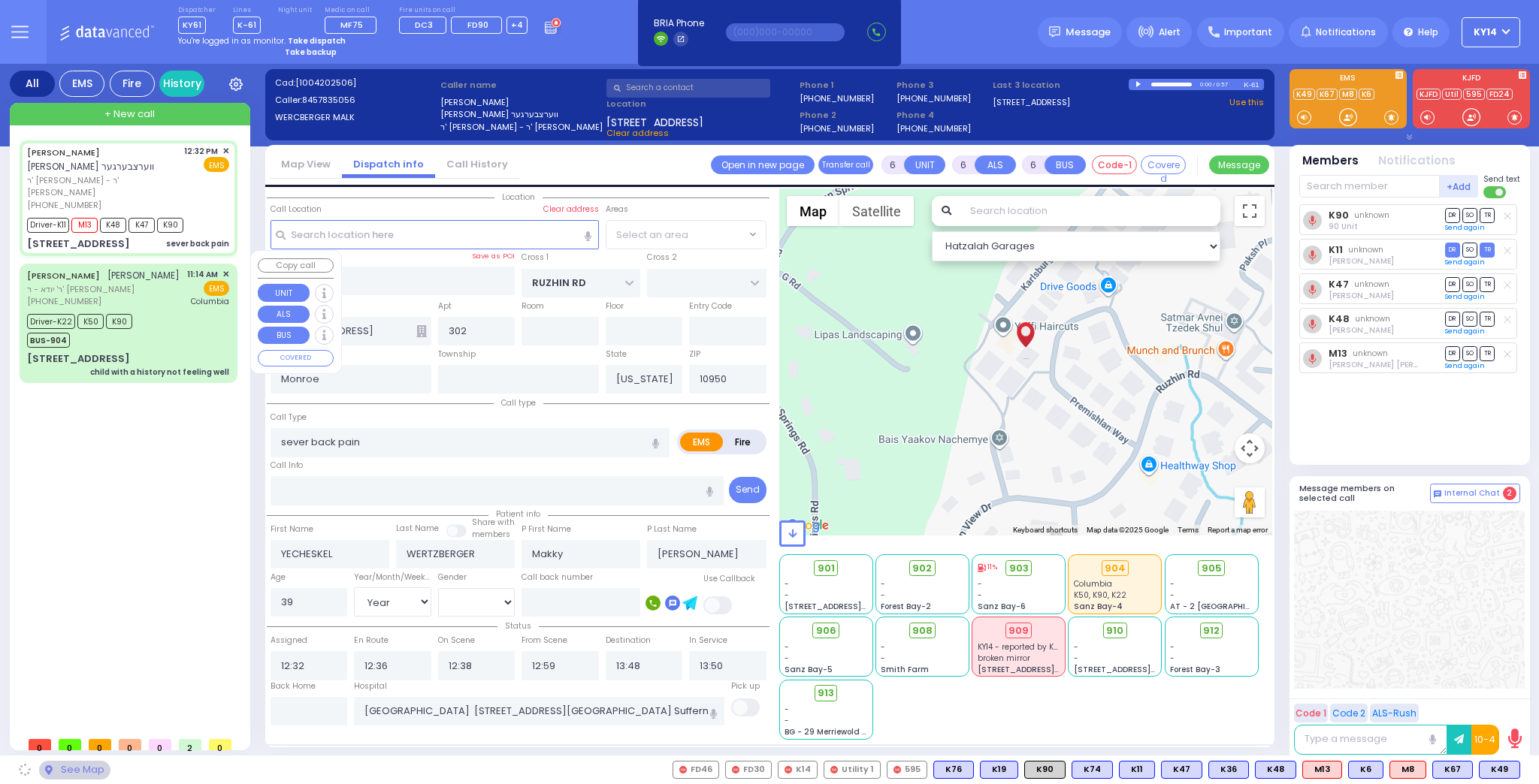
select select "ATZEI TAMURIM"
select select
radio input "true"
select select "Year"
select select "[DEMOGRAPHIC_DATA]"
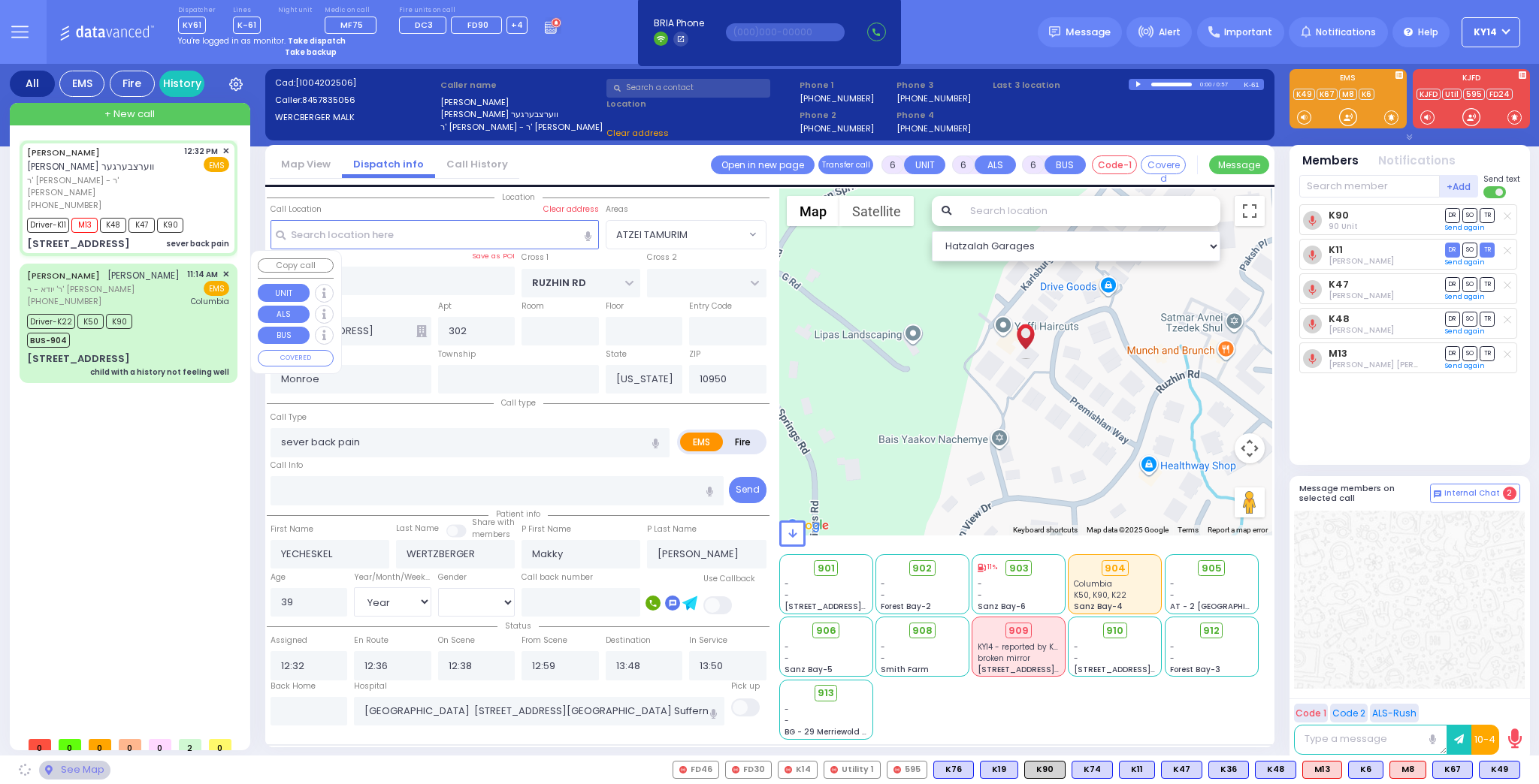
select select "Hatzalah Garages"
select select
radio input "true"
select select "Year"
select select "[DEMOGRAPHIC_DATA]"
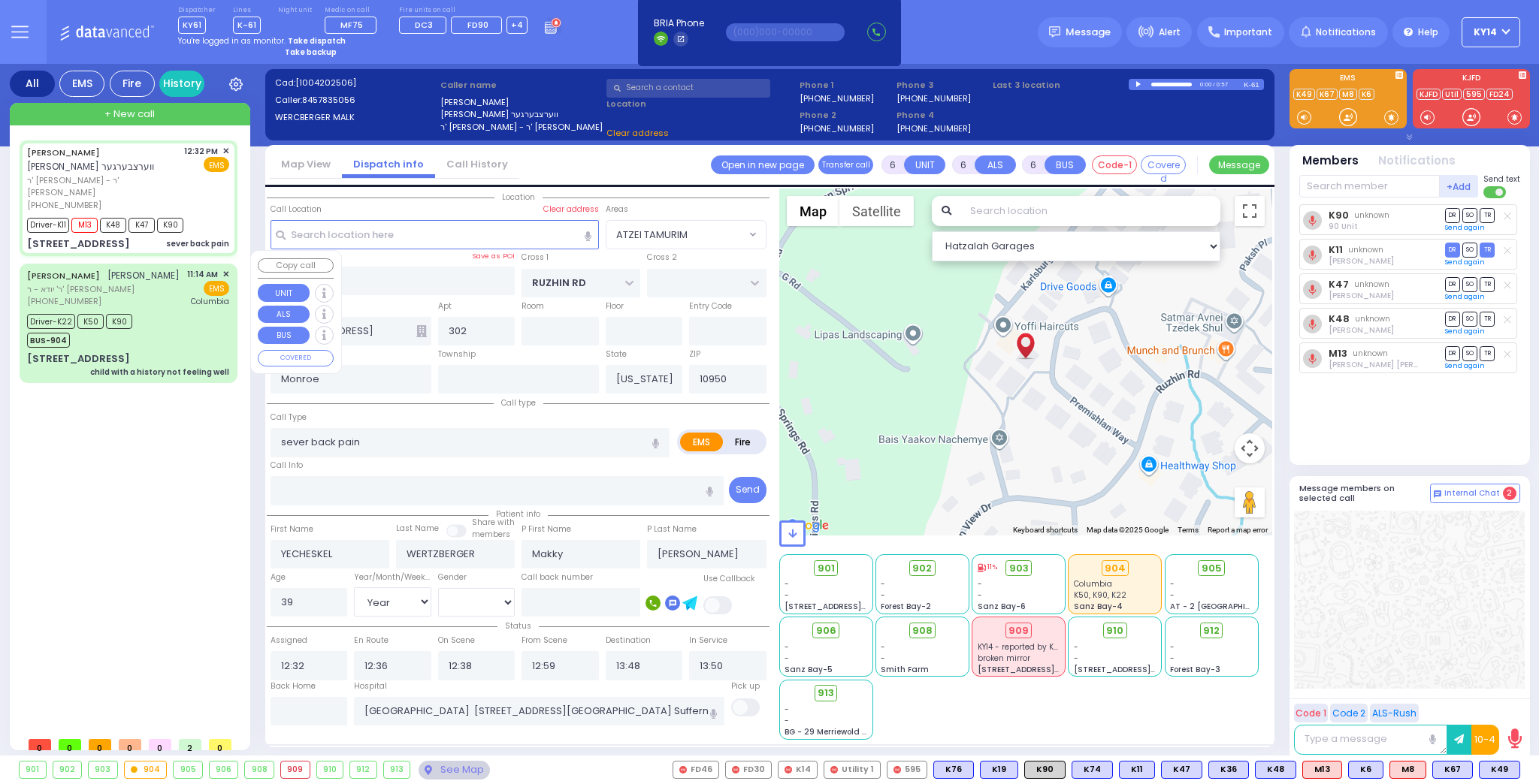
select select "Hatzalah Garages"
select select "ATZEI TAMURIM"
select select
radio input "true"
select select "Year"
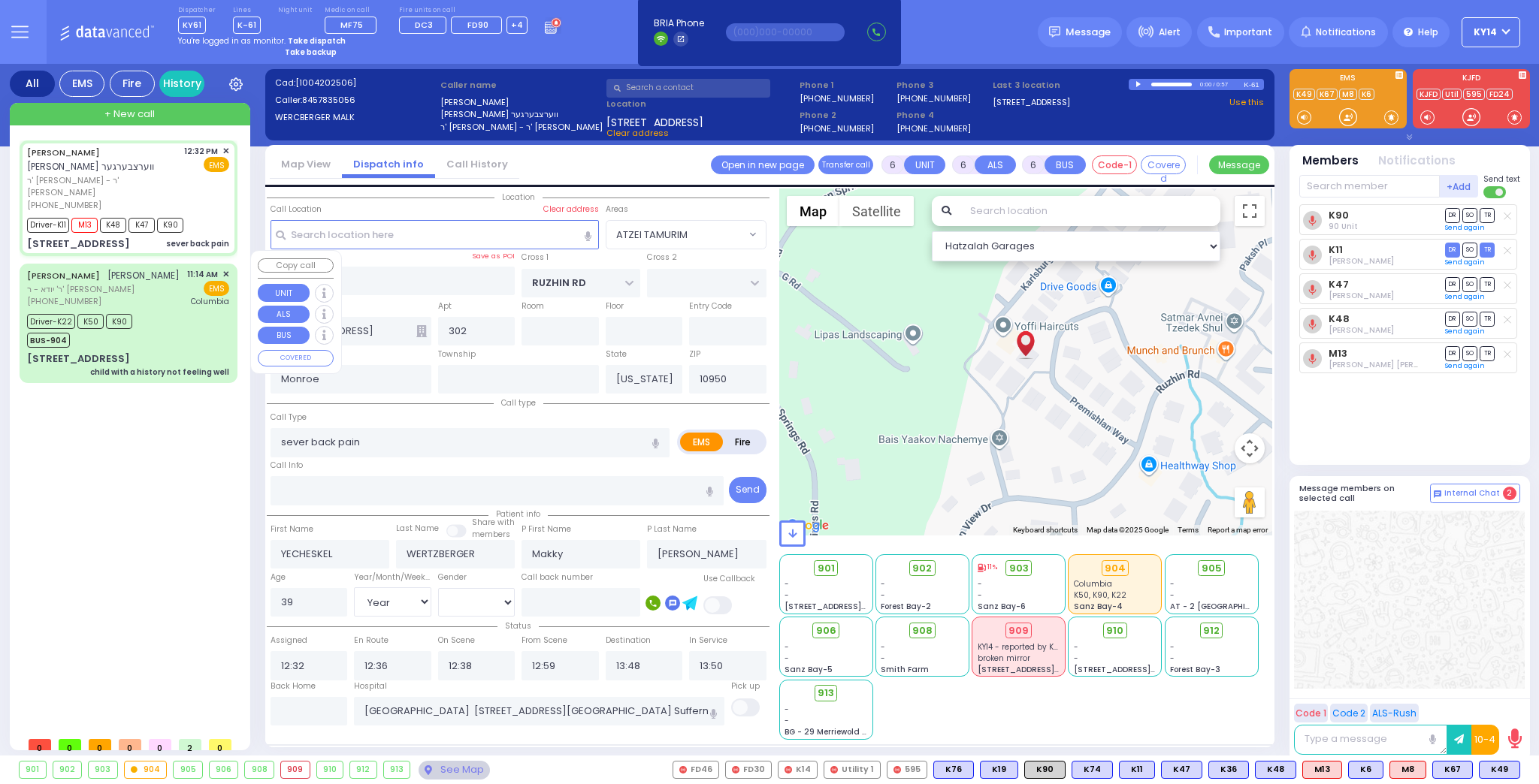
select select "[DEMOGRAPHIC_DATA]"
select select "Hatzalah Garages"
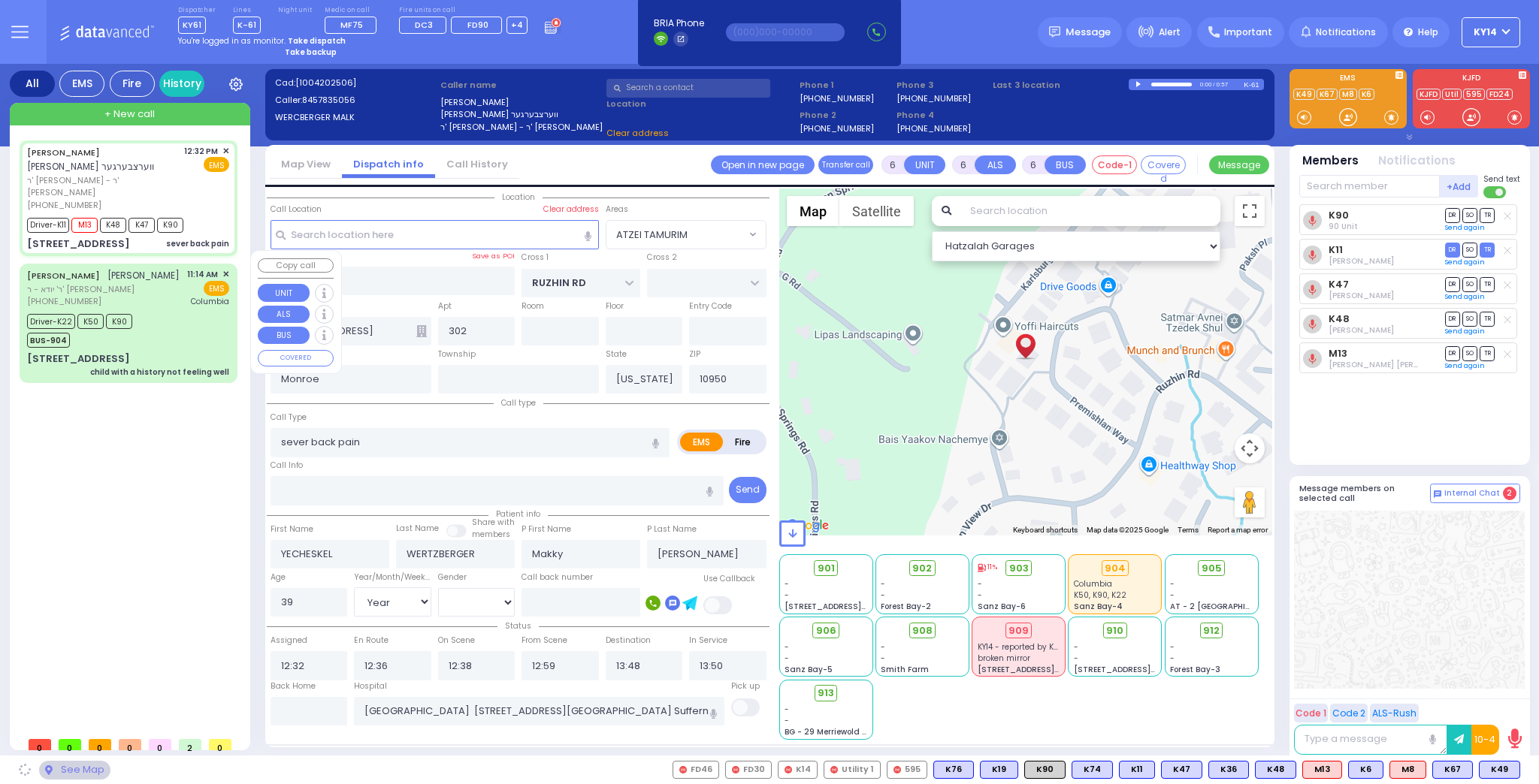
select select "ATZEI TAMURIM"
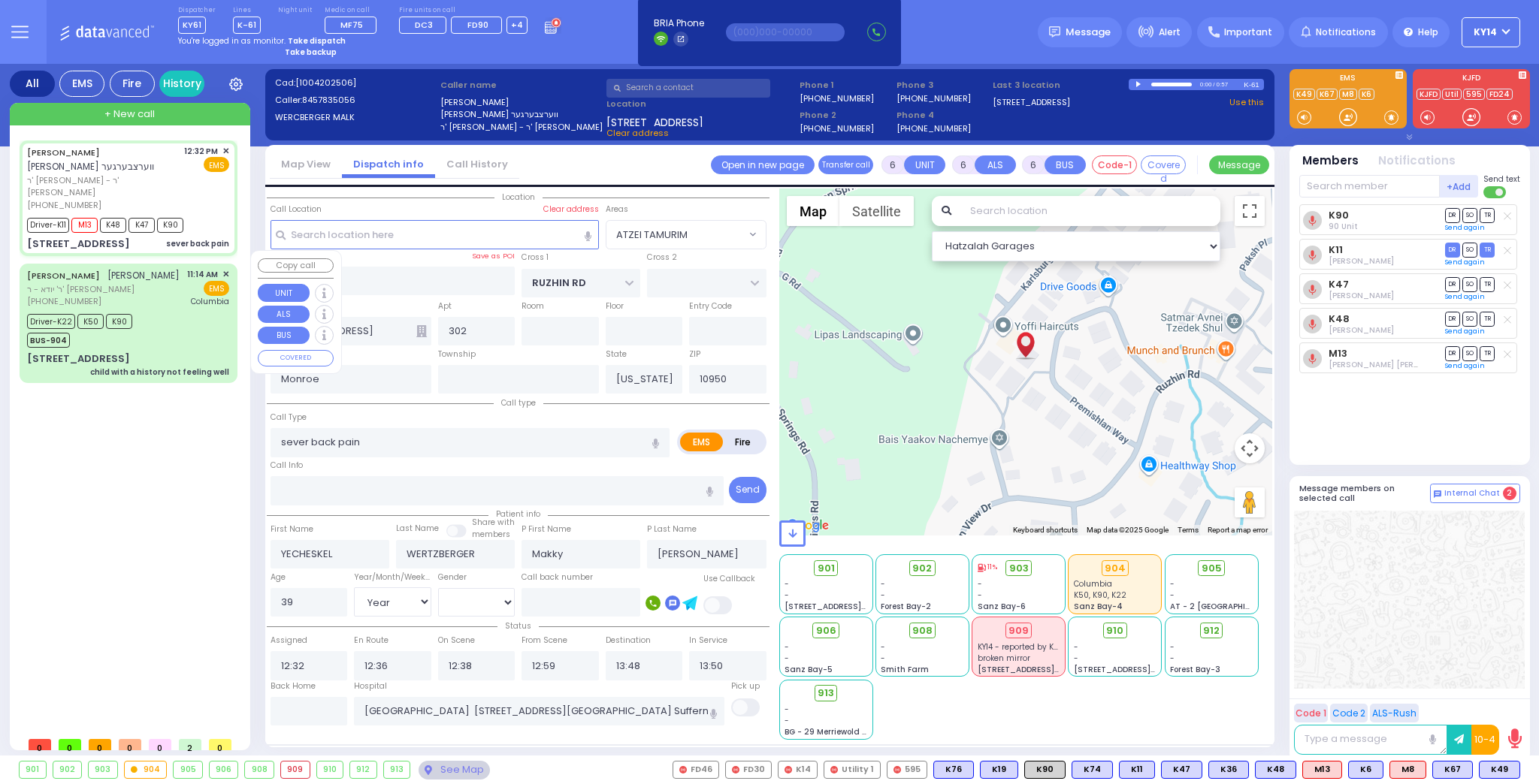
select select
radio input "true"
select select "Year"
select select "[DEMOGRAPHIC_DATA]"
select select "Hatzalah Garages"
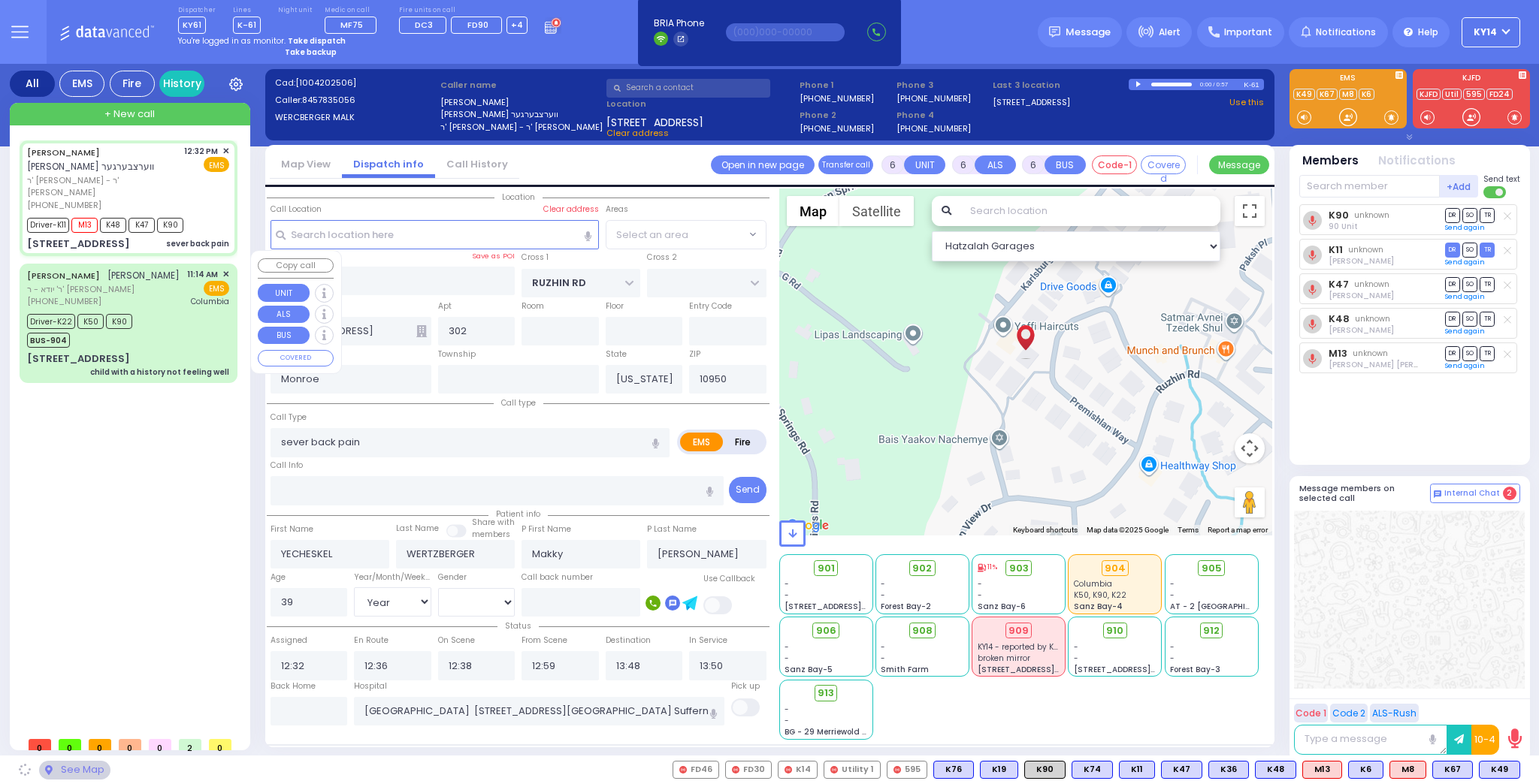
select select "ATZEI TAMURIM"
